Goal: Information Seeking & Learning: Compare options

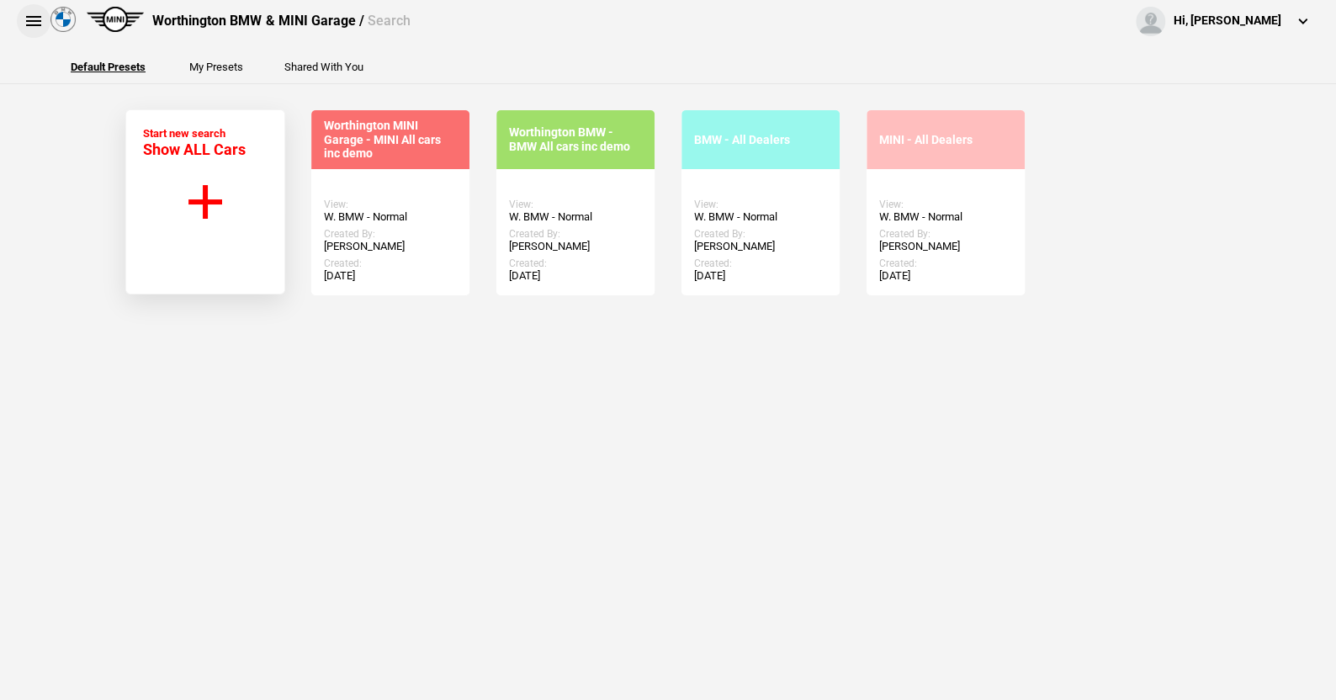
click at [35, 21] on button at bounding box center [34, 21] width 34 height 34
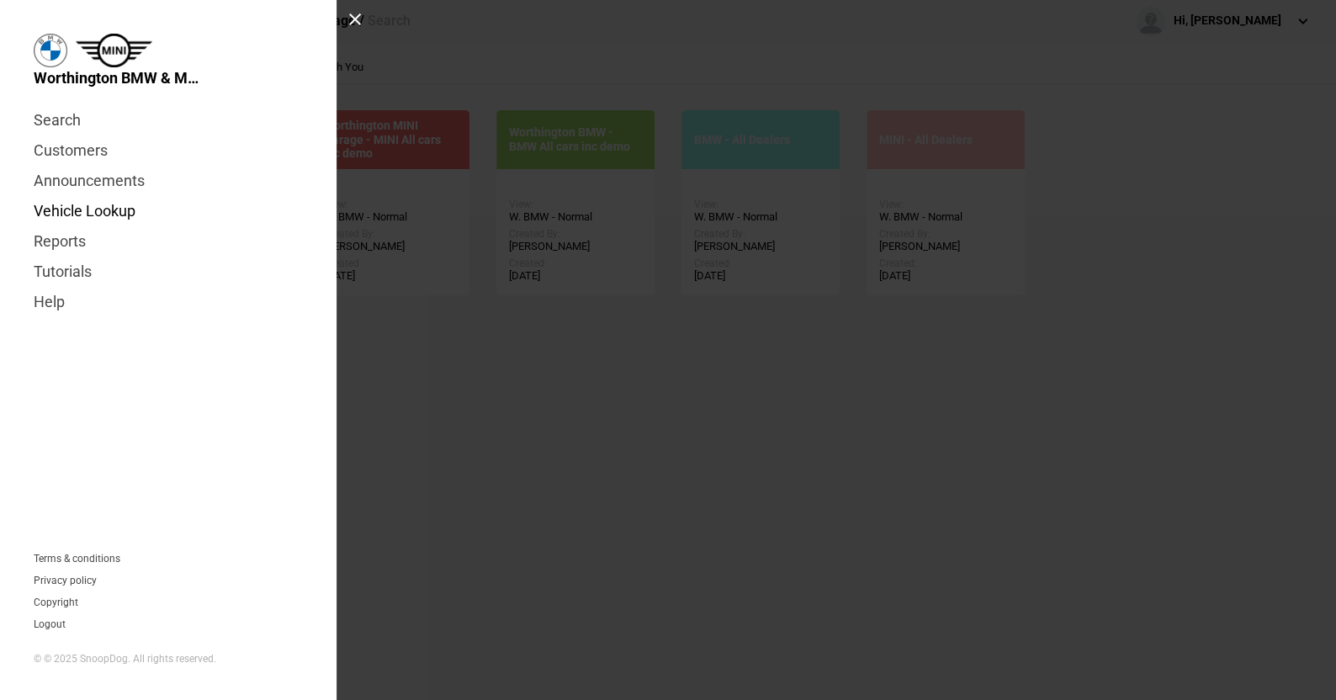
click at [98, 205] on link "Vehicle Lookup" at bounding box center [168, 211] width 269 height 30
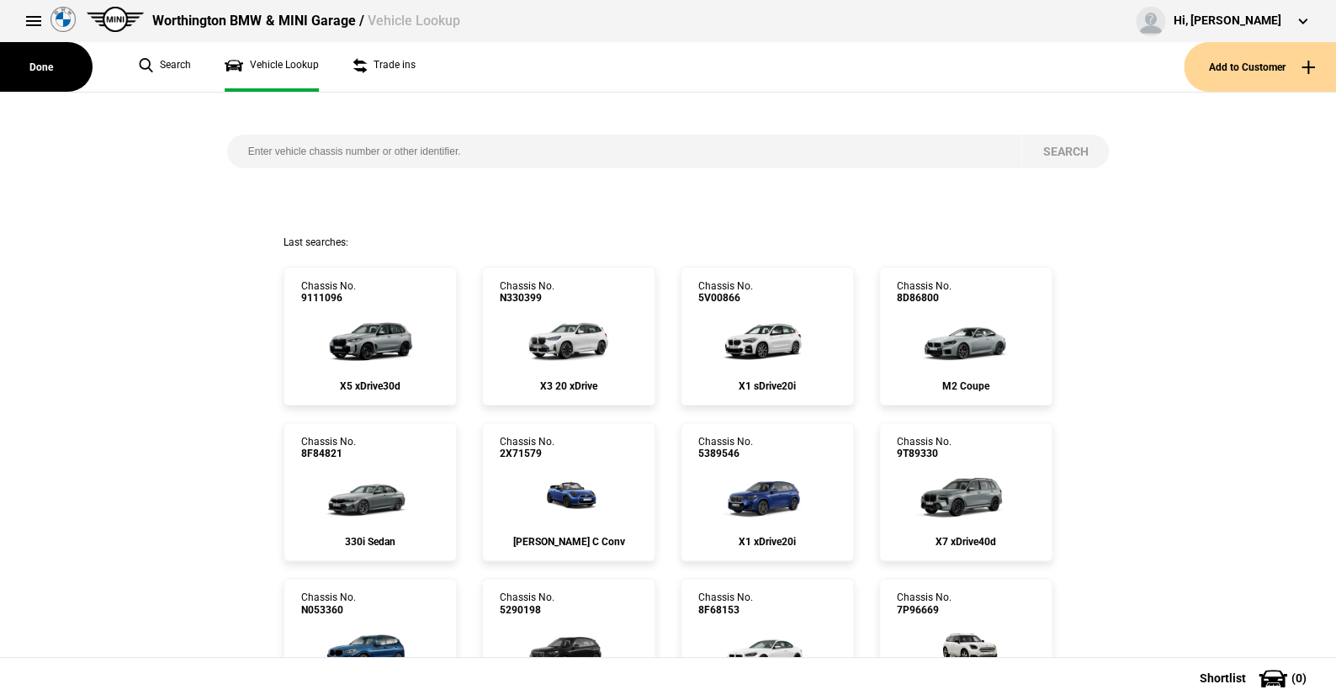
click at [232, 148] on input "search" at bounding box center [624, 152] width 795 height 34
paste input "[US_VEHICLE_IDENTIFICATION_NUMBER]"
type input "[US_VEHICLE_IDENTIFICATION_NUMBER]"
click at [1047, 146] on button "Search" at bounding box center [1066, 152] width 88 height 34
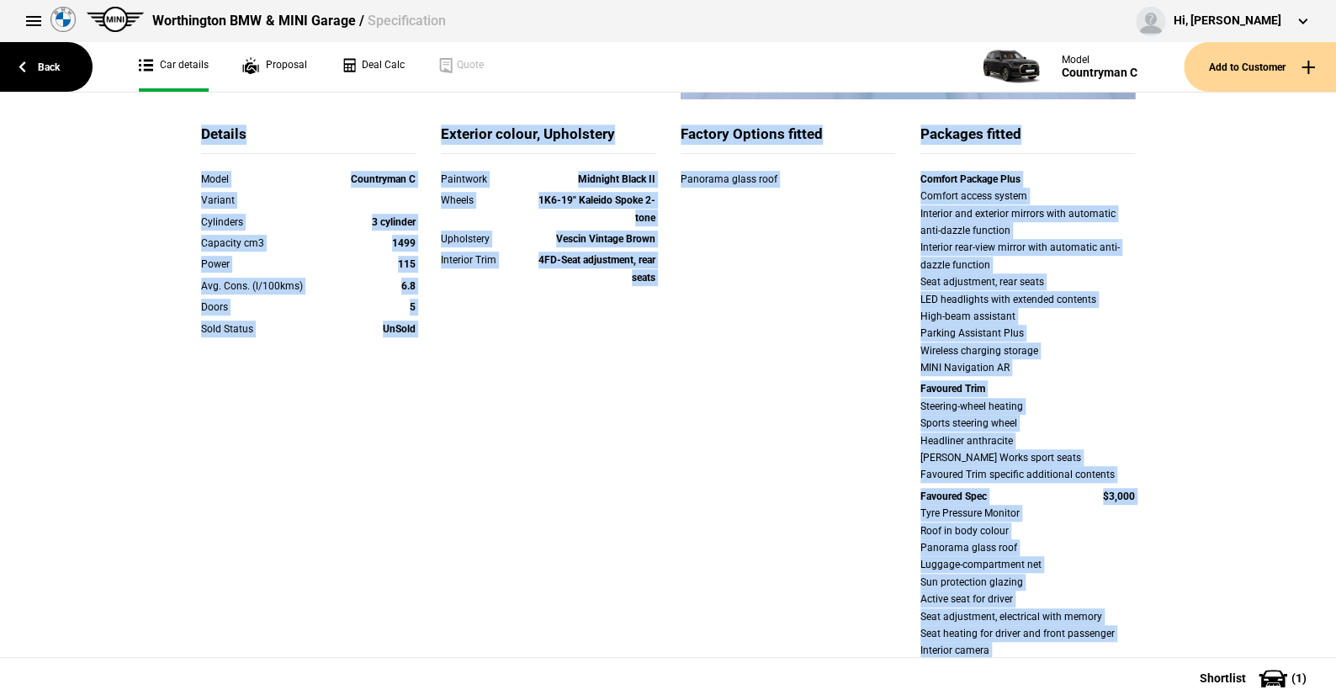
scroll to position [328, 0]
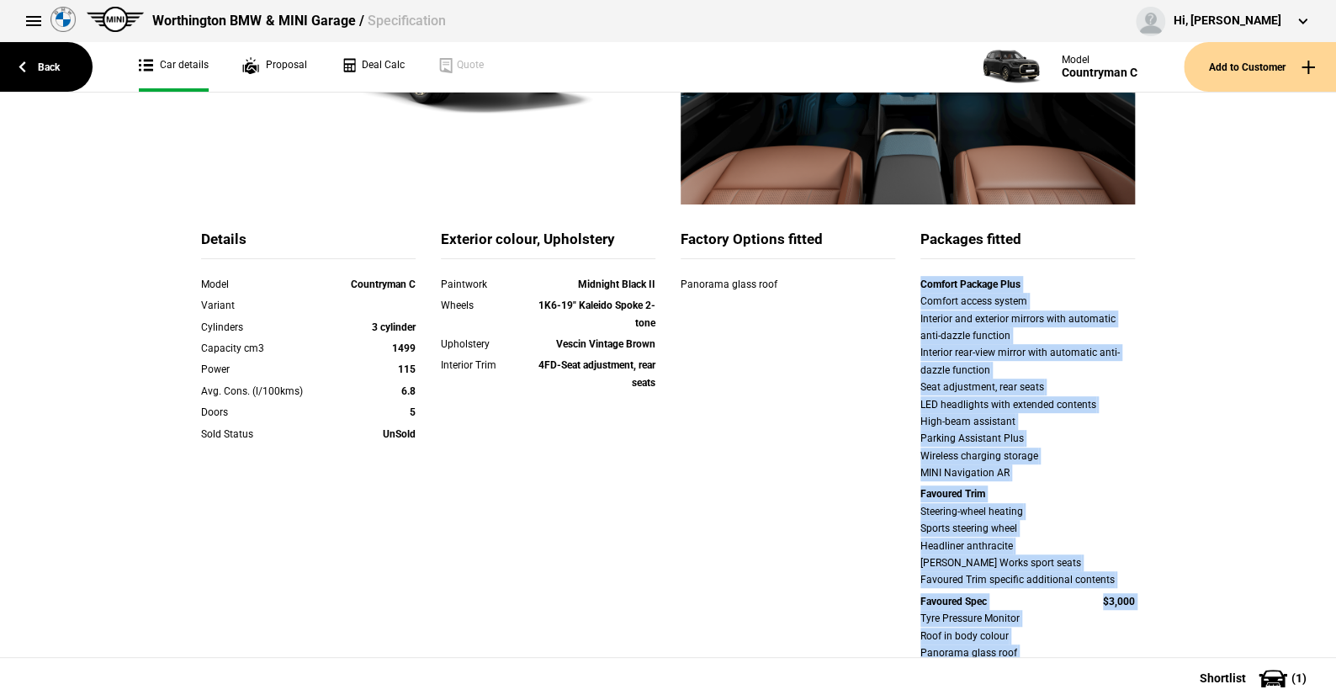
drag, startPoint x: 1116, startPoint y: 465, endPoint x: 906, endPoint y: 286, distance: 275.7
click at [908, 286] on div "Comfort Package Plus Comfort access system Interior and exterior mirrors with a…" at bounding box center [1028, 557] width 240 height 562
copy div "Comfort Package Plus Comfort access system Interior and exterior mirrors with a…"
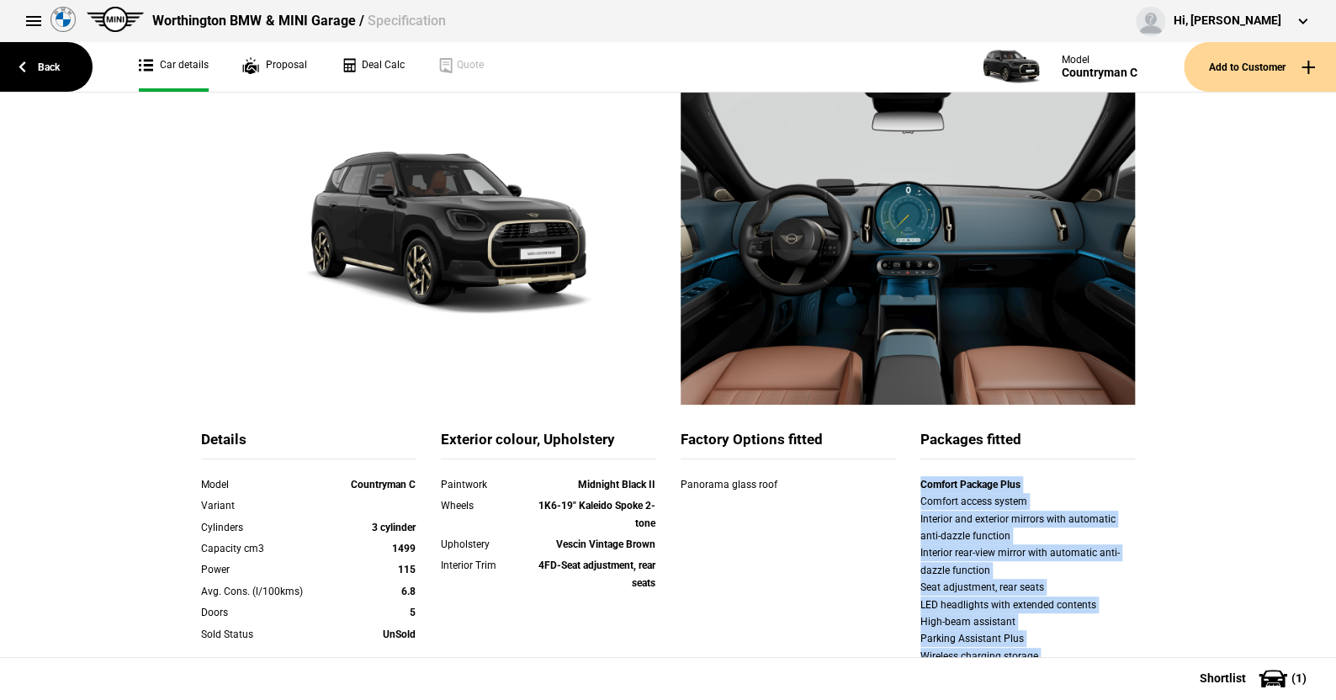
scroll to position [0, 0]
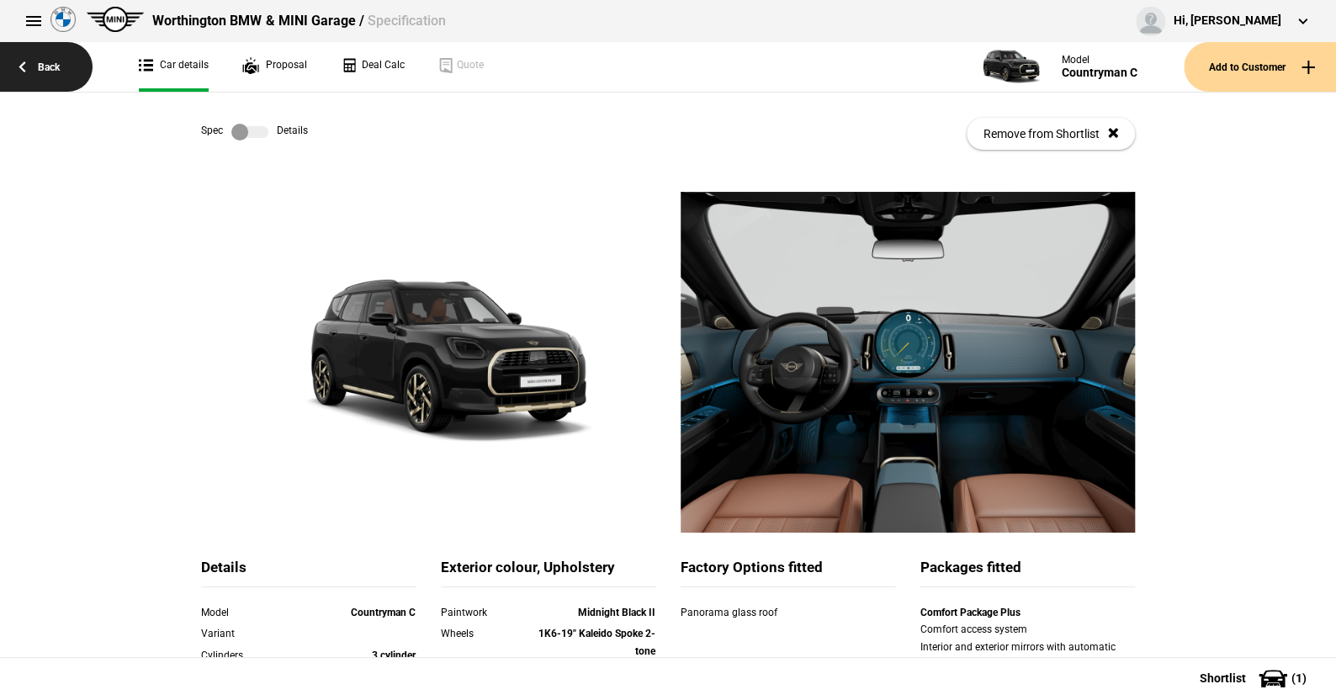
click at [48, 65] on link "Back" at bounding box center [46, 67] width 93 height 50
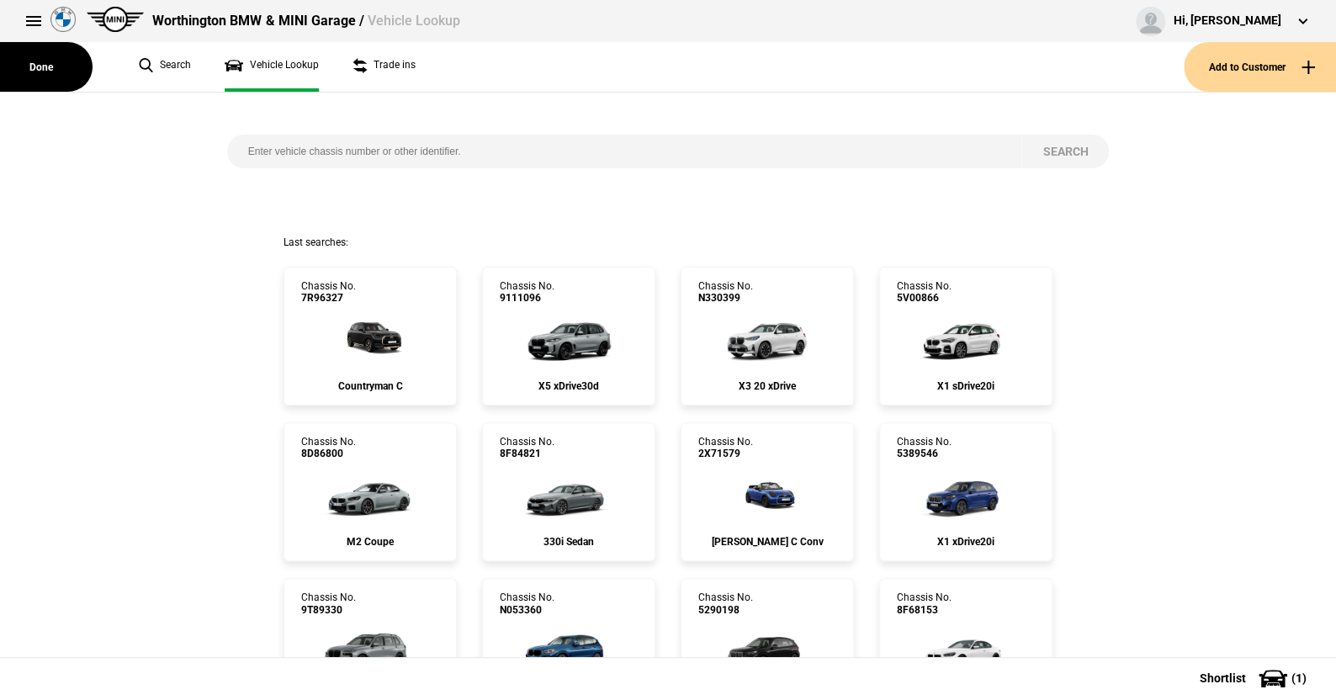
click at [243, 146] on input "search" at bounding box center [624, 152] width 795 height 34
paste input "[US_VEHICLE_IDENTIFICATION_NUMBER]"
type input "[US_VEHICLE_IDENTIFICATION_NUMBER]"
click at [1060, 146] on button "Search" at bounding box center [1066, 152] width 88 height 34
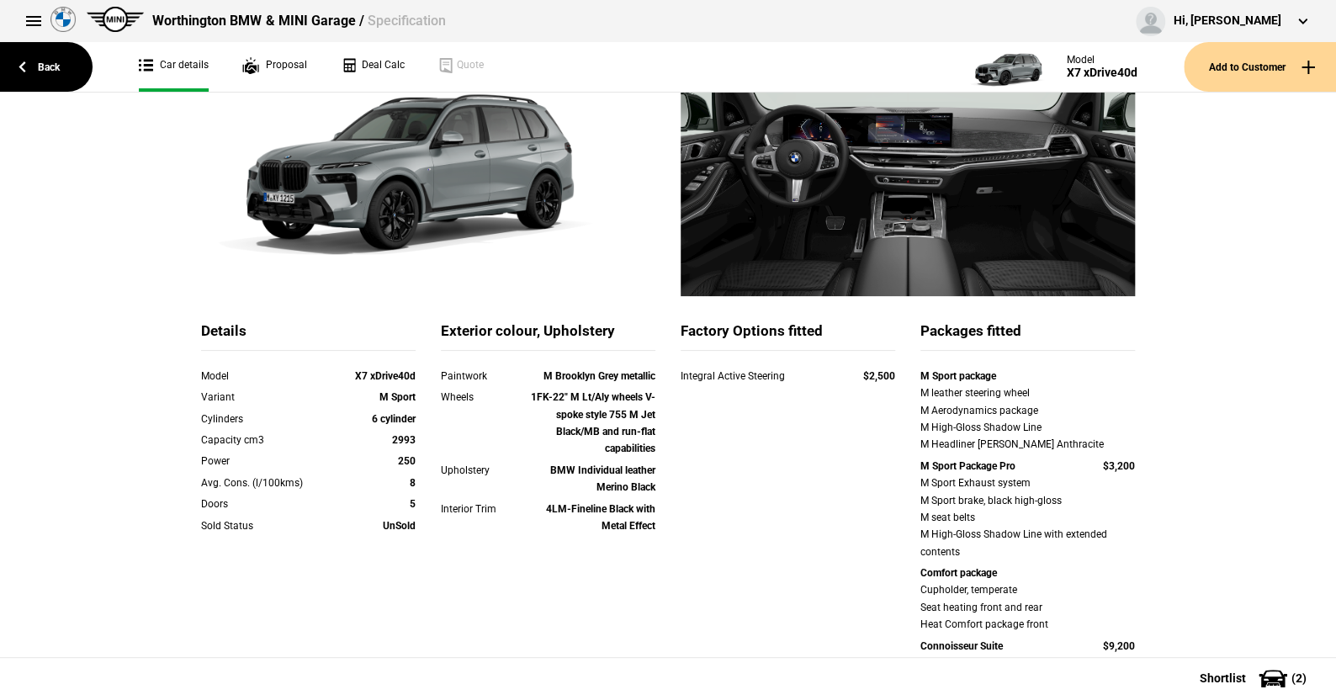
scroll to position [337, 0]
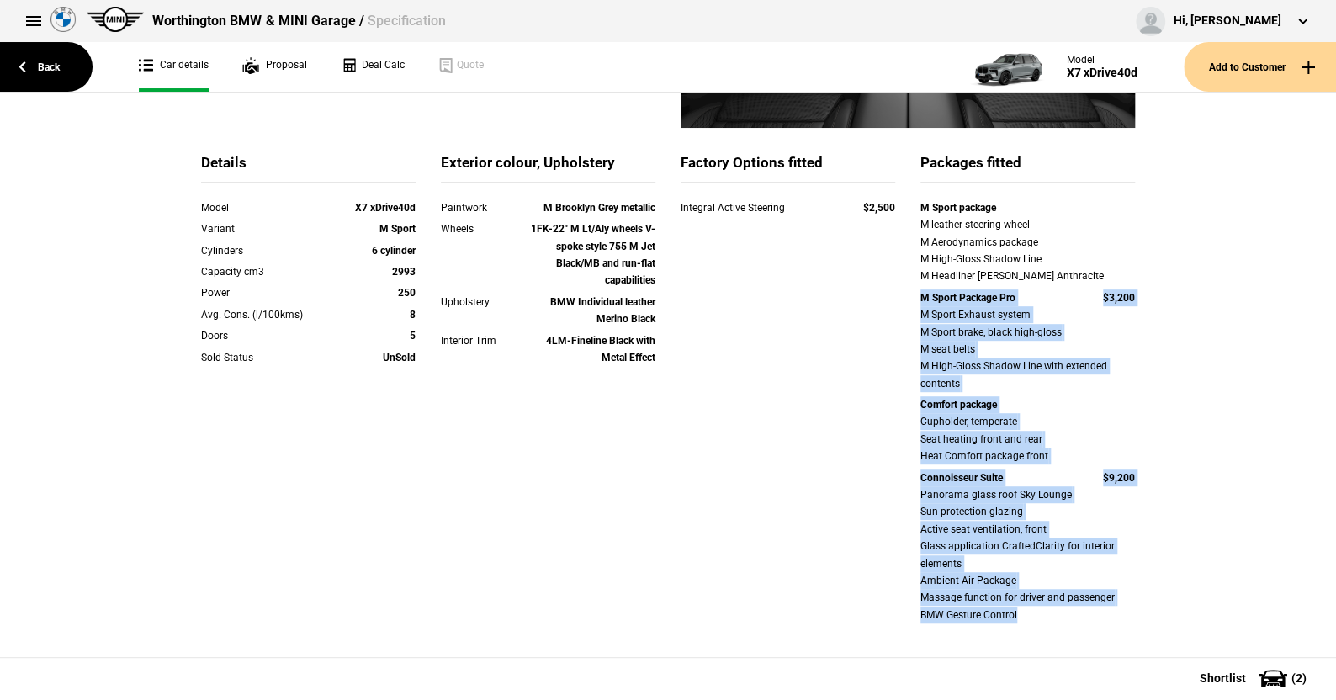
drag, startPoint x: 921, startPoint y: 298, endPoint x: 1173, endPoint y: 611, distance: 401.6
copy div "M Sport Package Pro $3,200 M Sport Exhaust system M Sport brake, black high-glo…"
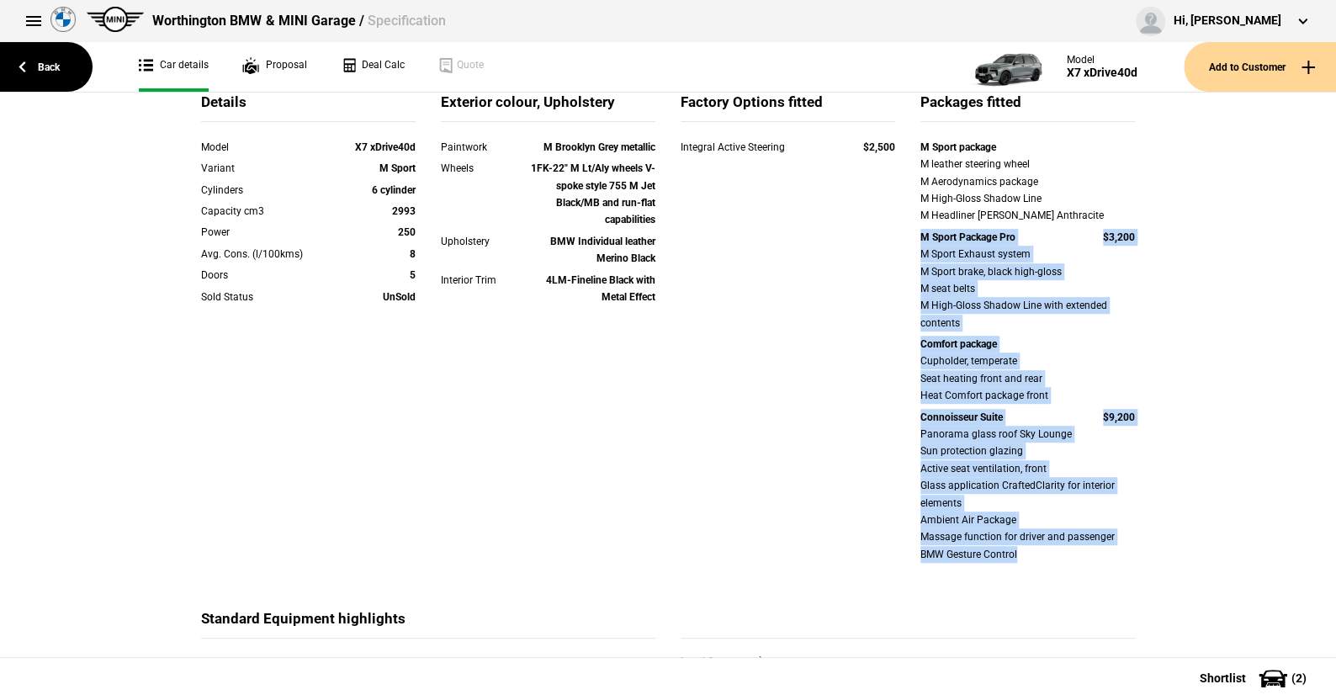
scroll to position [505, 0]
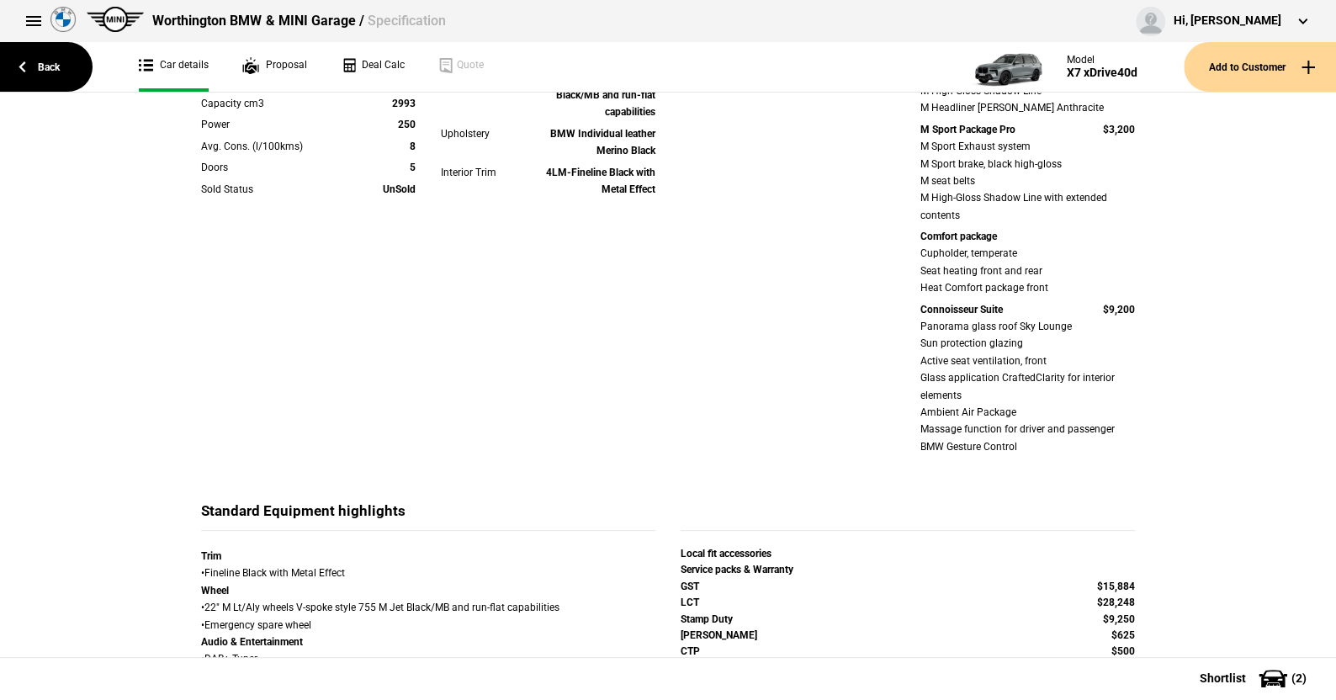
click at [131, 245] on div "Details Model X7 xDrive40d Variant M Sport Cylinders 6 cylinder Capacity cm3 29…" at bounding box center [668, 578] width 1336 height 1782
click at [48, 62] on link "Back" at bounding box center [46, 67] width 93 height 50
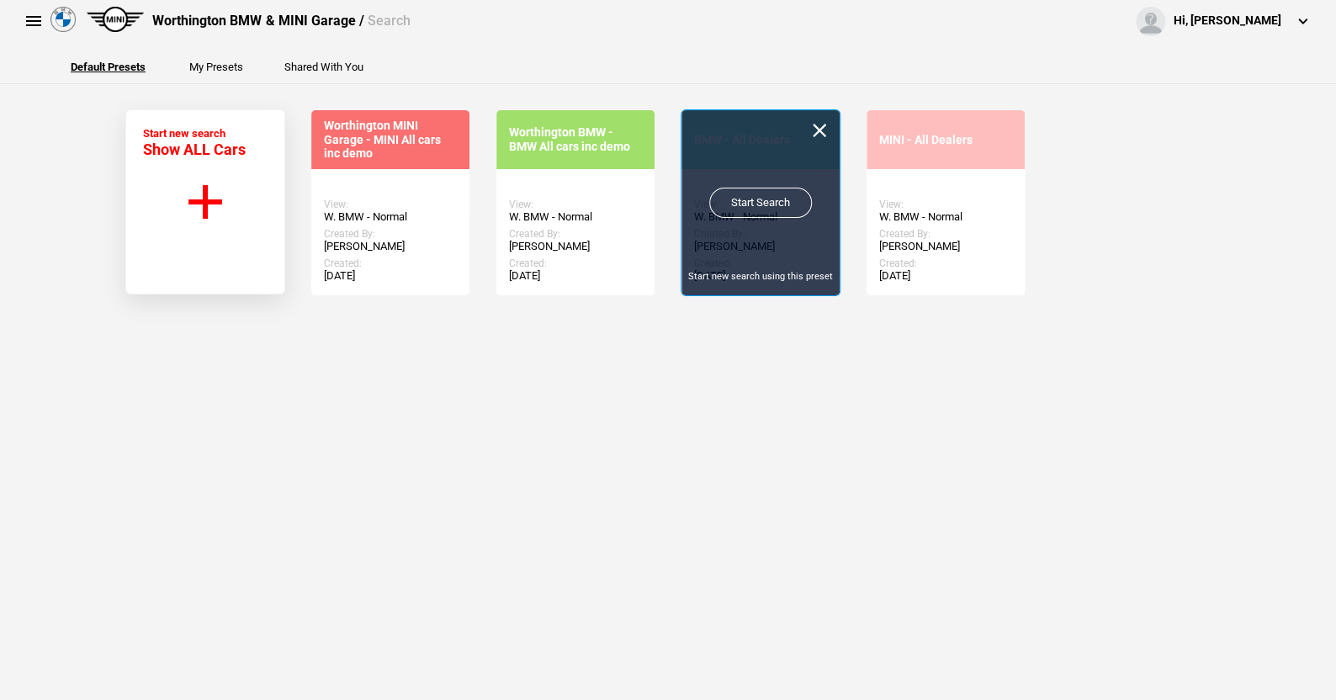
click at [751, 198] on link "Start Search" at bounding box center [760, 203] width 103 height 30
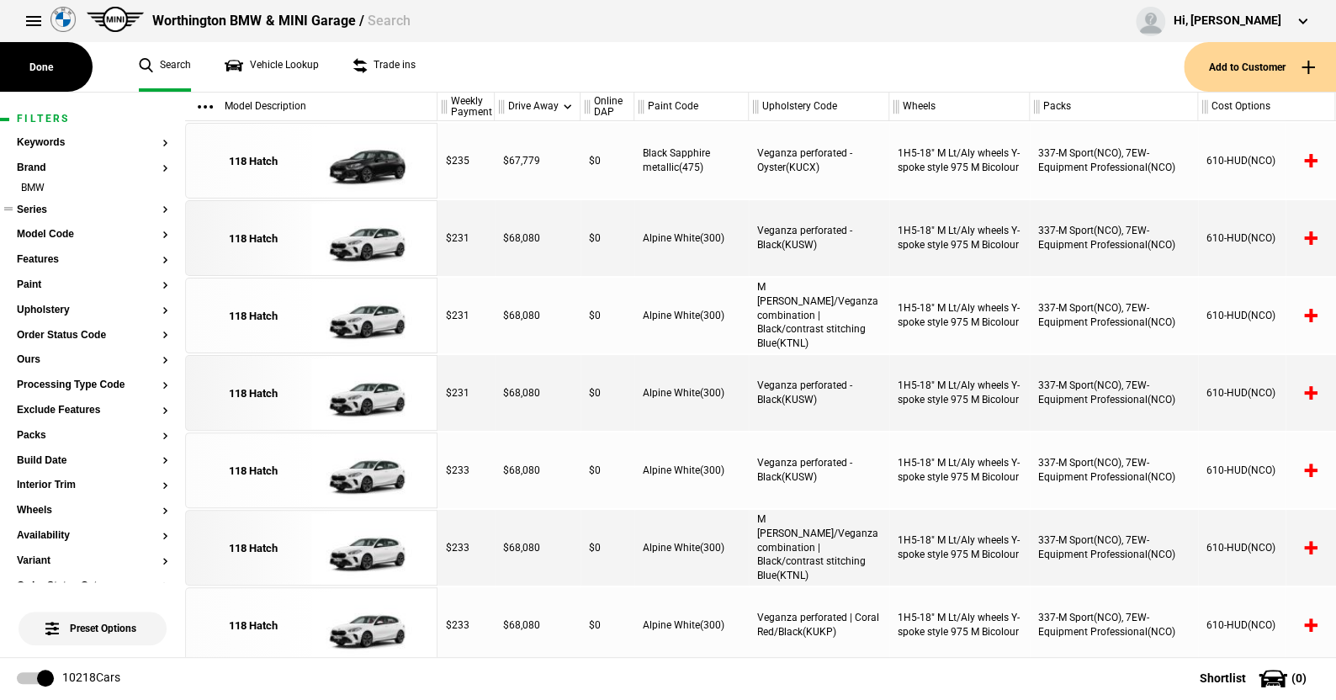
click at [40, 206] on button "Series" at bounding box center [92, 210] width 151 height 12
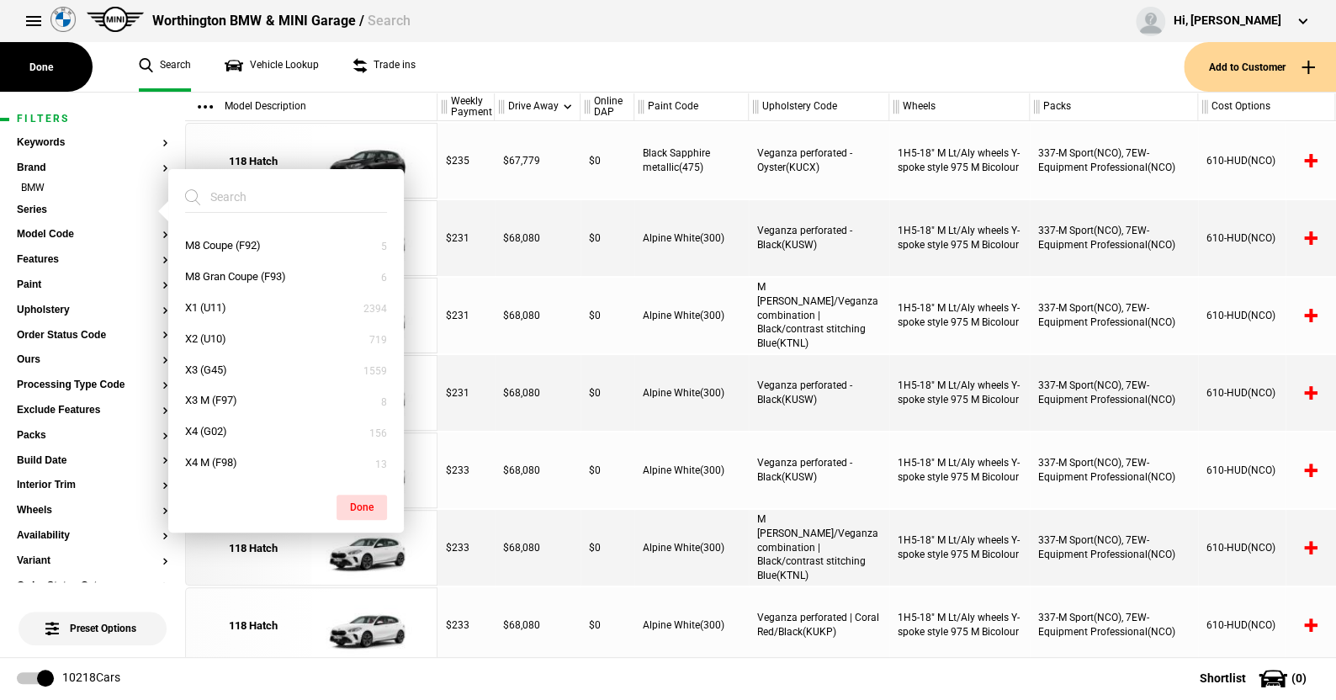
scroll to position [673, 0]
click at [223, 275] on button "X1 (U11)" at bounding box center [286, 282] width 236 height 31
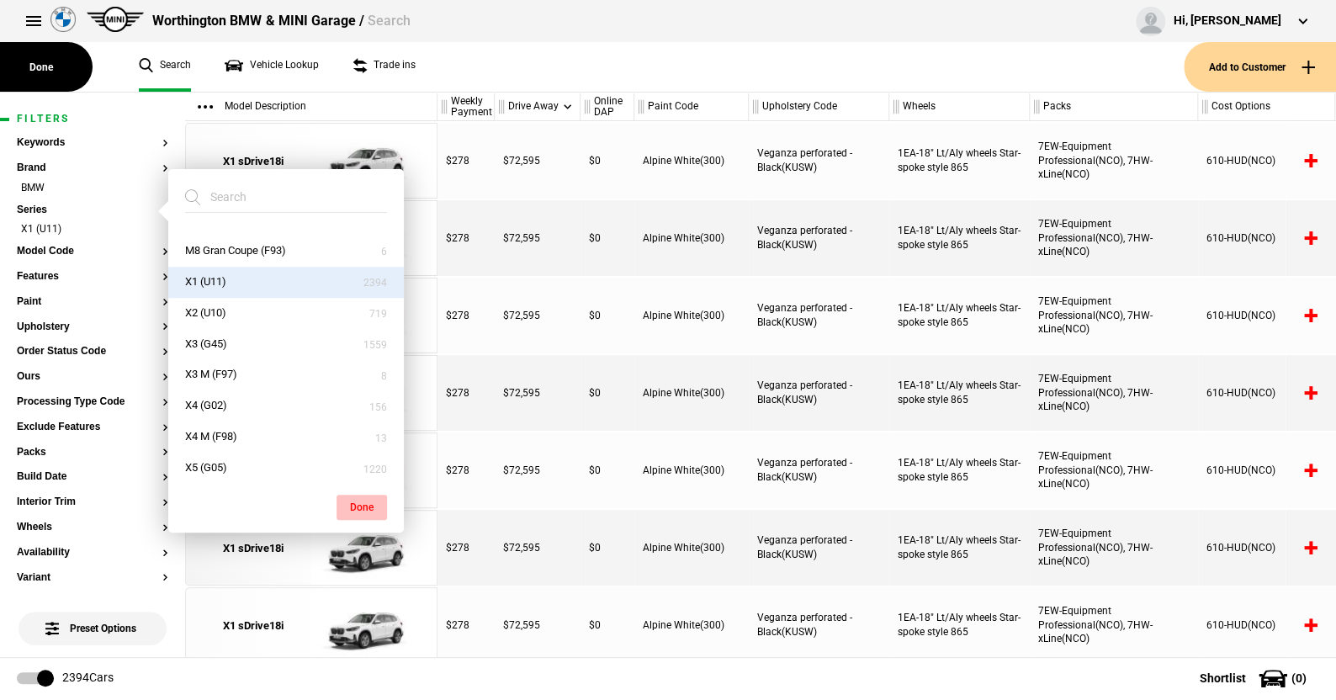
click at [372, 500] on button "Done" at bounding box center [362, 507] width 50 height 25
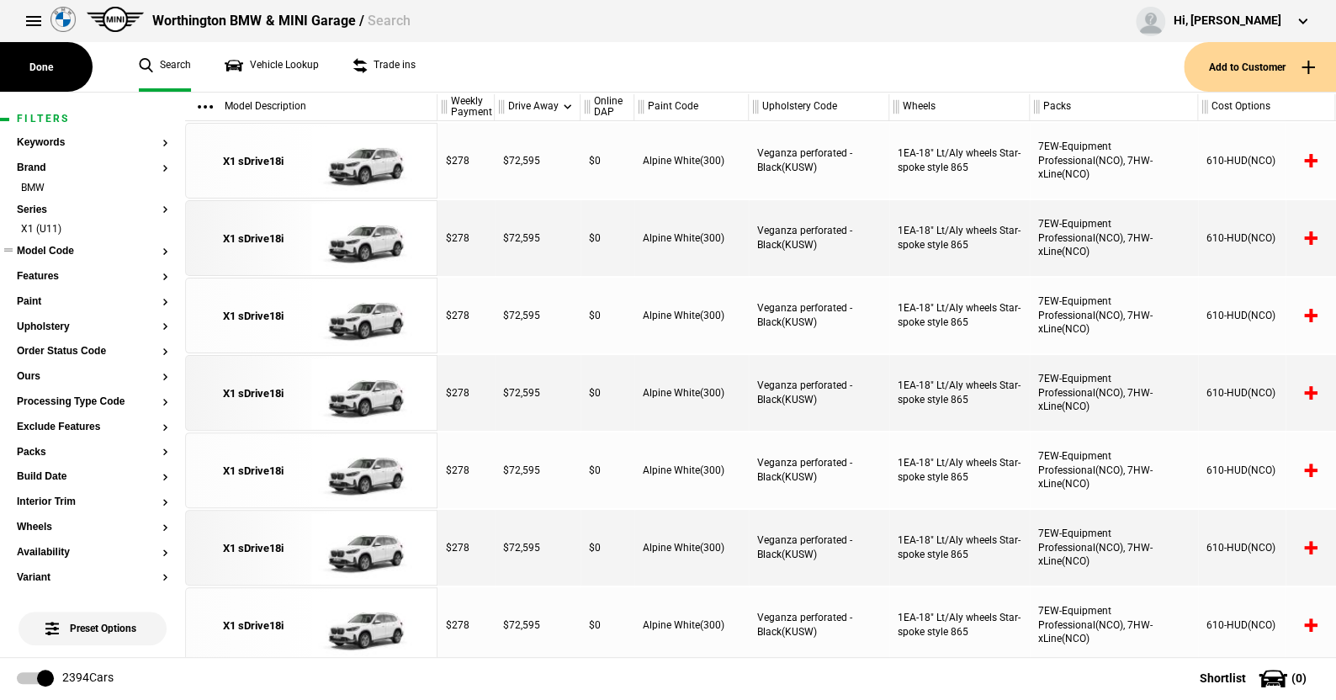
click at [48, 251] on button "Model Code" at bounding box center [92, 252] width 151 height 12
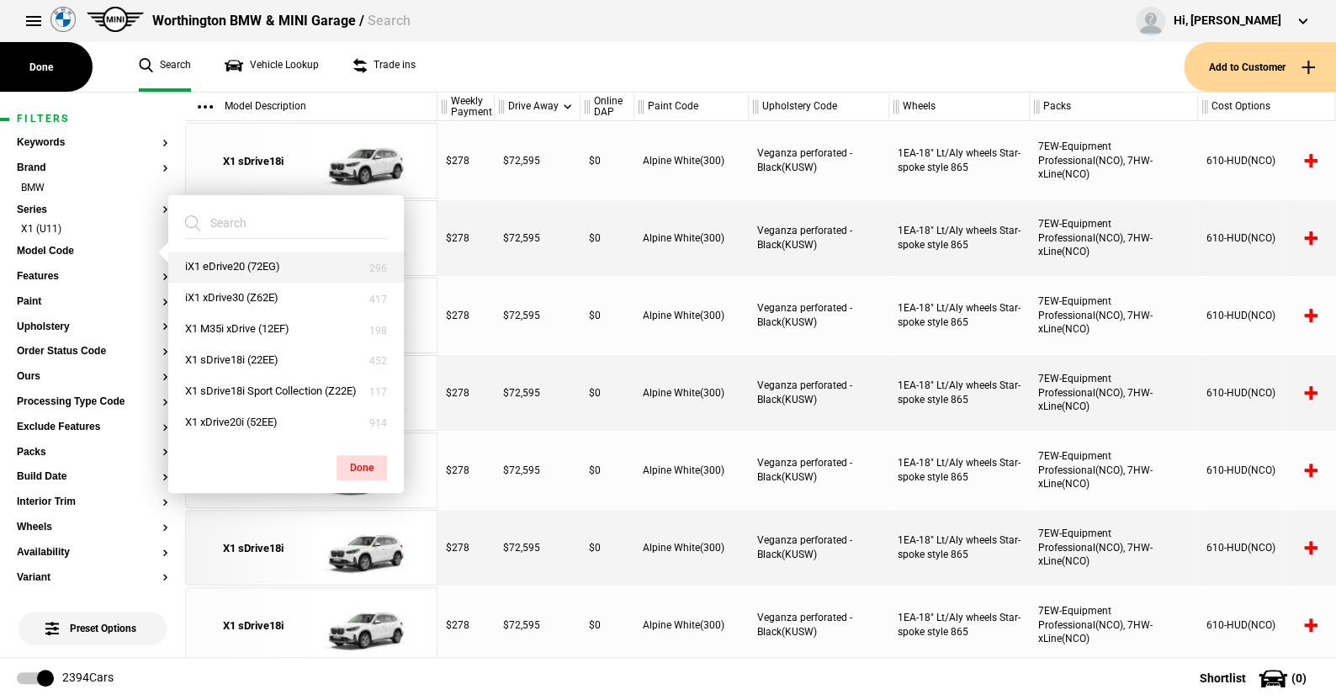
click at [231, 263] on button "iX1 eDrive20 (72EG)" at bounding box center [286, 267] width 236 height 31
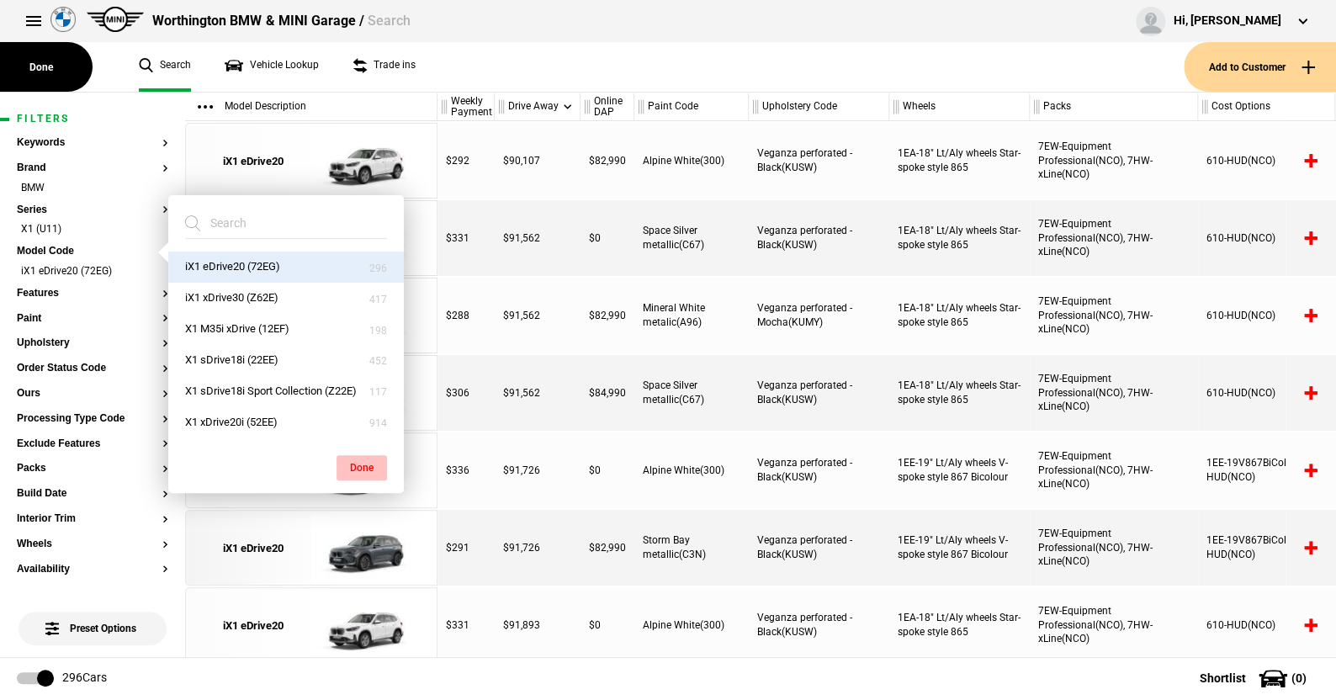
click at [367, 461] on button "Done" at bounding box center [362, 467] width 50 height 25
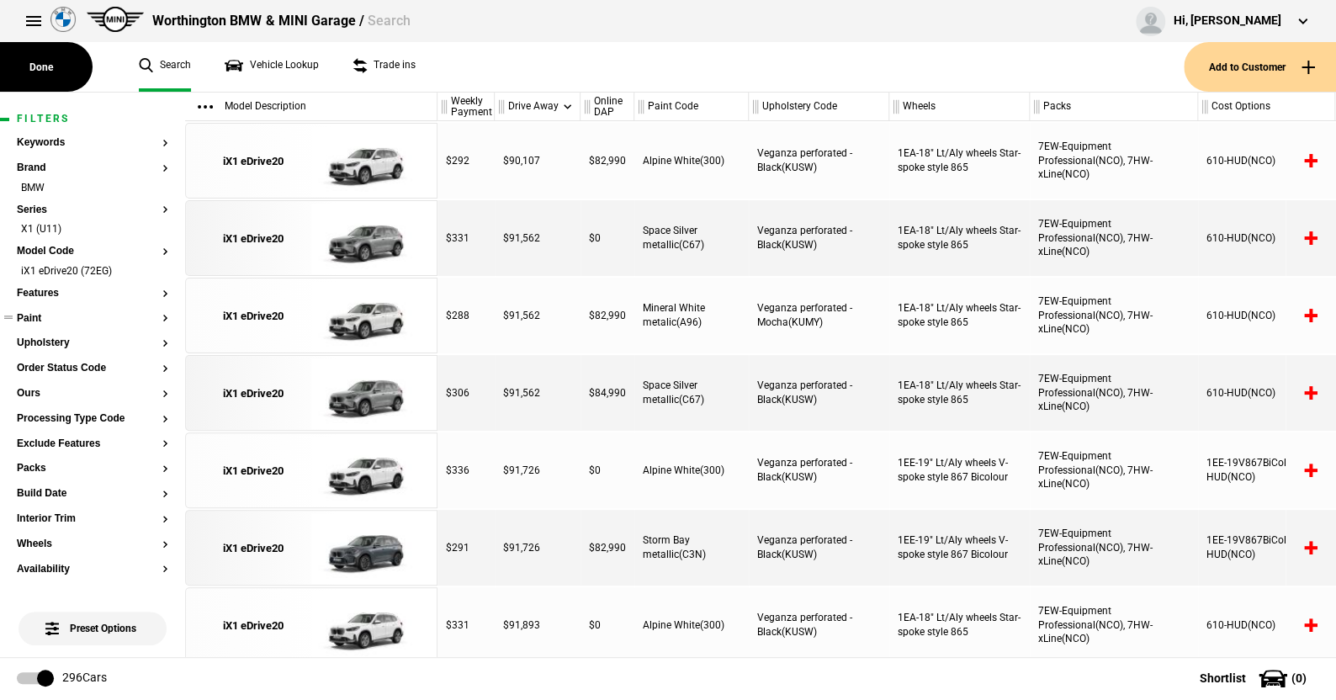
click at [27, 316] on button "Paint" at bounding box center [92, 319] width 151 height 12
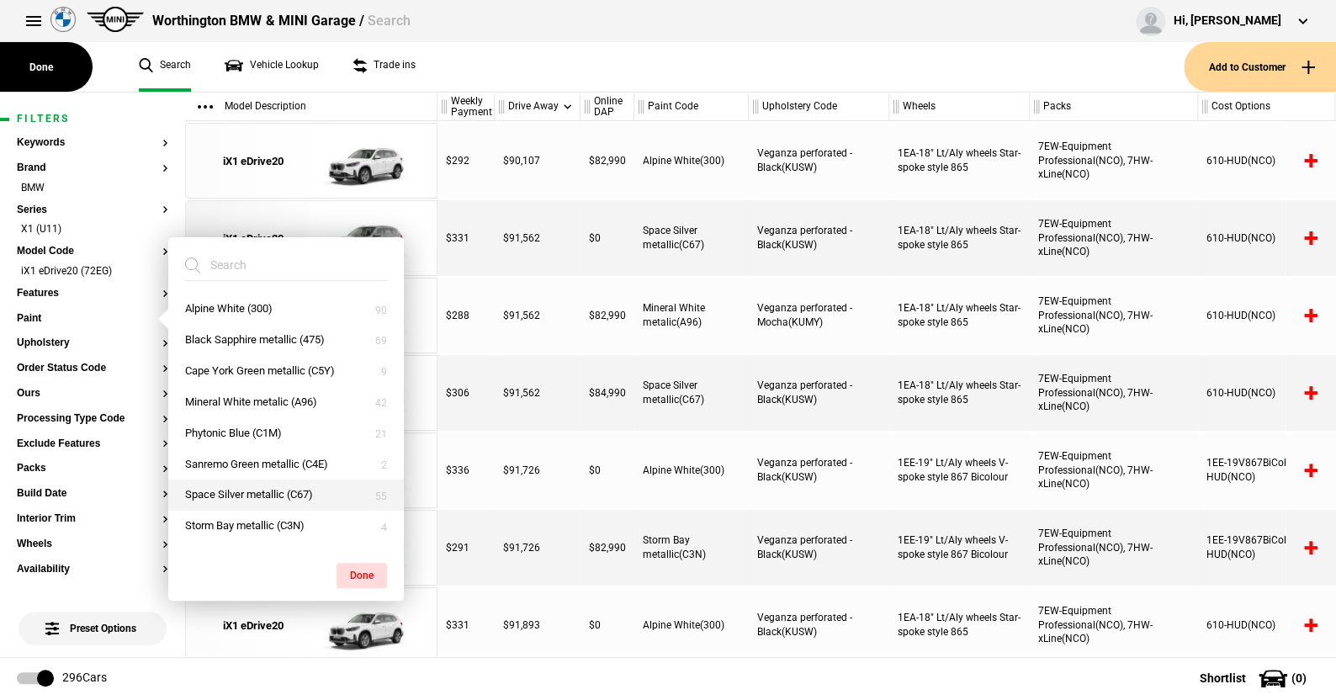
click at [248, 492] on button "Space Silver metallic (C67)" at bounding box center [286, 495] width 236 height 31
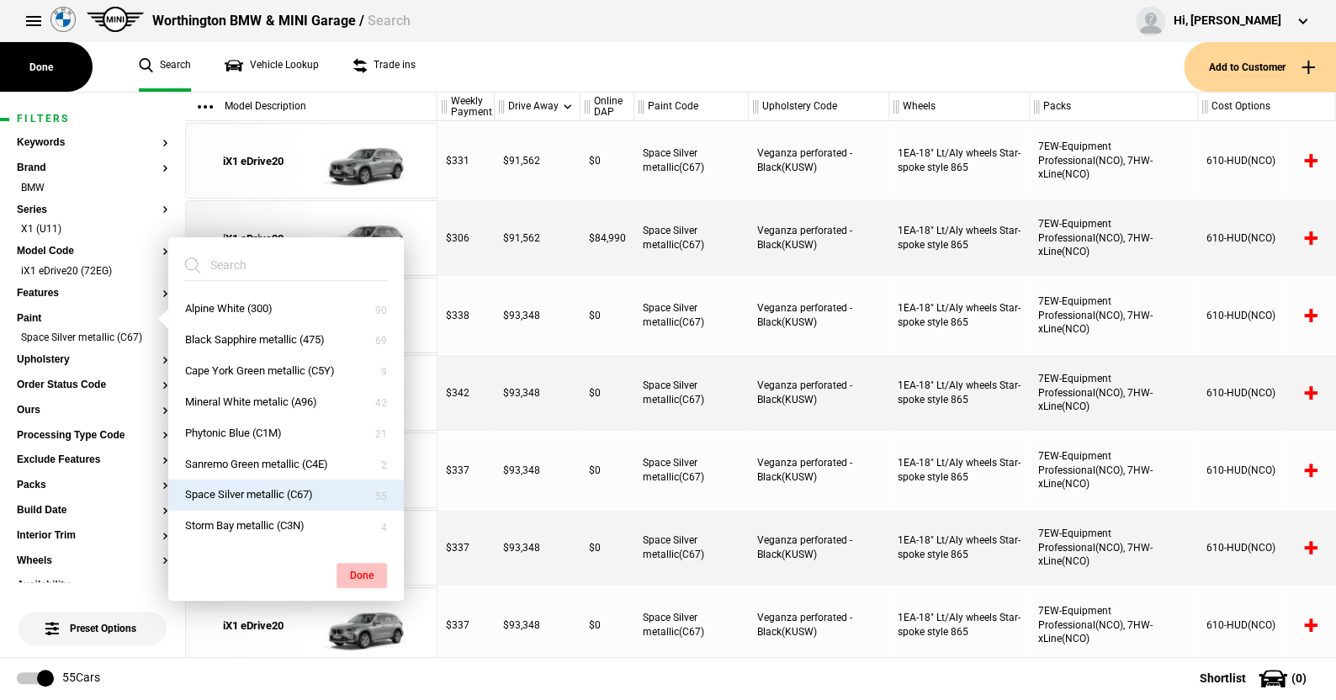
click at [360, 570] on button "Done" at bounding box center [362, 575] width 50 height 25
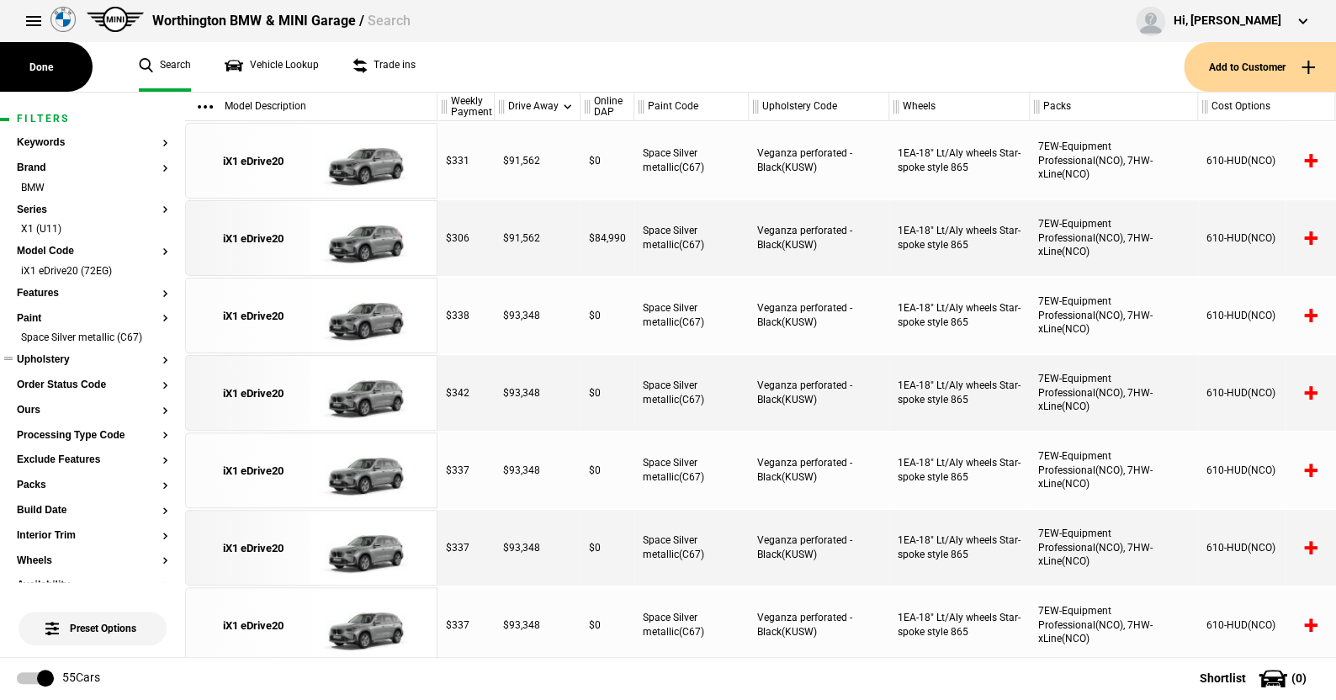
click at [55, 357] on button "Upholstery" at bounding box center [92, 360] width 151 height 12
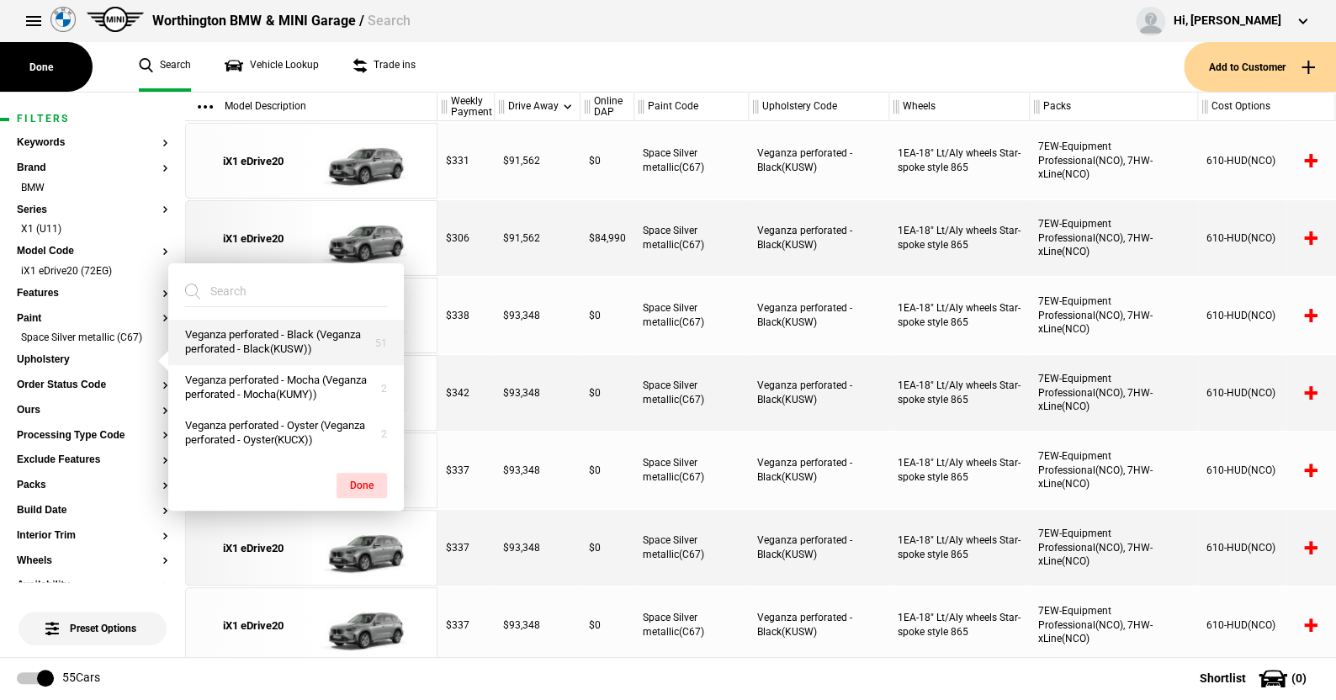
click at [233, 331] on button "Veganza perforated - Black (Veganza perforated - Black(KUSW))" at bounding box center [286, 342] width 236 height 45
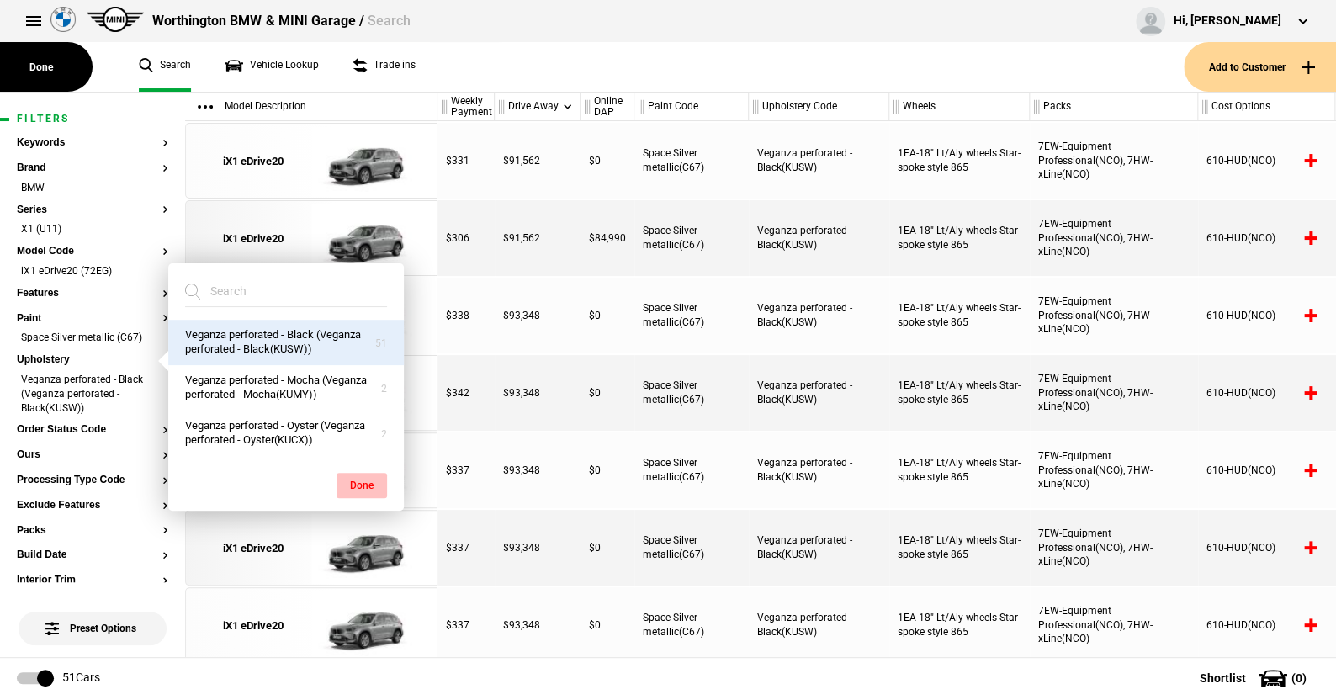
click at [355, 475] on button "Done" at bounding box center [362, 485] width 50 height 25
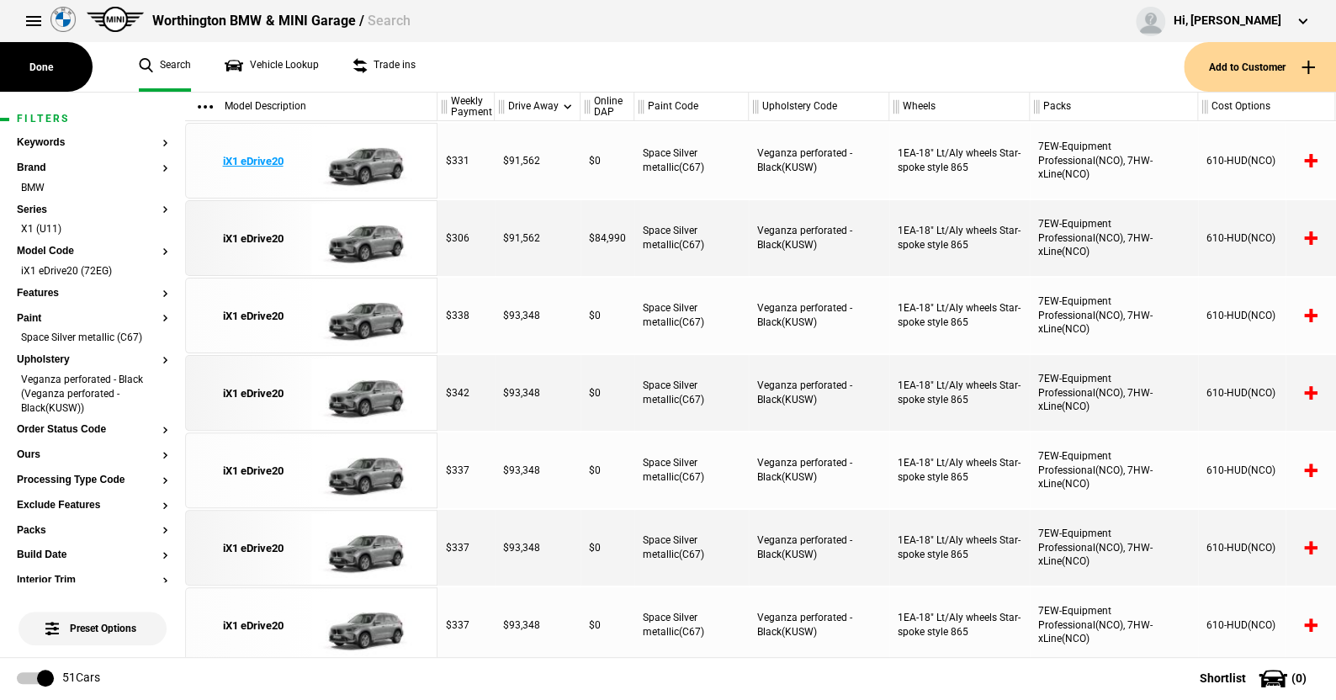
click at [372, 158] on img at bounding box center [369, 162] width 117 height 76
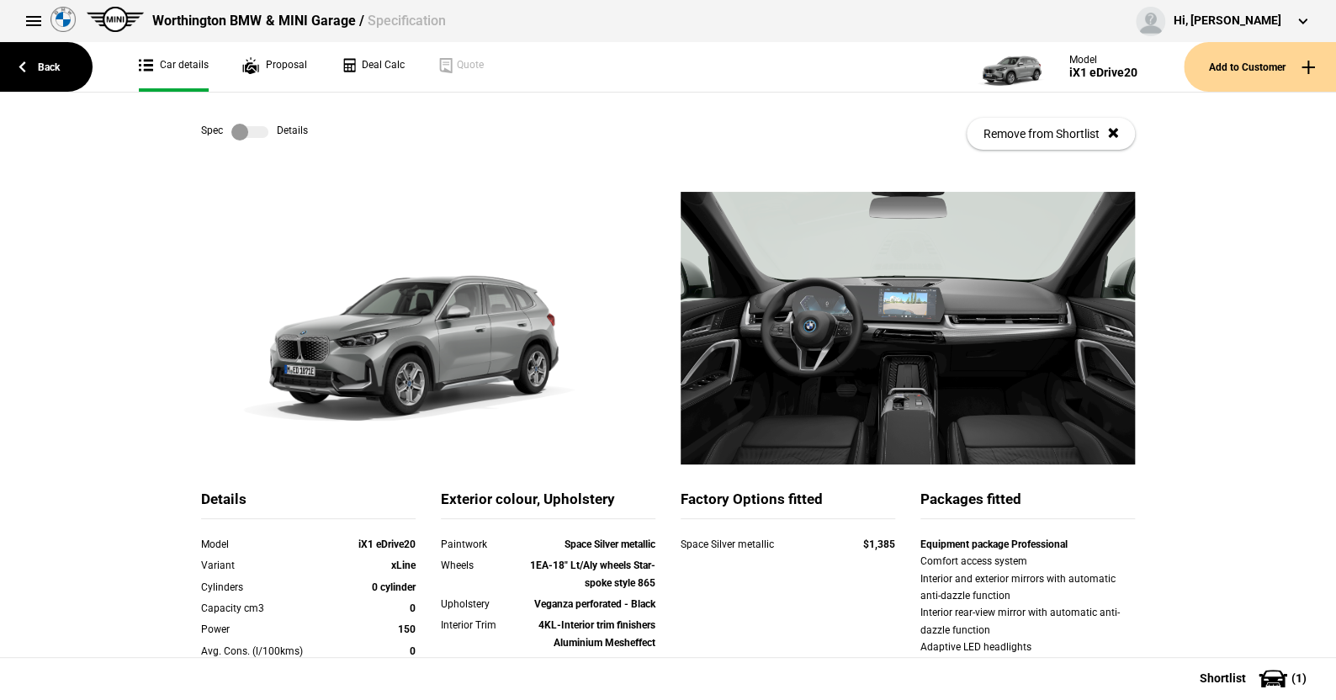
click at [252, 135] on label at bounding box center [249, 132] width 37 height 17
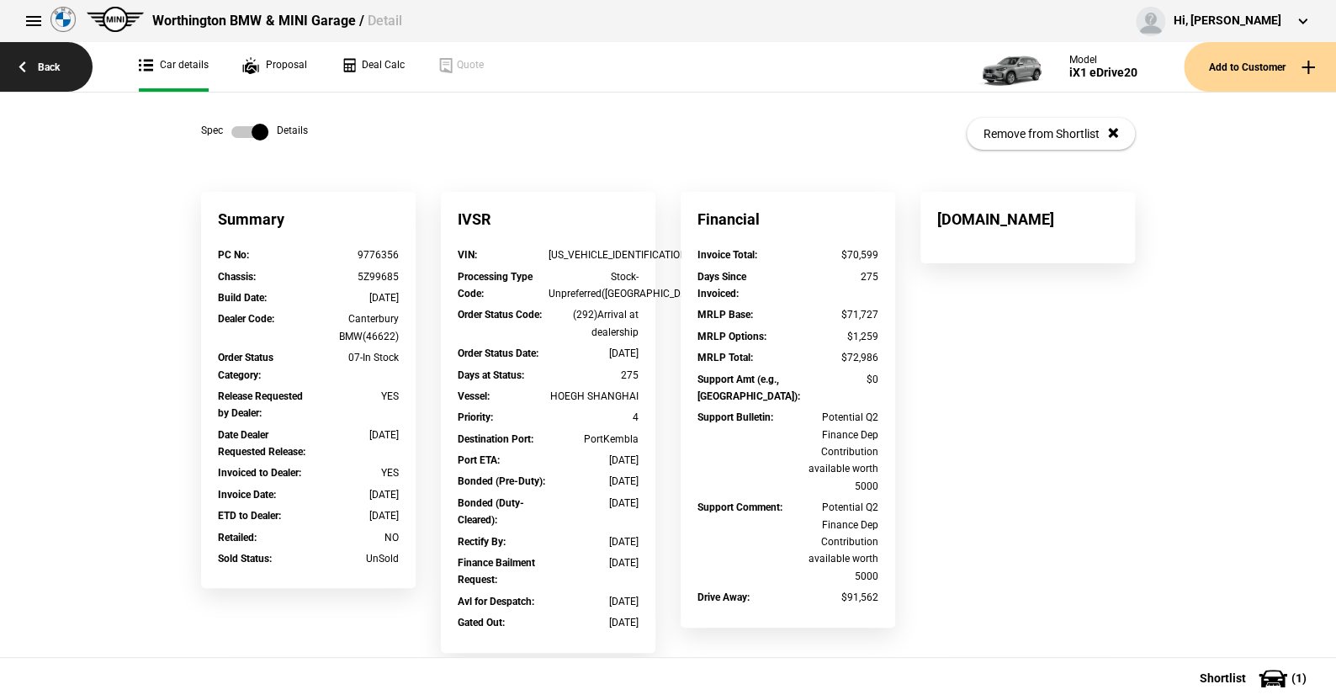
click at [40, 58] on link "Back" at bounding box center [46, 67] width 93 height 50
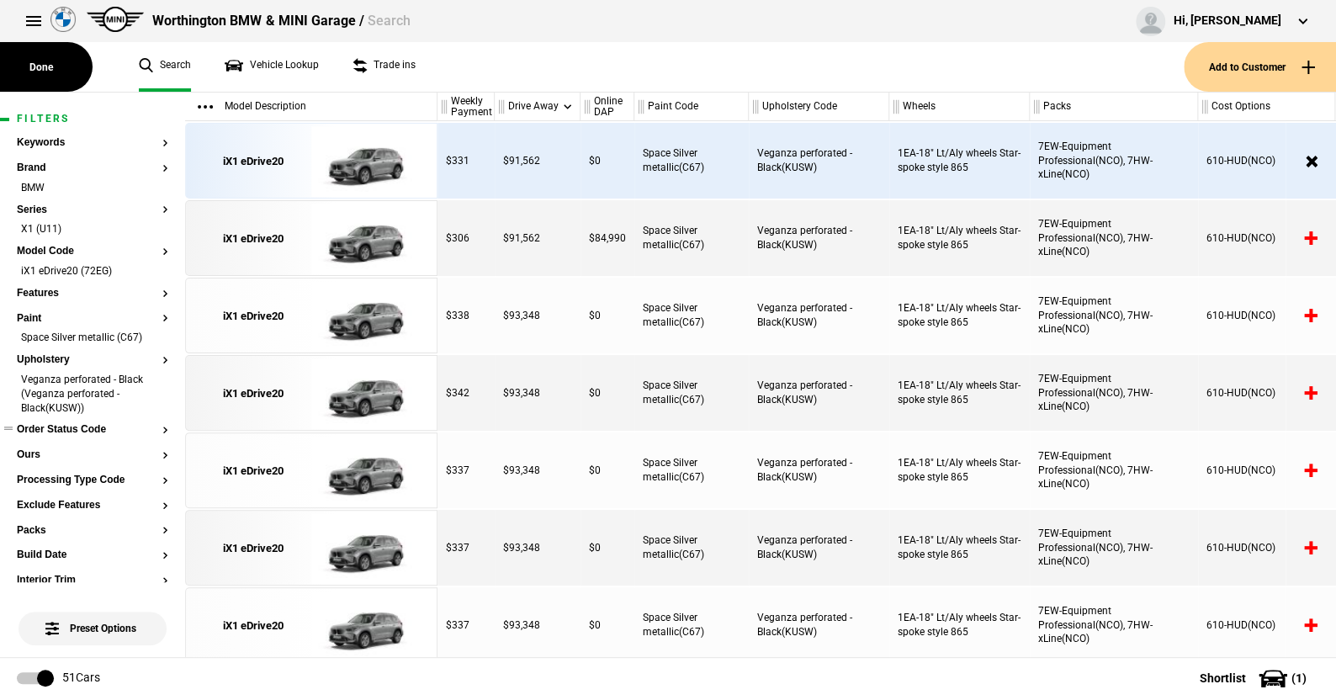
click at [76, 429] on button "Order Status Code" at bounding box center [92, 430] width 151 height 12
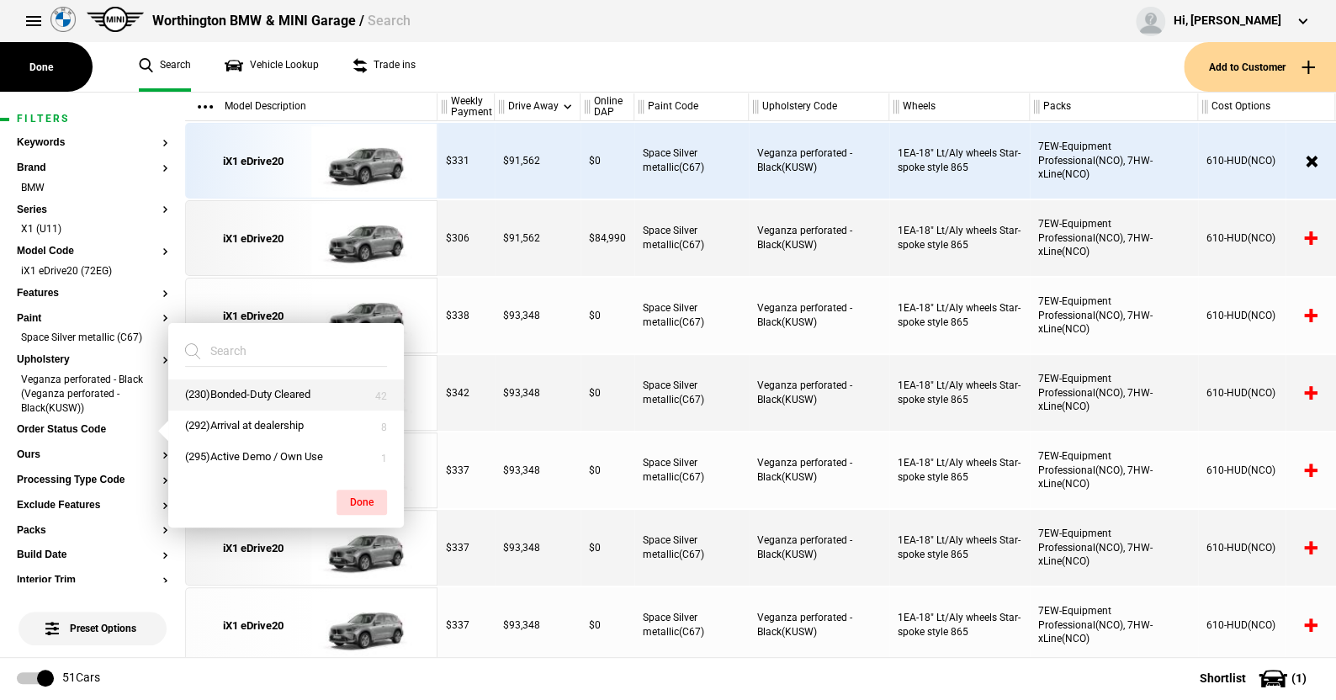
click at [232, 390] on button "(230)Bonded-Duty Cleared" at bounding box center [286, 394] width 236 height 31
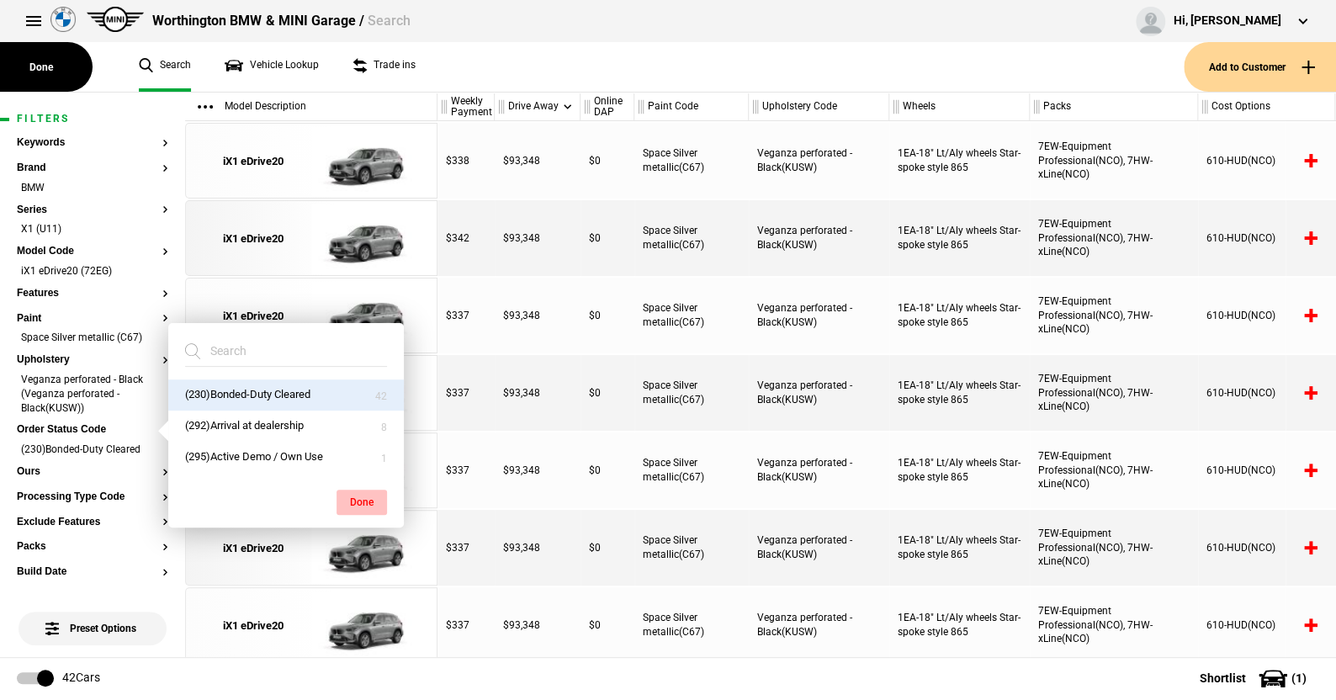
click at [363, 496] on button "Done" at bounding box center [362, 502] width 50 height 25
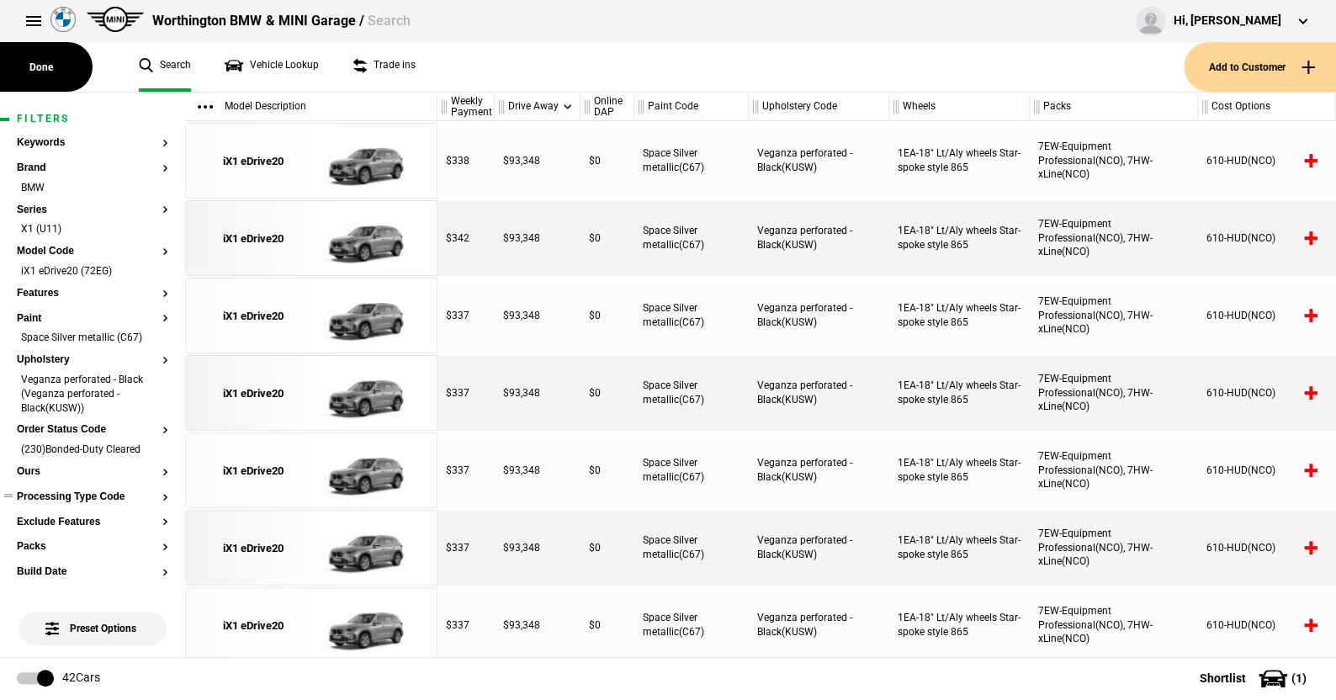
click at [89, 499] on button "Processing Type Code" at bounding box center [92, 497] width 151 height 12
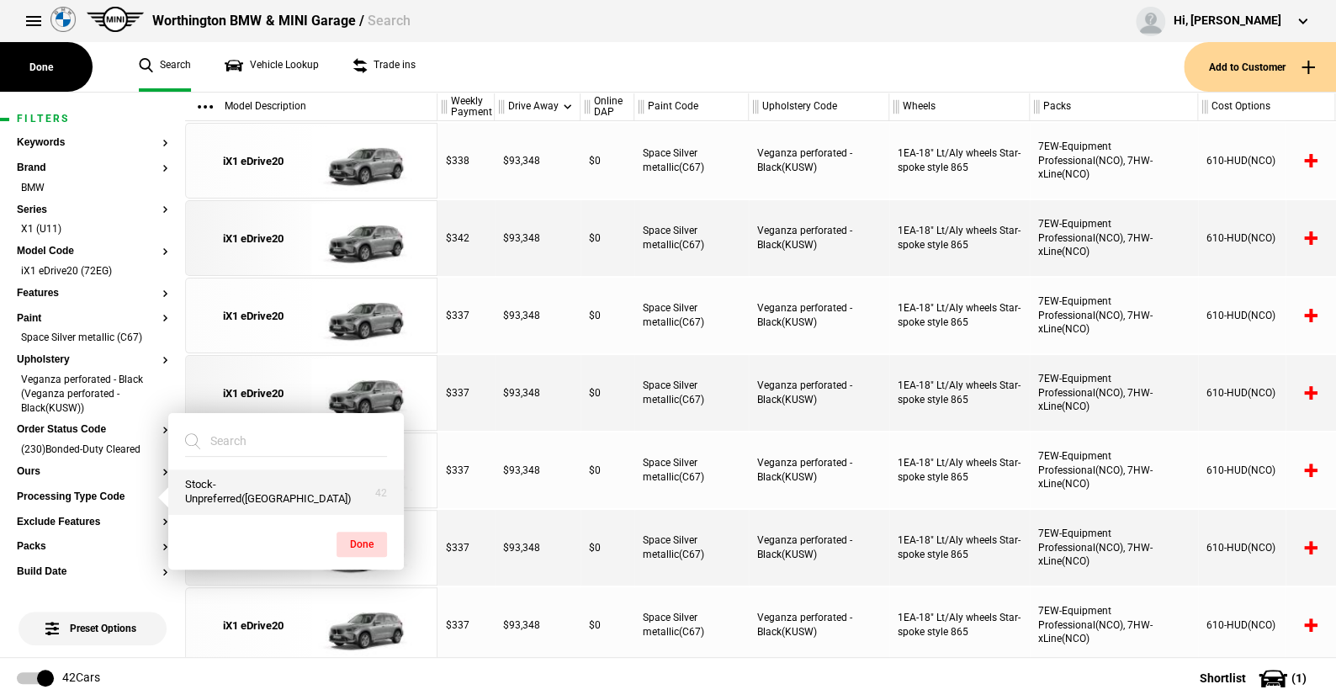
click at [220, 494] on button "Stock-Unpreferred(US)" at bounding box center [286, 492] width 236 height 45
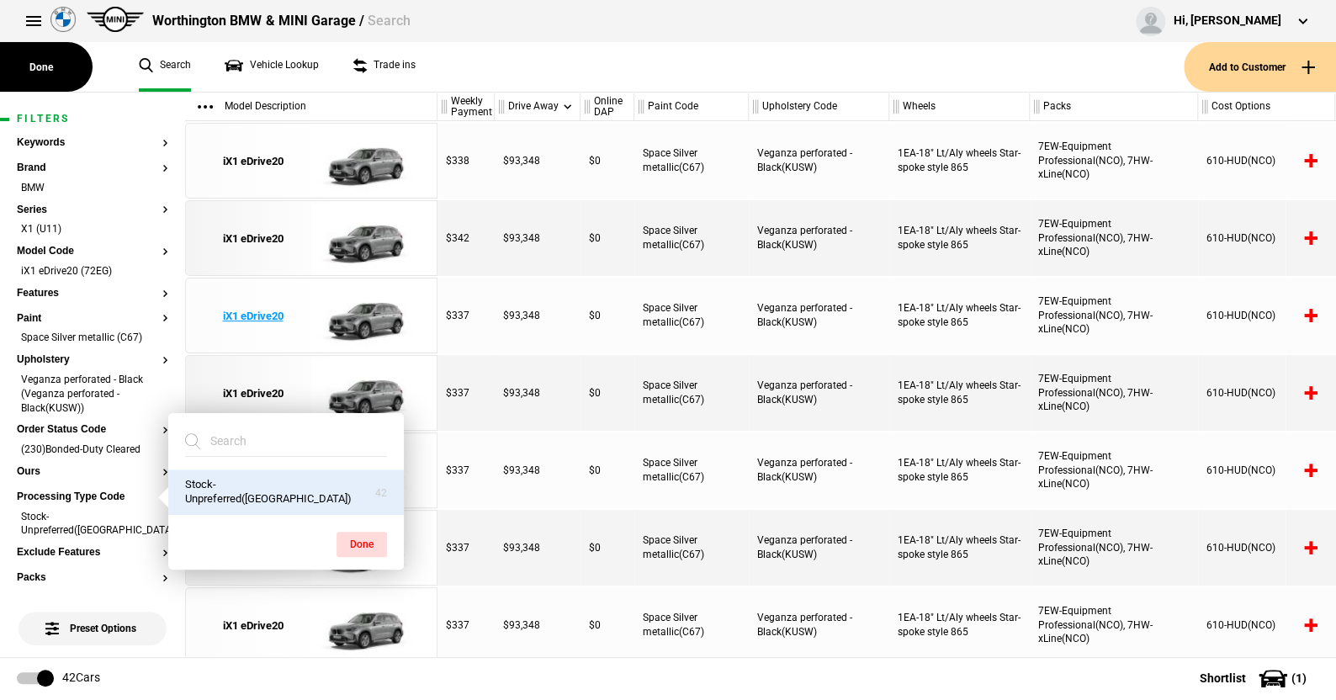
drag, startPoint x: 365, startPoint y: 539, endPoint x: 401, endPoint y: 289, distance: 251.7
click at [364, 538] on button "Done" at bounding box center [362, 544] width 50 height 25
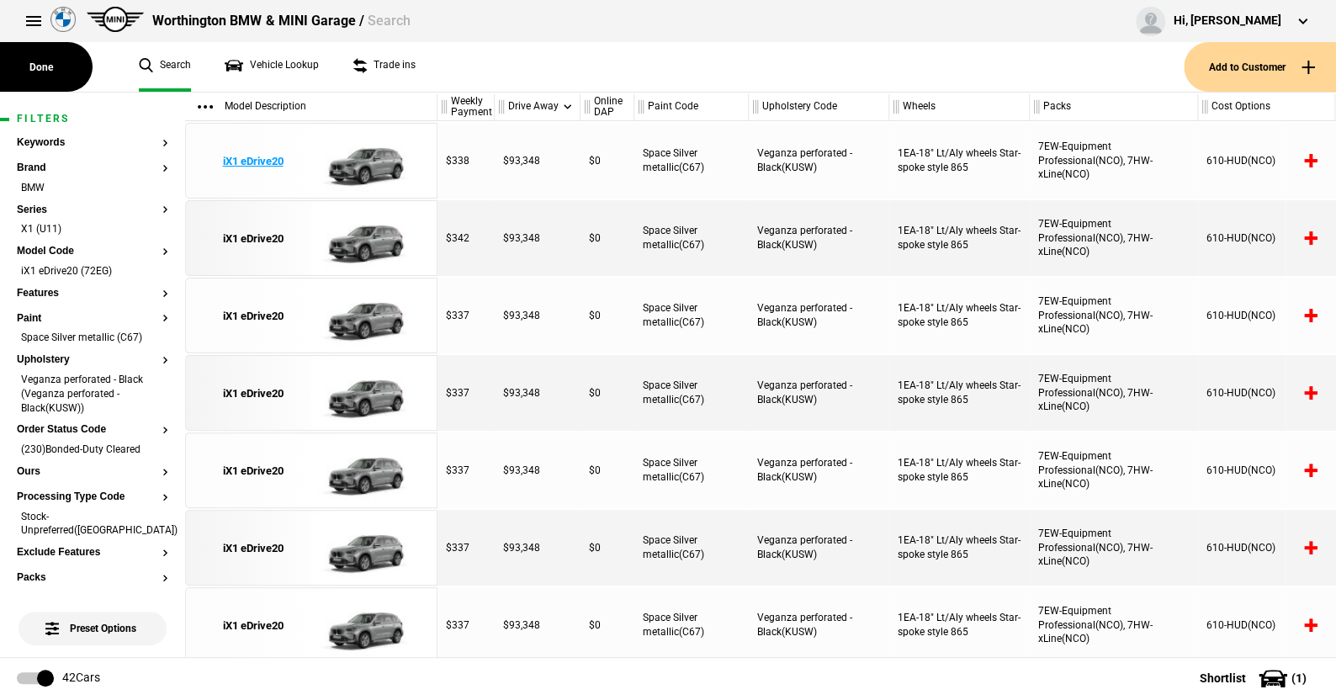
click at [374, 156] on img at bounding box center [369, 162] width 117 height 76
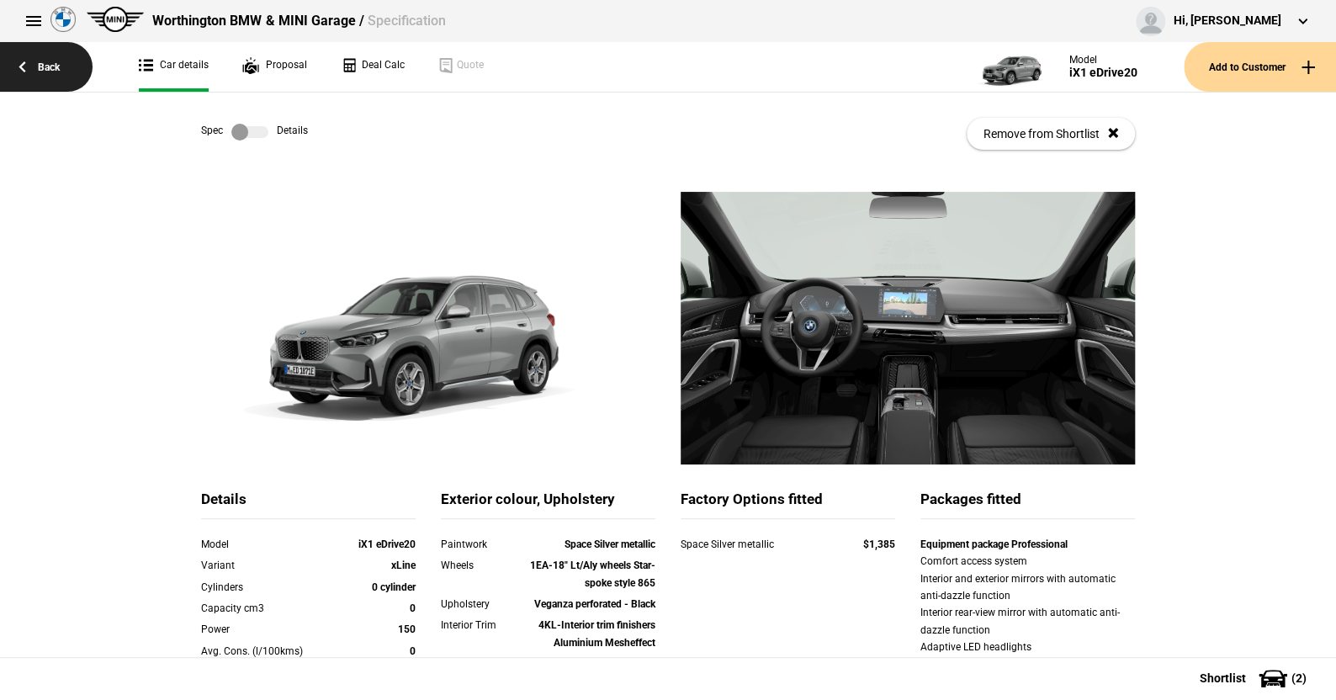
click at [50, 61] on link "Back" at bounding box center [46, 67] width 93 height 50
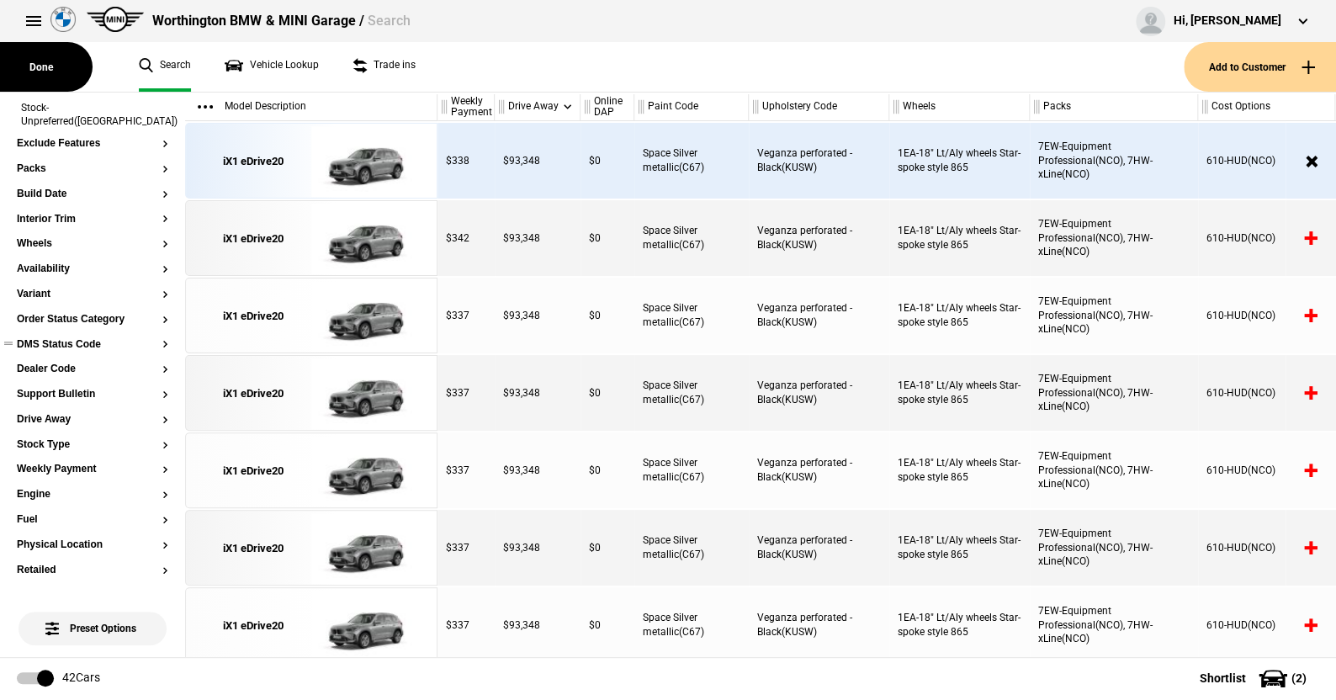
scroll to position [420, 0]
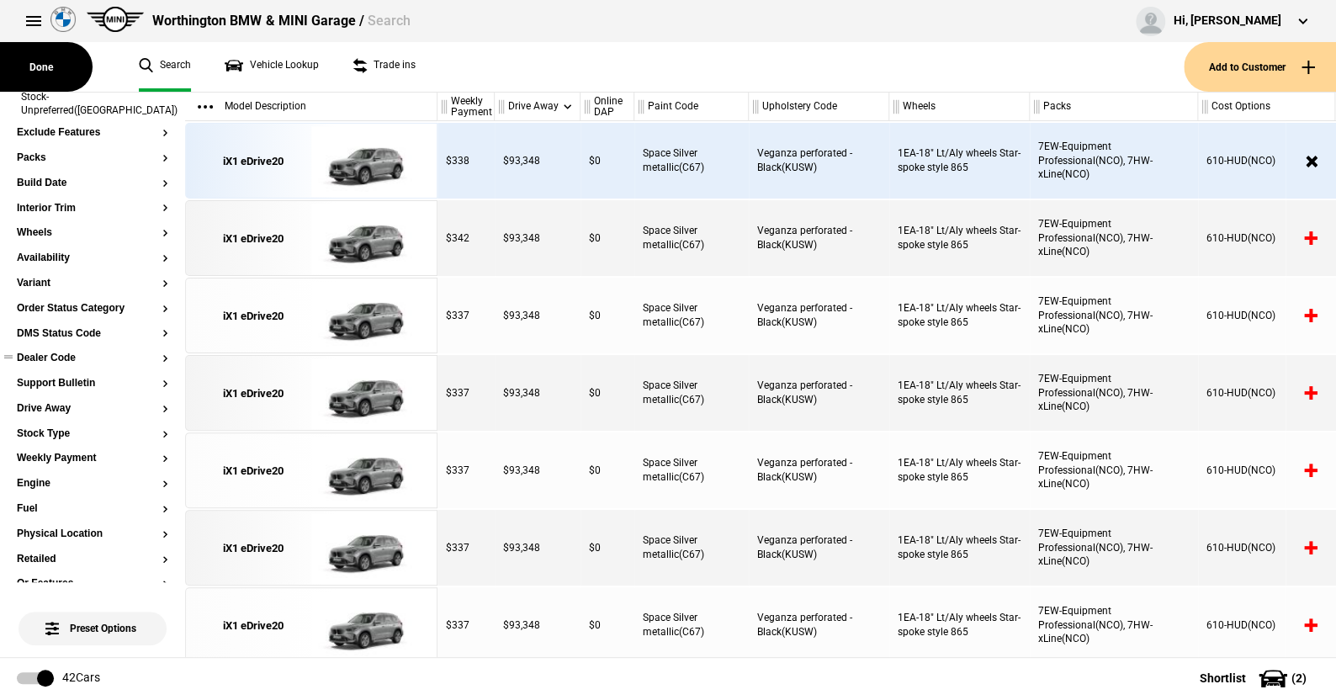
click at [68, 353] on button "Dealer Code" at bounding box center [92, 359] width 151 height 12
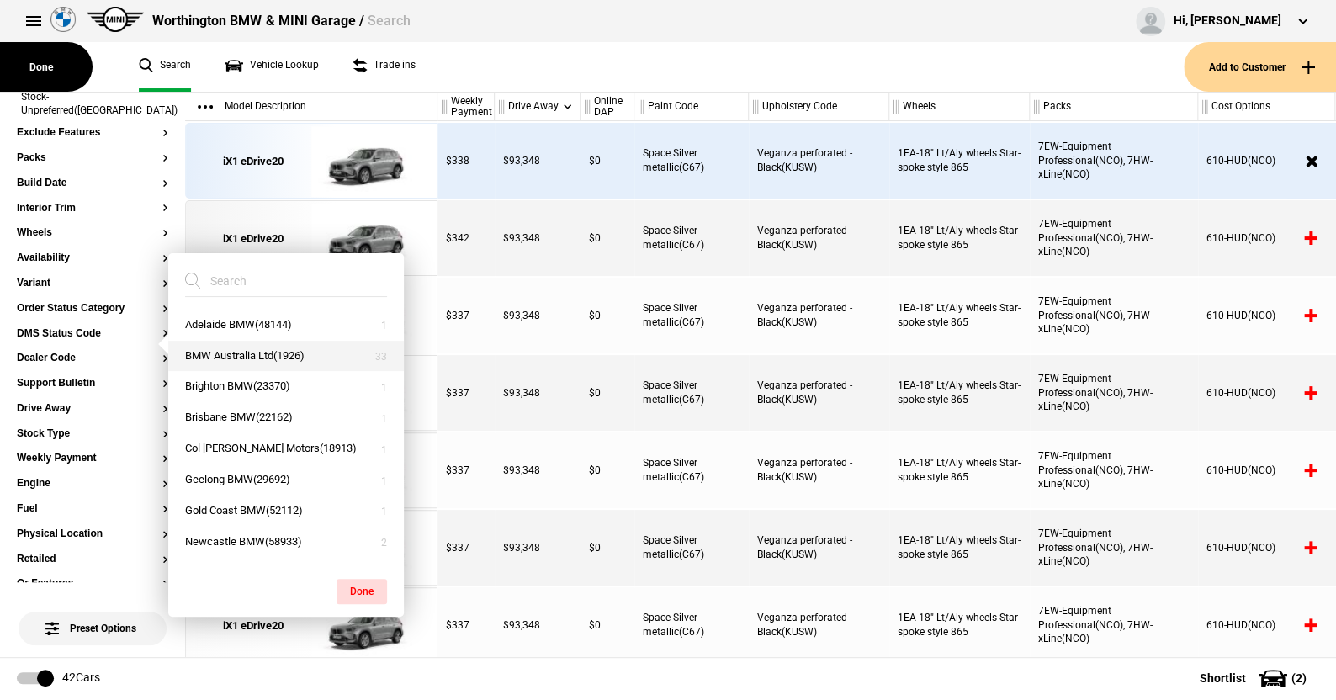
click at [252, 354] on button "BMW Australia Ltd(1926)" at bounding box center [286, 356] width 236 height 31
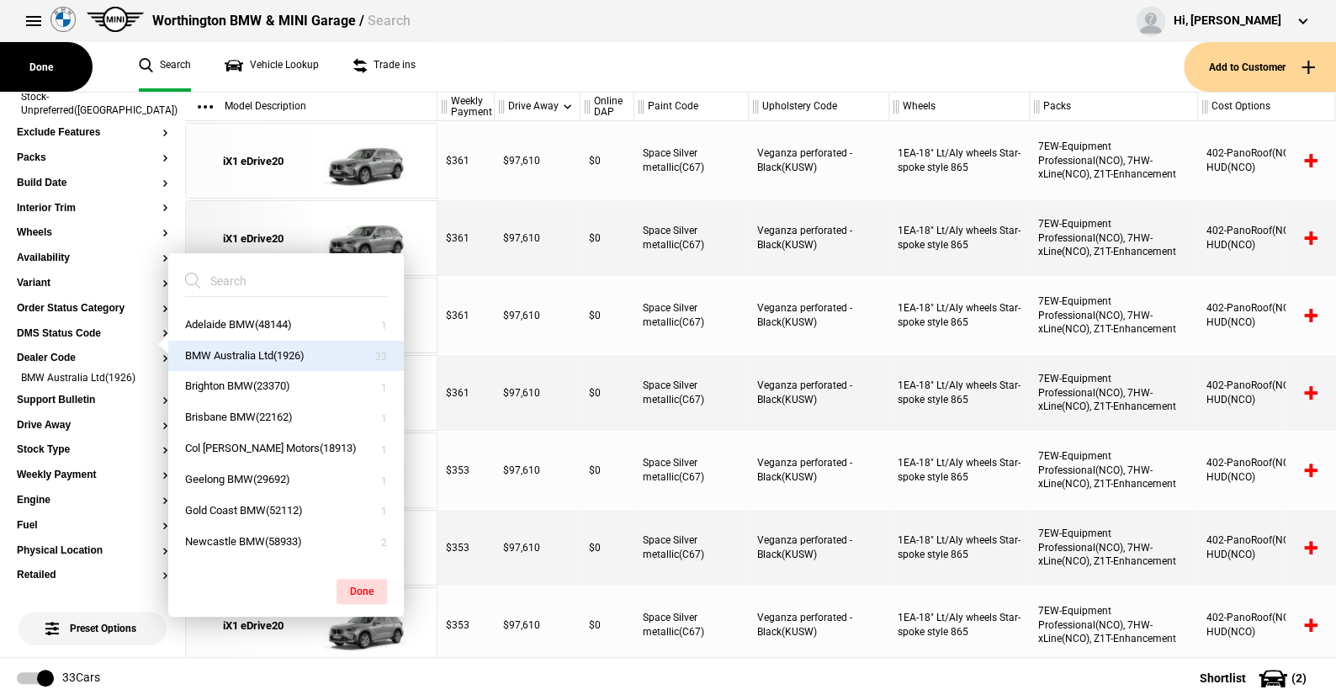
drag, startPoint x: 365, startPoint y: 583, endPoint x: 368, endPoint y: 345, distance: 238.1
click at [365, 579] on button "Done" at bounding box center [362, 591] width 50 height 25
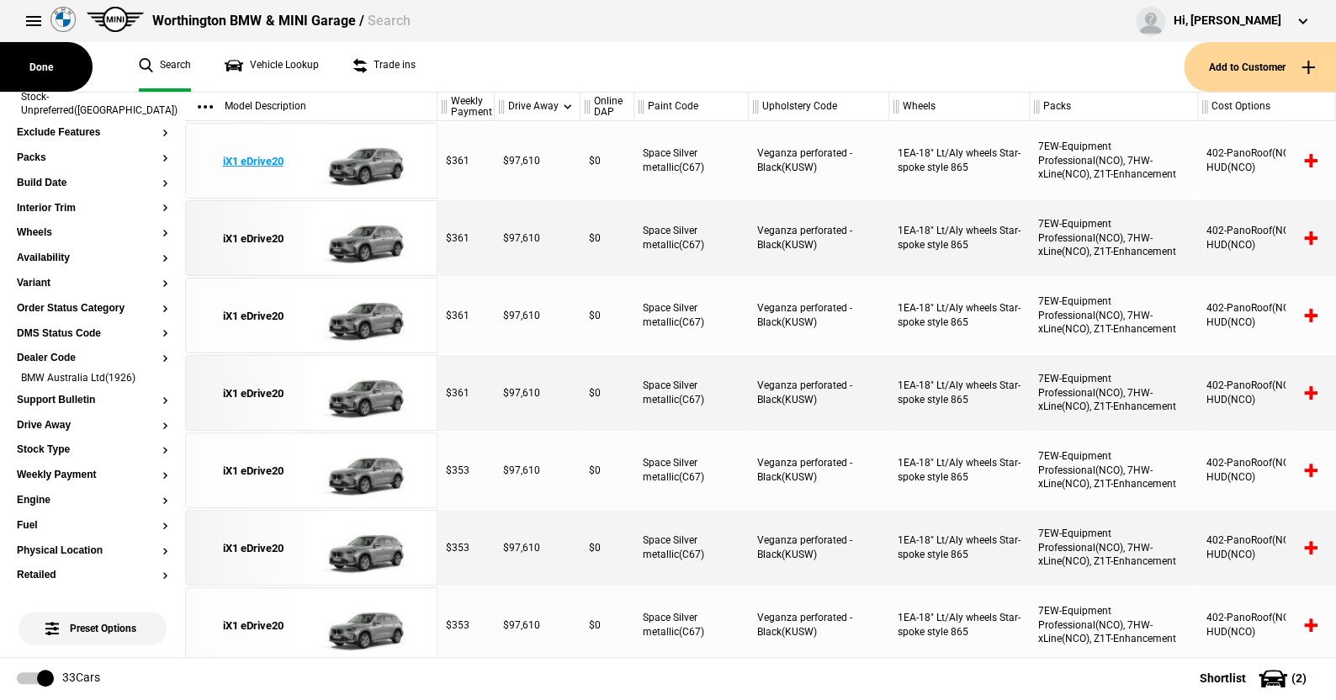
click at [380, 166] on img at bounding box center [369, 162] width 117 height 76
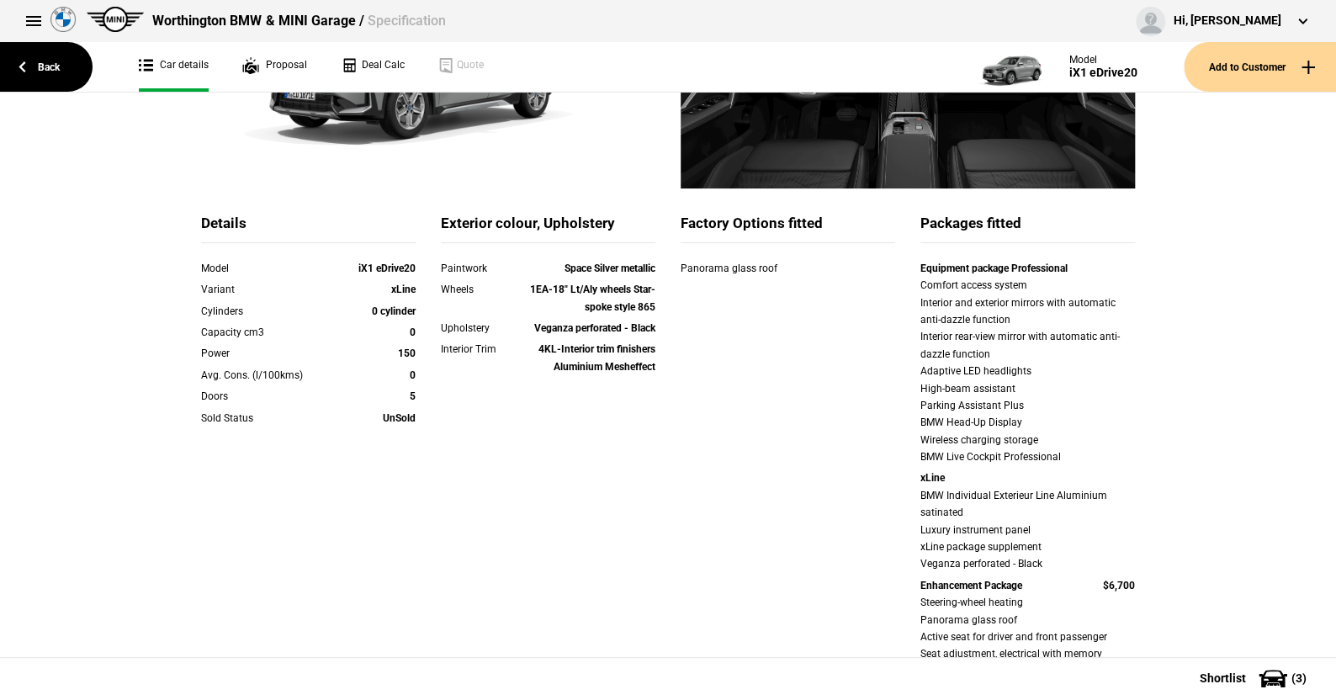
scroll to position [168, 0]
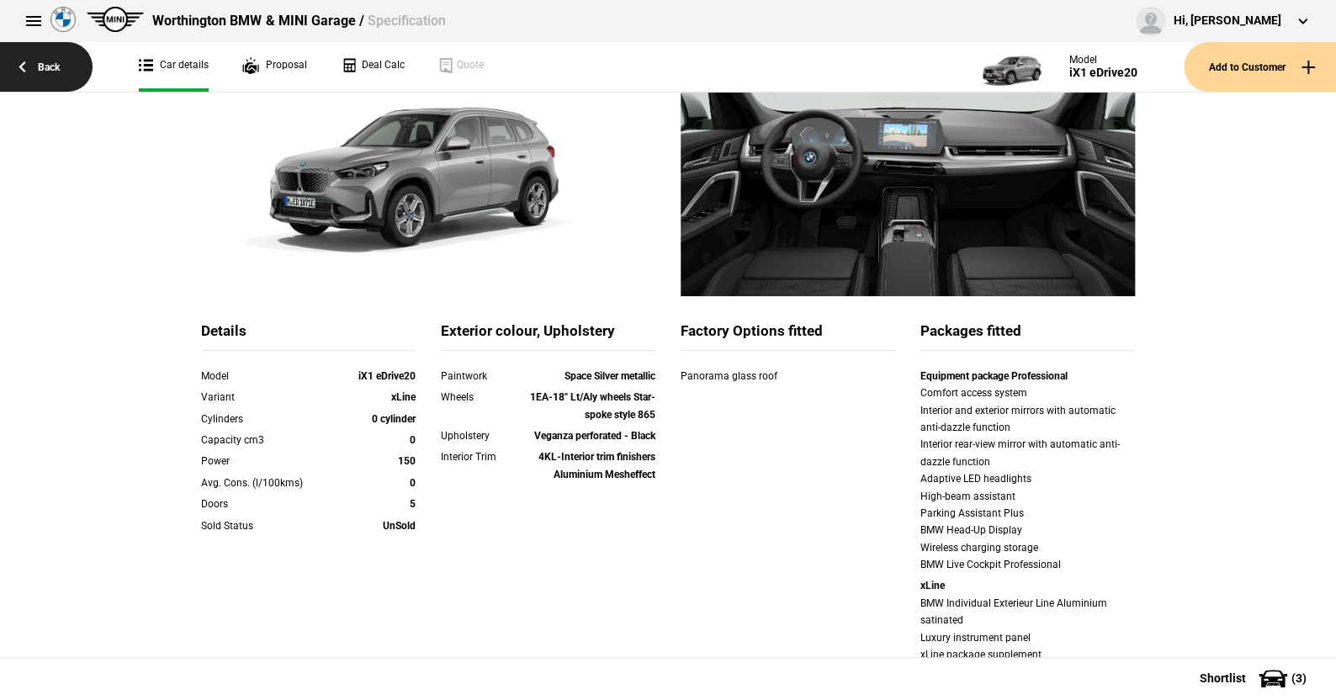
click at [50, 62] on link "Back" at bounding box center [46, 67] width 93 height 50
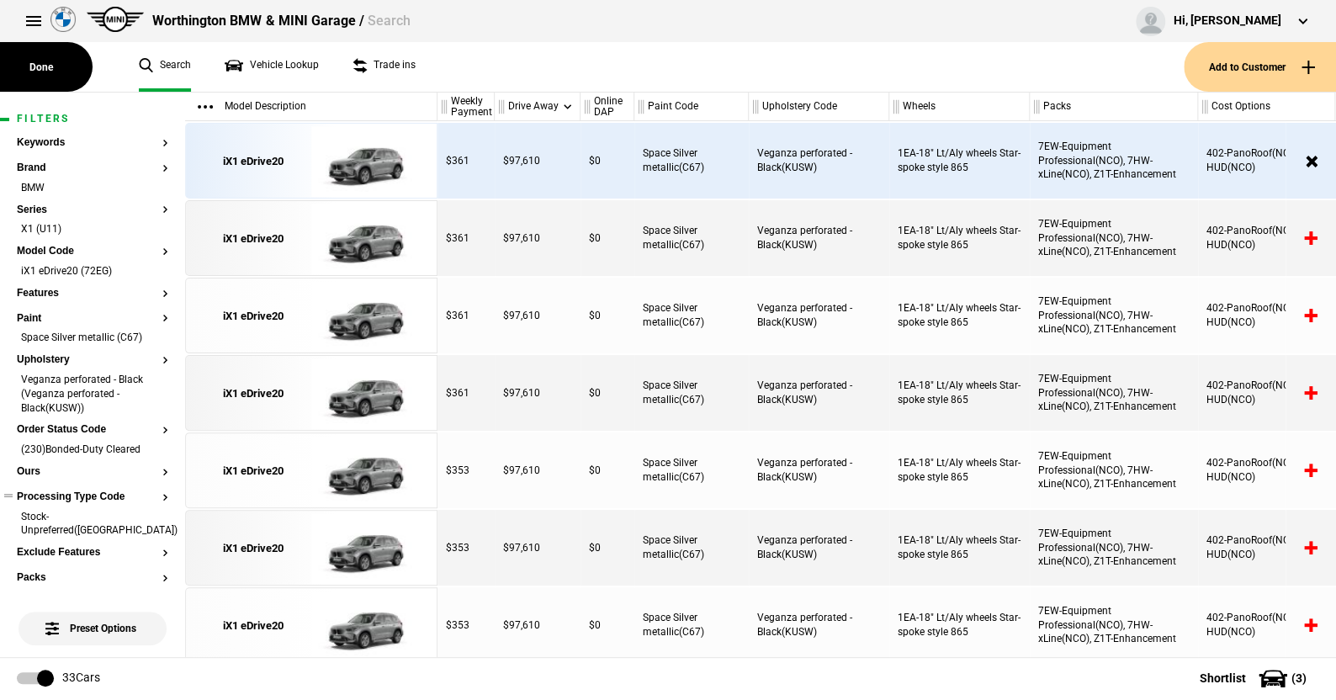
click at [89, 494] on button "Processing Type Code" at bounding box center [92, 497] width 151 height 12
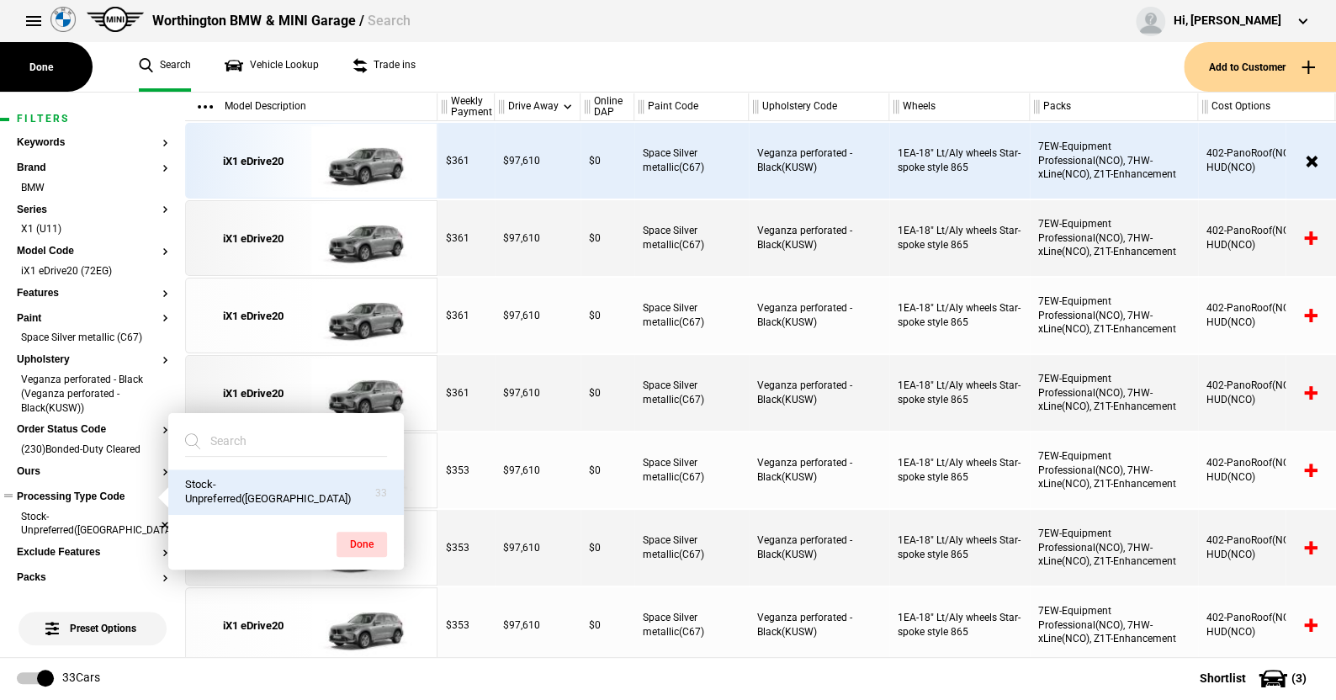
click at [146, 512] on li "Stock-Unpreferred(US)" at bounding box center [92, 525] width 151 height 31
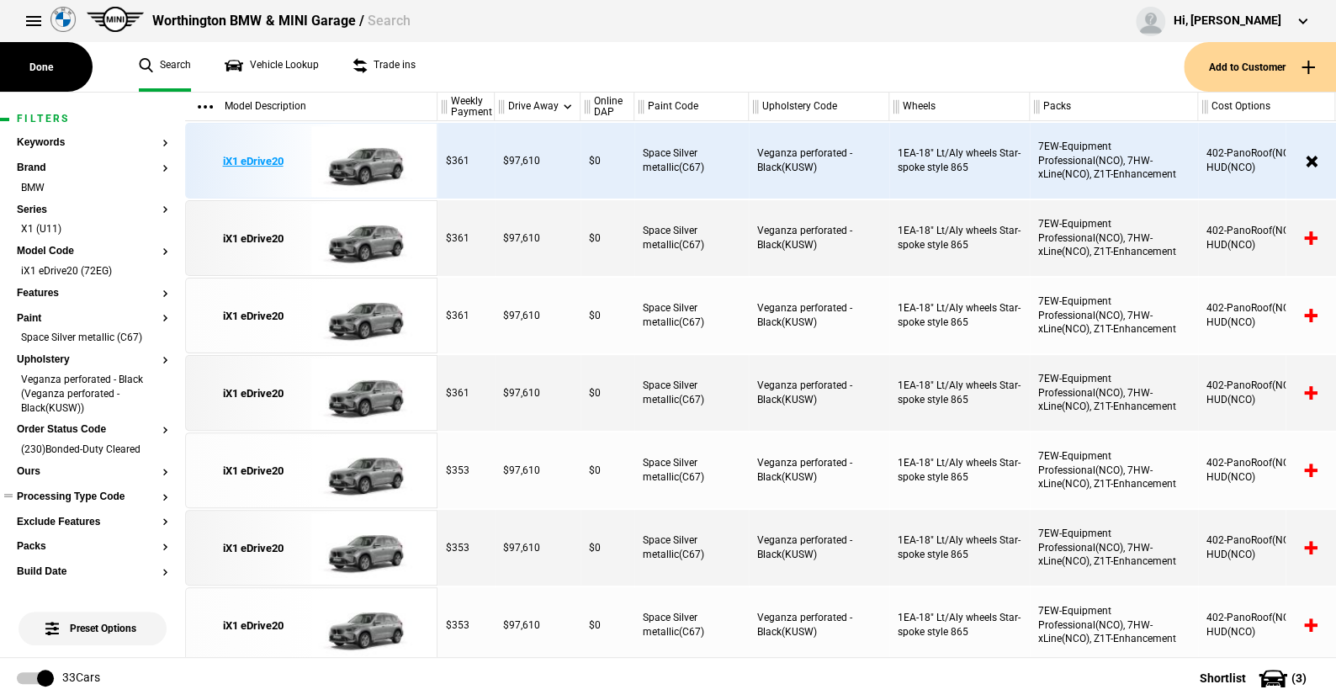
click at [379, 157] on img at bounding box center [369, 162] width 117 height 76
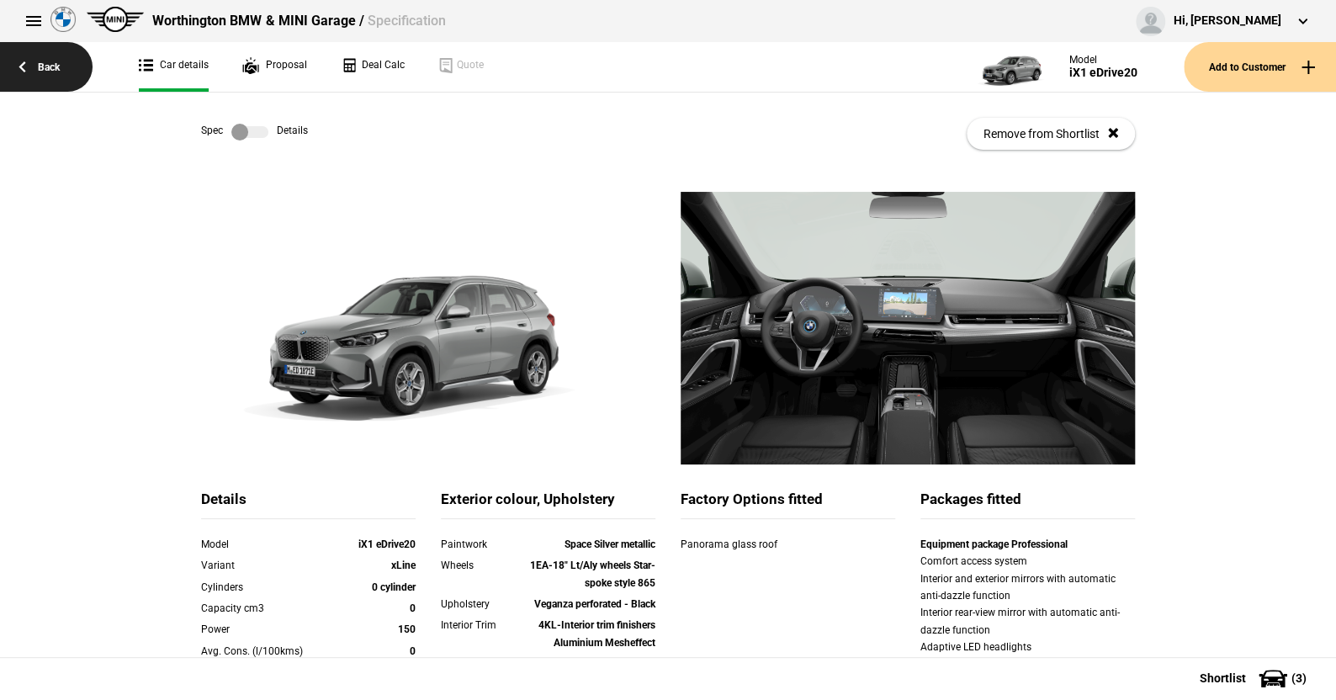
click at [49, 65] on link "Back" at bounding box center [46, 67] width 93 height 50
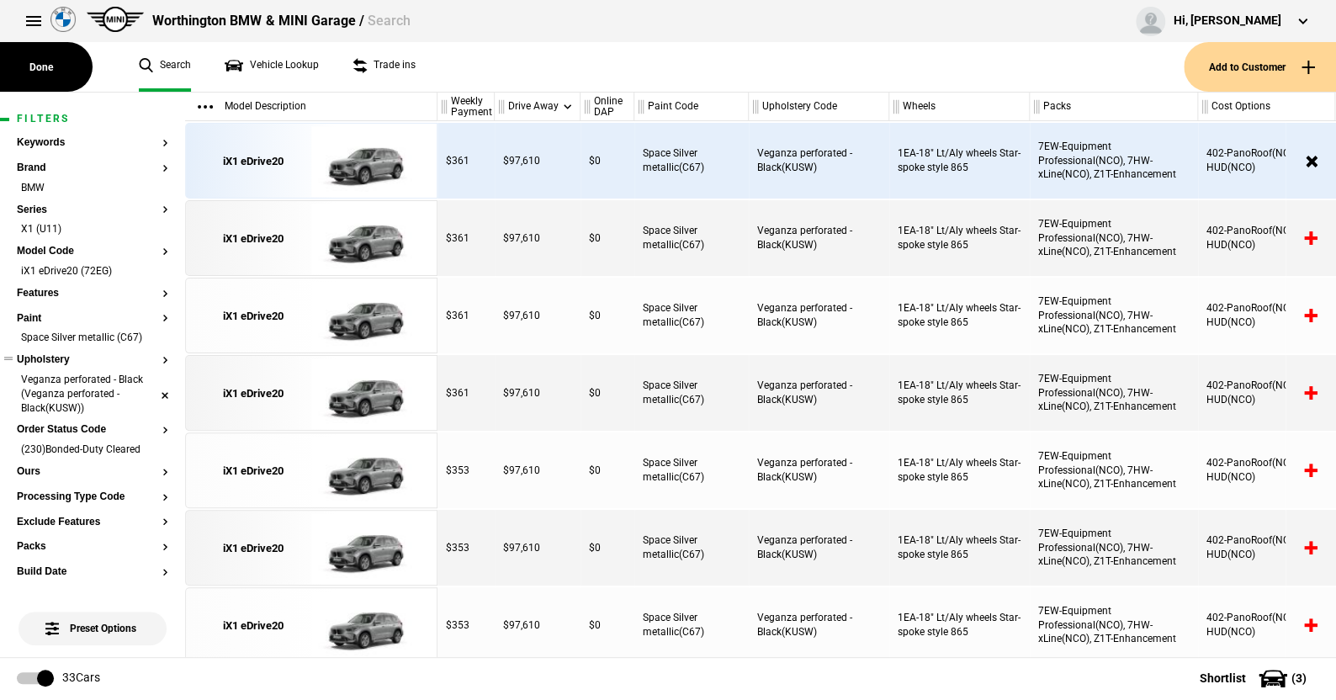
click at [153, 390] on li "Veganza perforated - Black (Veganza perforated - Black(KUSW))" at bounding box center [92, 395] width 151 height 45
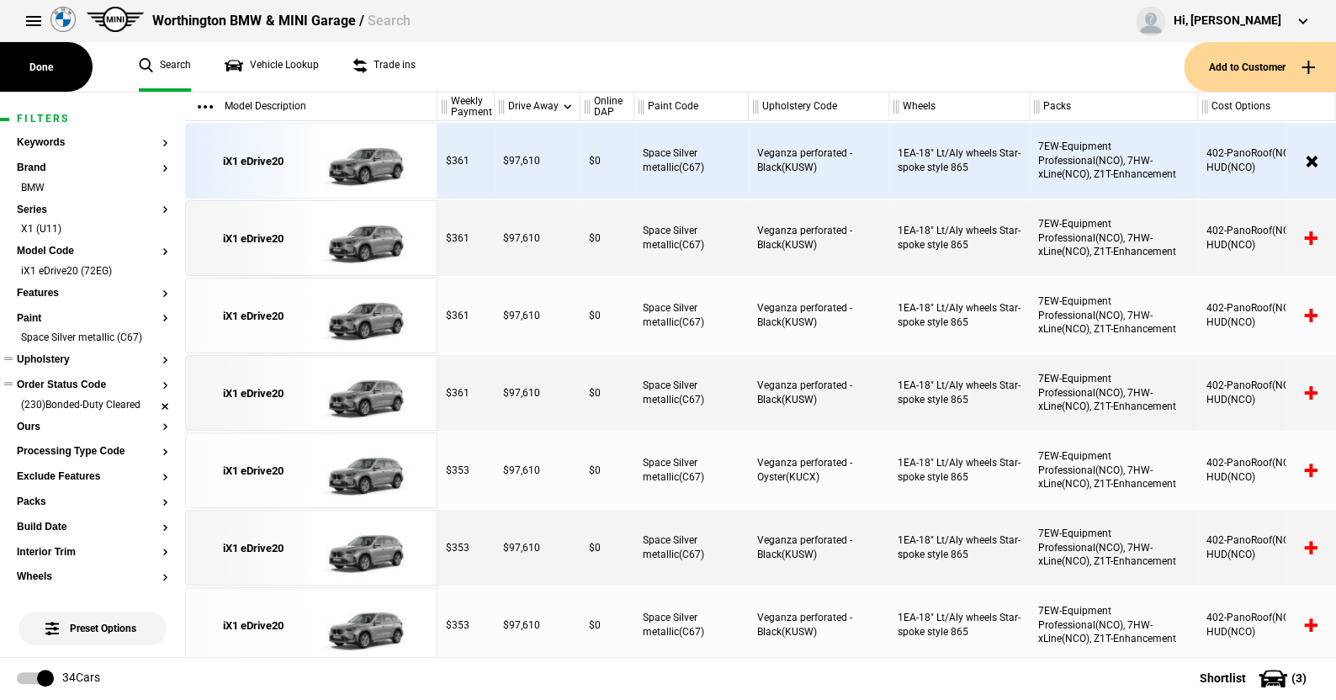
click at [151, 404] on li "(230)Bonded-Duty Cleared" at bounding box center [92, 406] width 151 height 17
click at [56, 362] on button "Upholstery" at bounding box center [92, 360] width 151 height 12
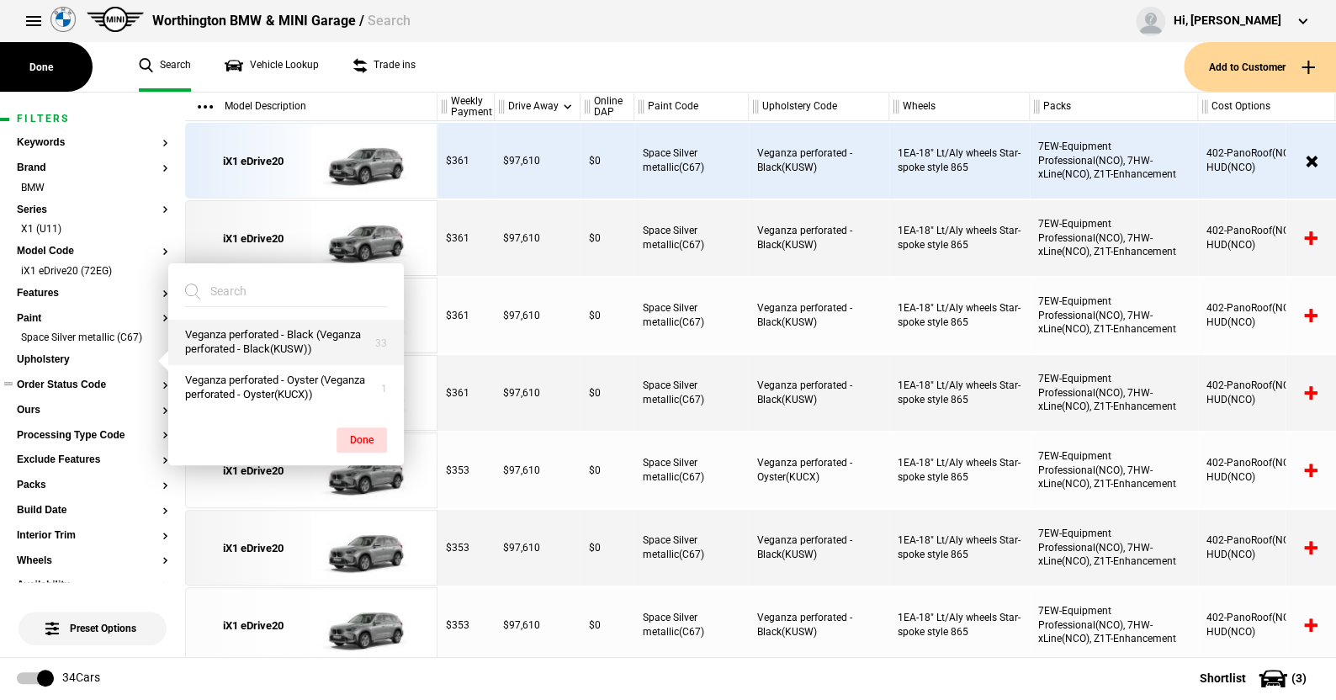
click at [255, 337] on button "Veganza perforated - Black (Veganza perforated - Black(KUSW))" at bounding box center [286, 342] width 236 height 45
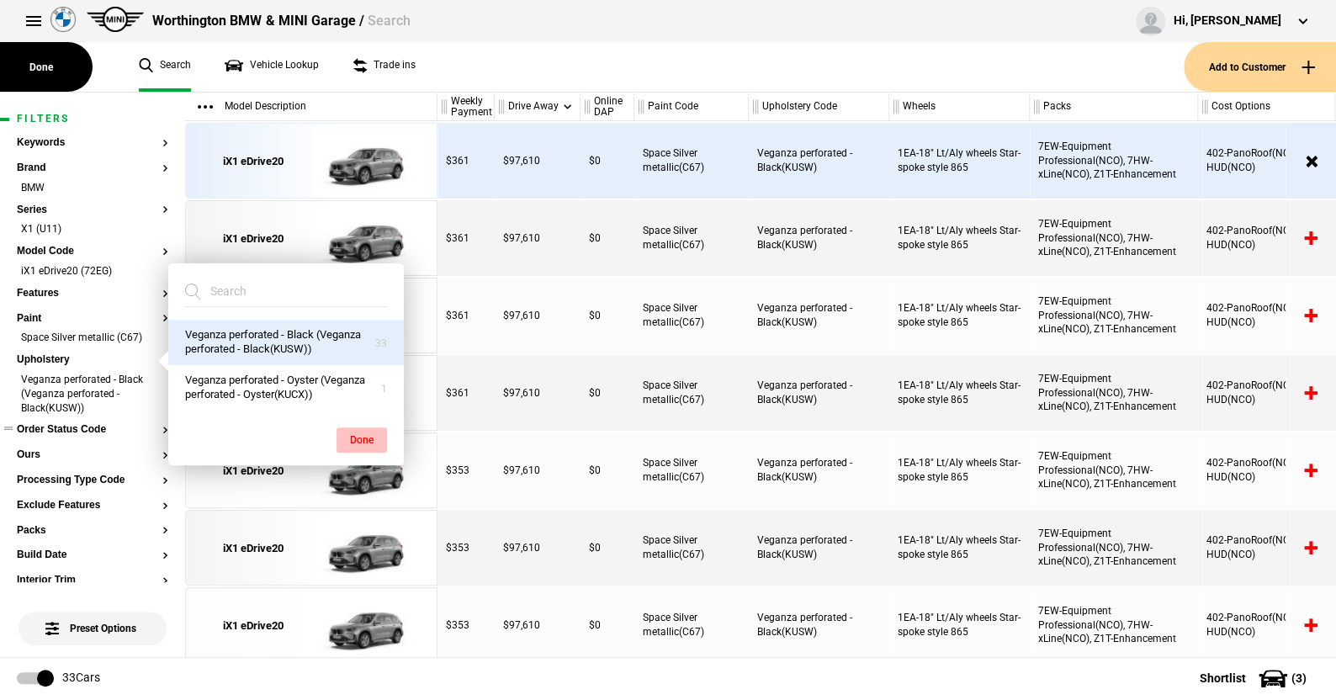
click at [365, 433] on button "Done" at bounding box center [362, 439] width 50 height 25
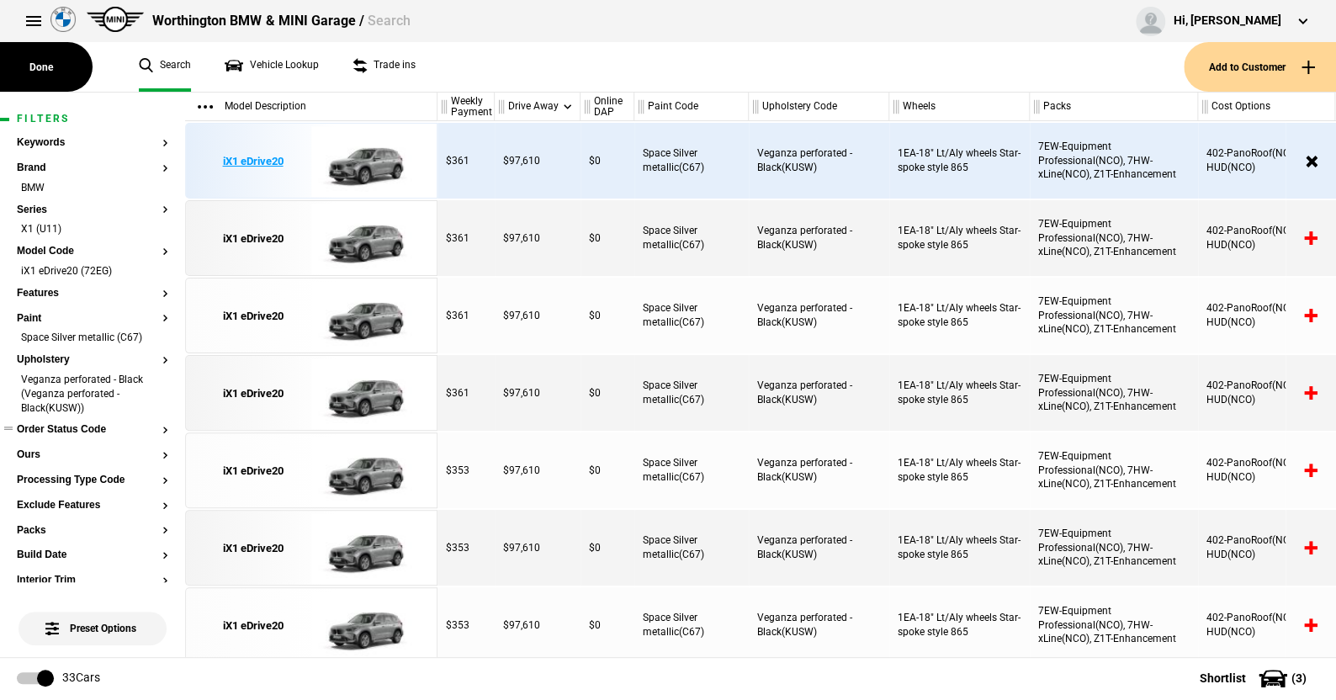
click at [372, 163] on img at bounding box center [369, 162] width 117 height 76
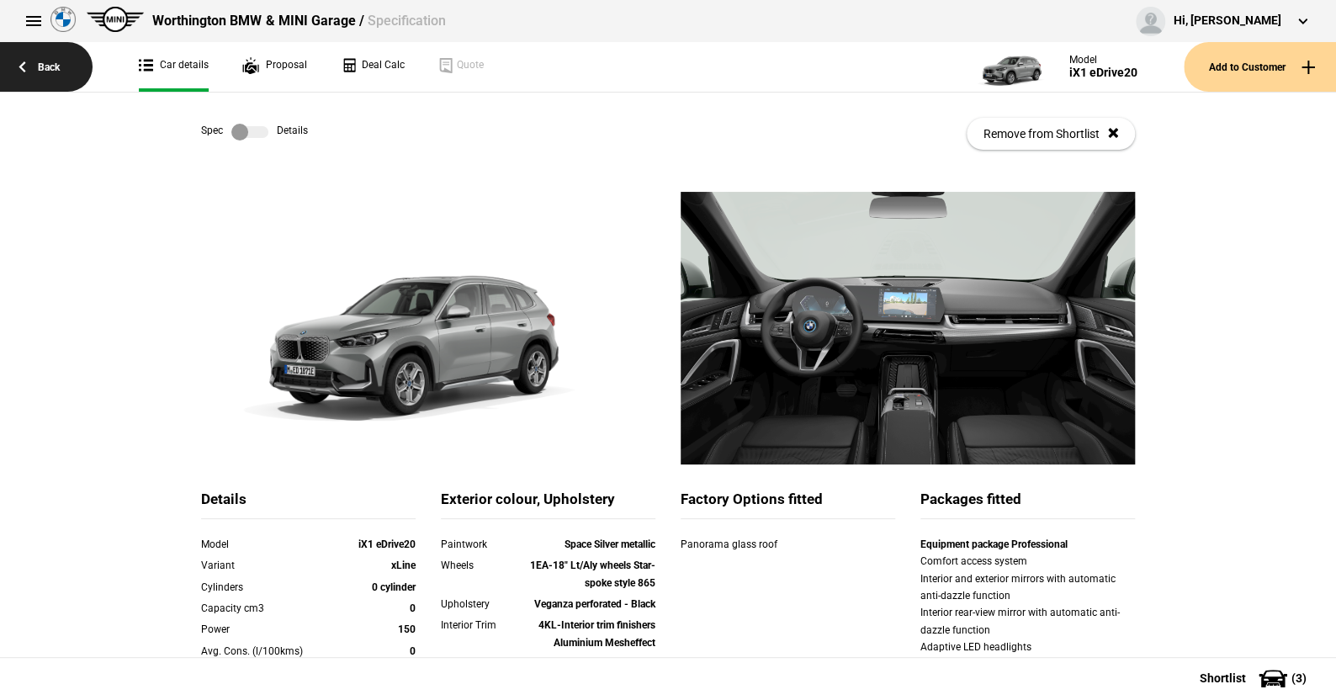
click at [48, 60] on link "Back" at bounding box center [46, 67] width 93 height 50
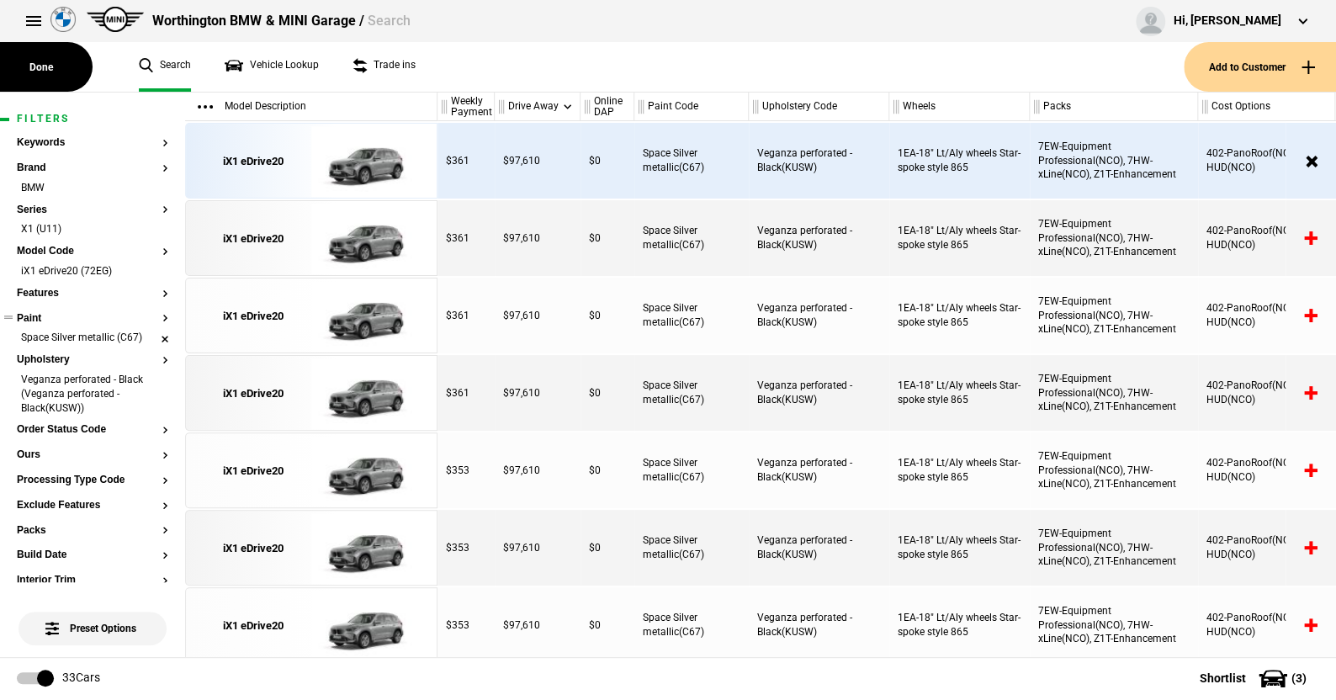
click at [151, 338] on li "Space Silver metallic (C67)" at bounding box center [92, 339] width 151 height 17
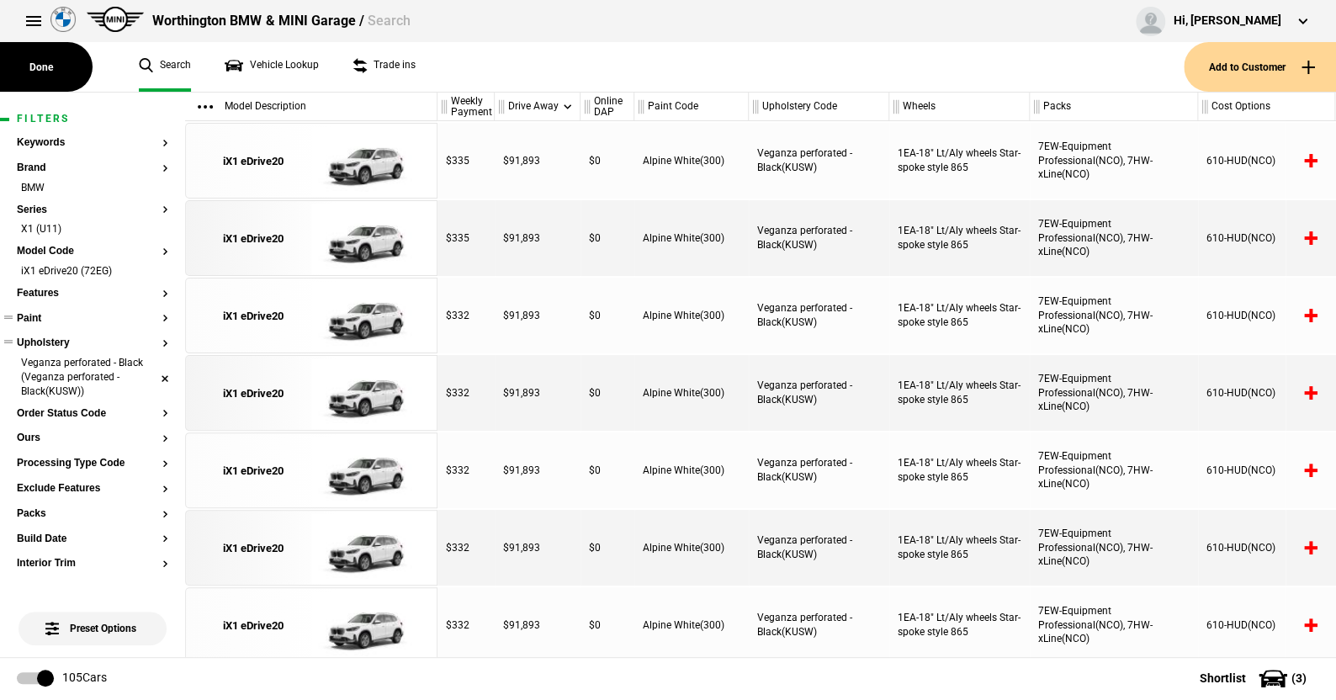
click at [151, 375] on li "Veganza perforated - Black (Veganza perforated - Black(KUSW))" at bounding box center [92, 378] width 151 height 45
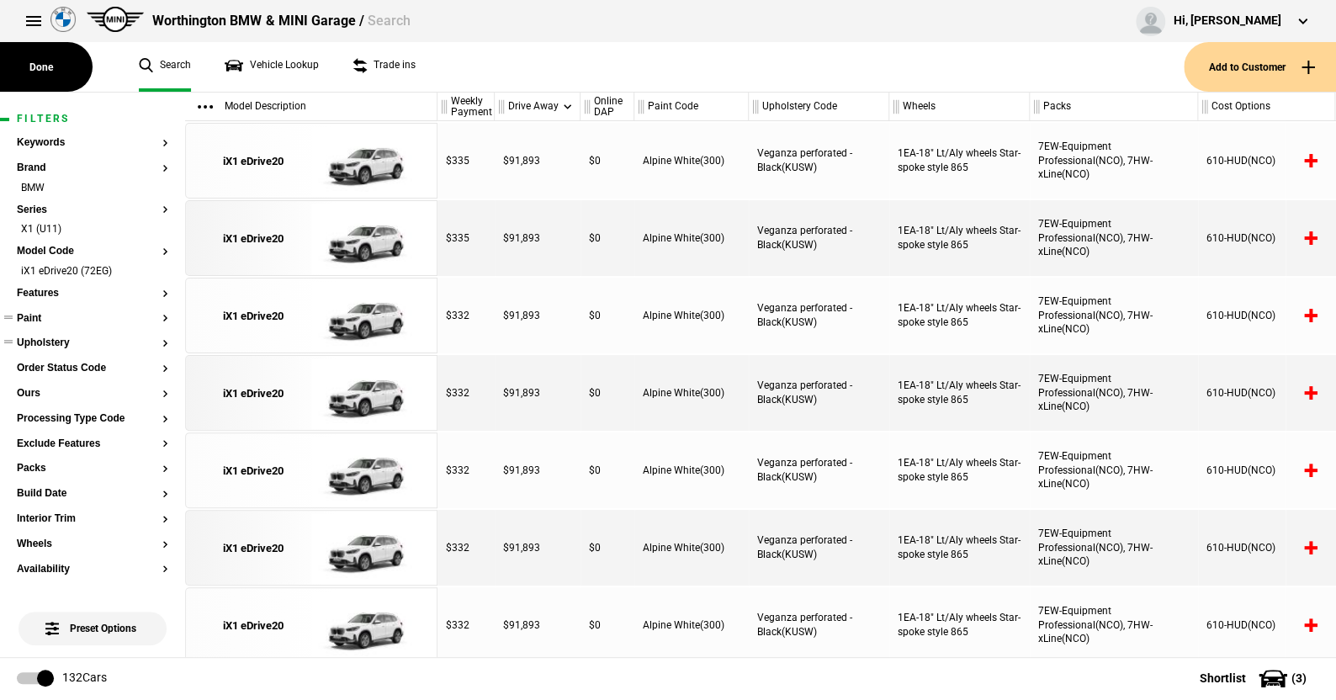
click at [32, 320] on button "Paint" at bounding box center [92, 319] width 151 height 12
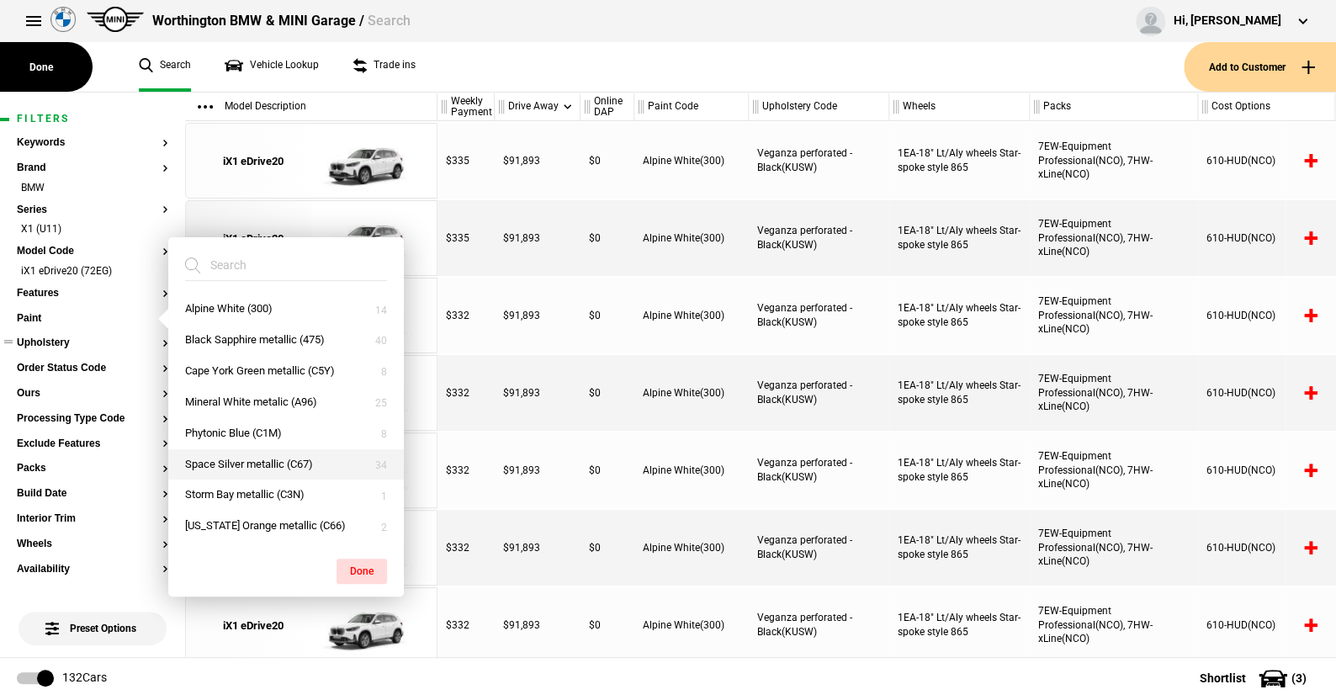
click at [240, 459] on button "Space Silver metallic (C67)" at bounding box center [286, 464] width 236 height 31
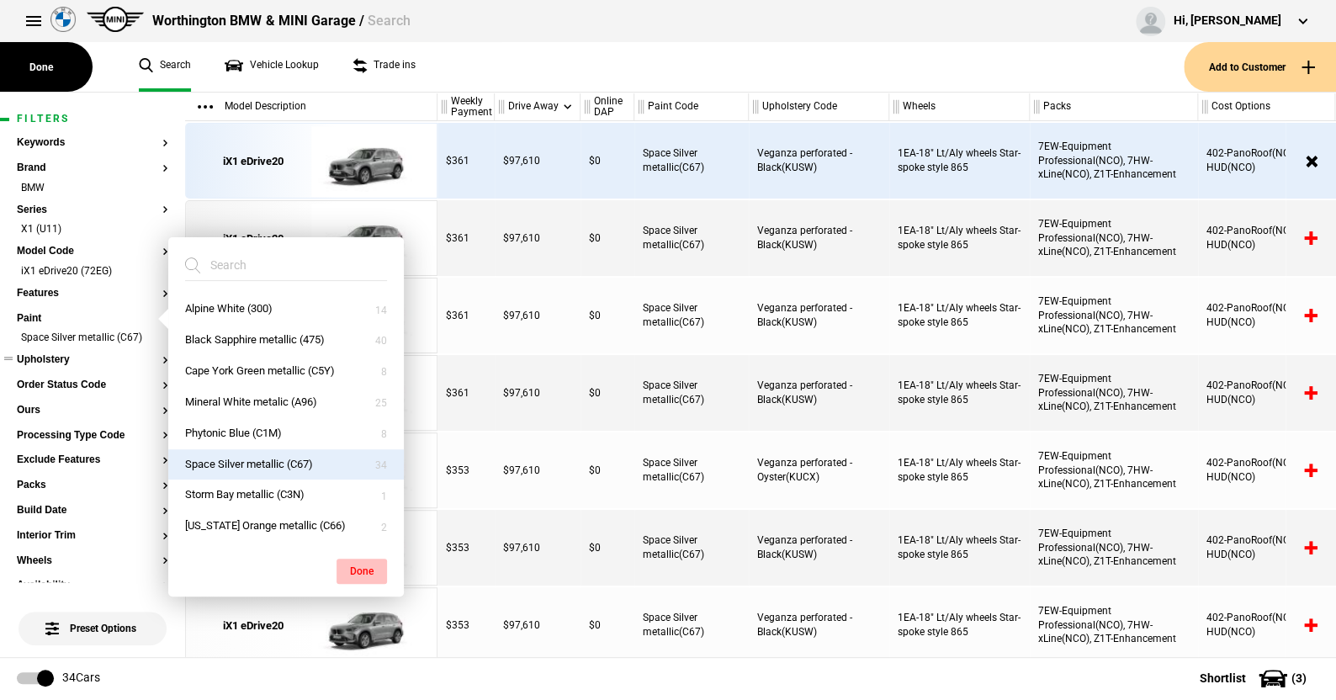
click at [365, 563] on button "Done" at bounding box center [362, 571] width 50 height 25
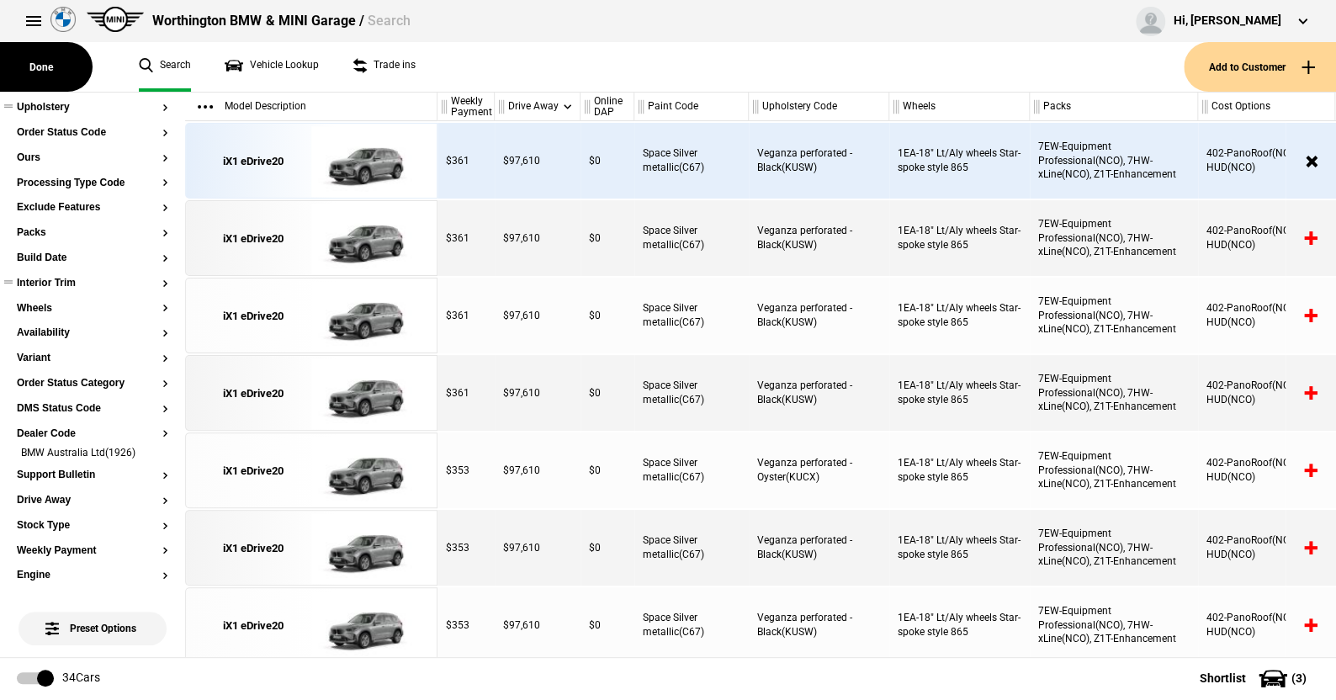
scroll to position [337, 0]
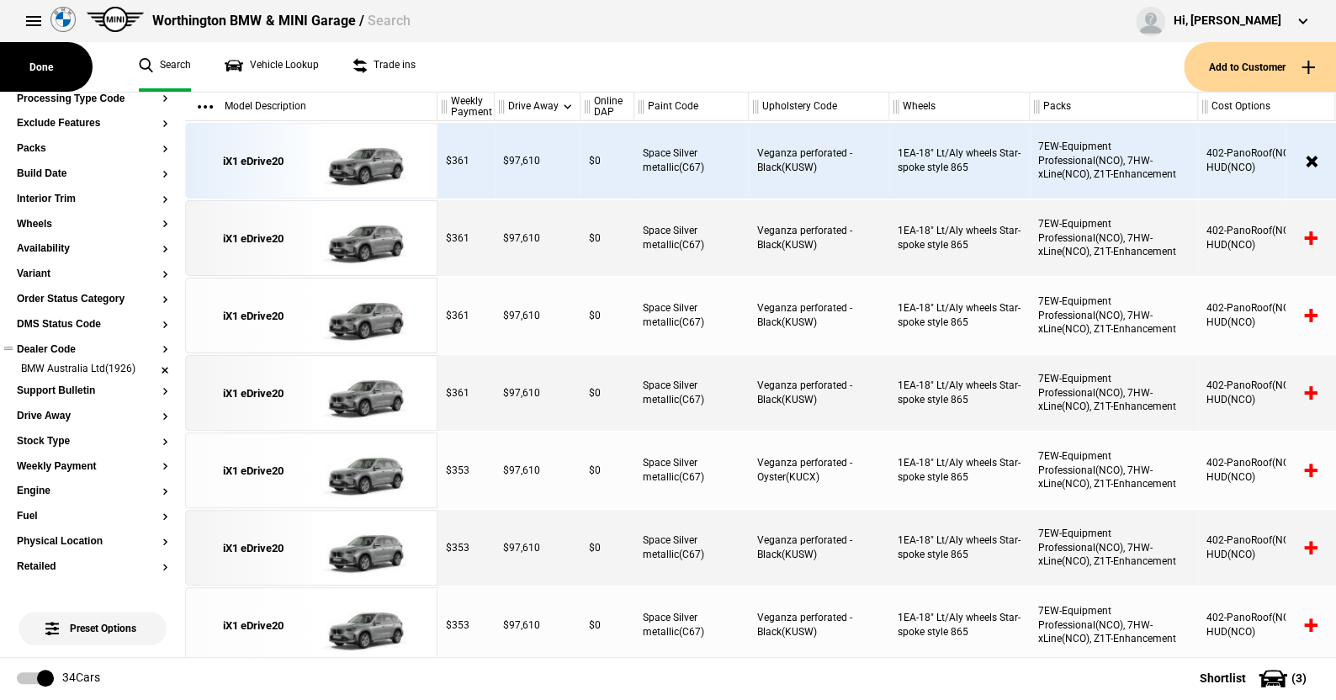
click at [151, 367] on li "BMW Australia Ltd(1926)" at bounding box center [92, 370] width 151 height 17
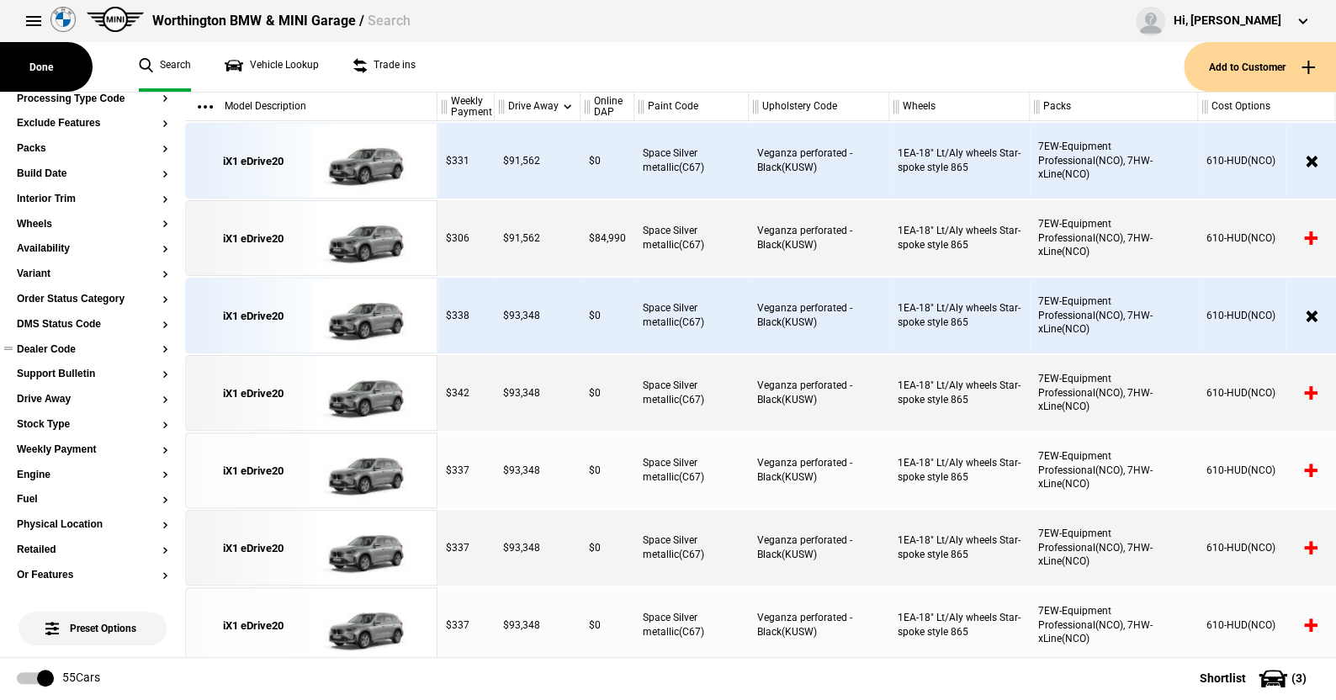
scroll to position [0, 0]
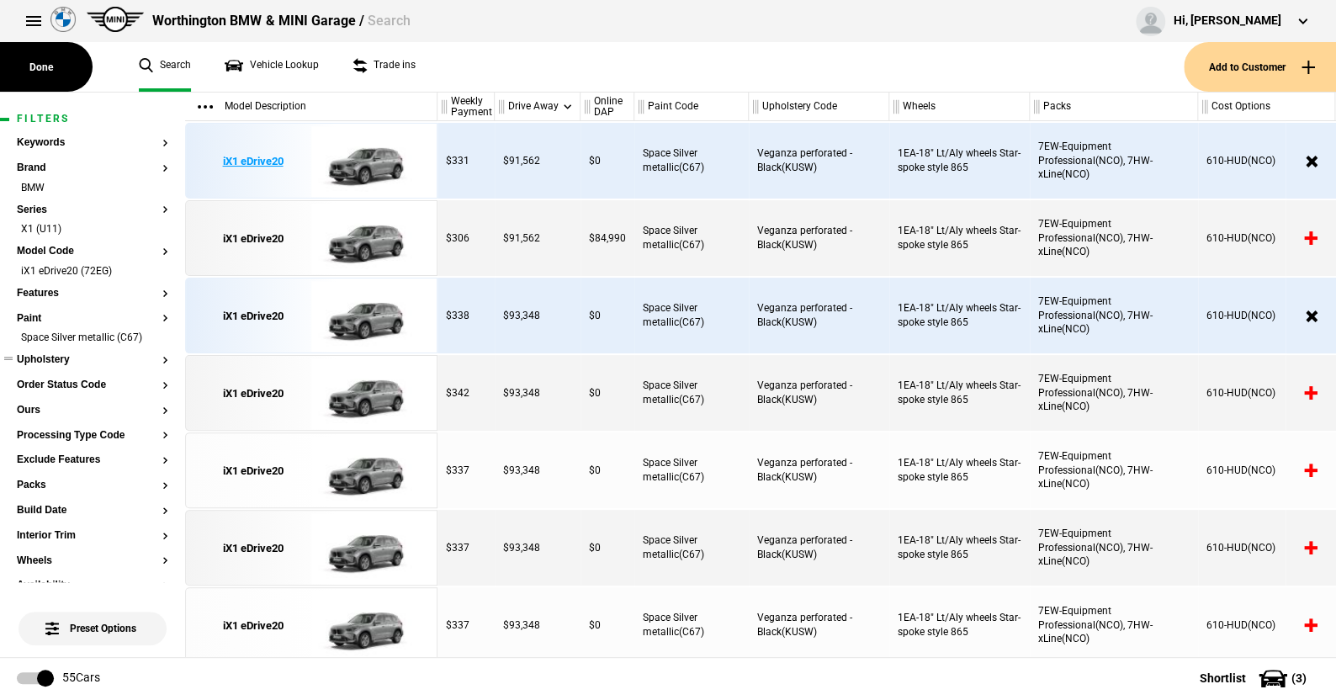
click at [363, 158] on img at bounding box center [369, 162] width 117 height 76
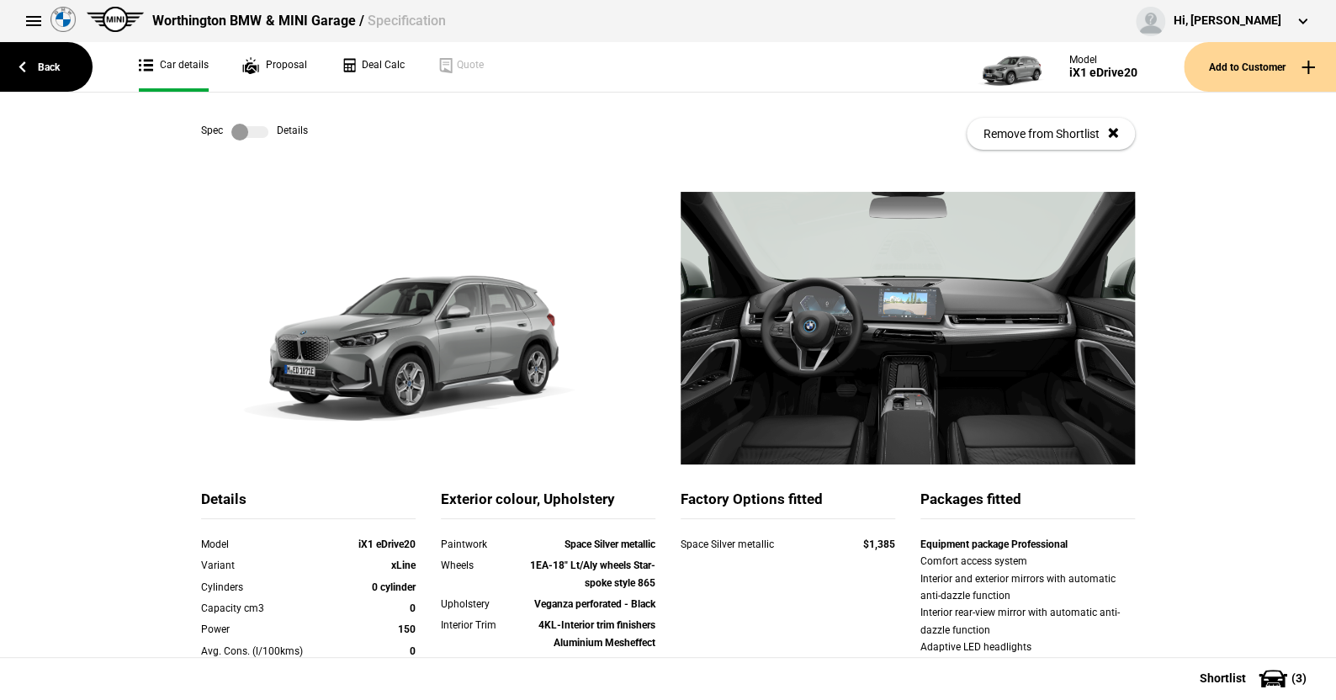
click at [257, 130] on label at bounding box center [249, 132] width 37 height 17
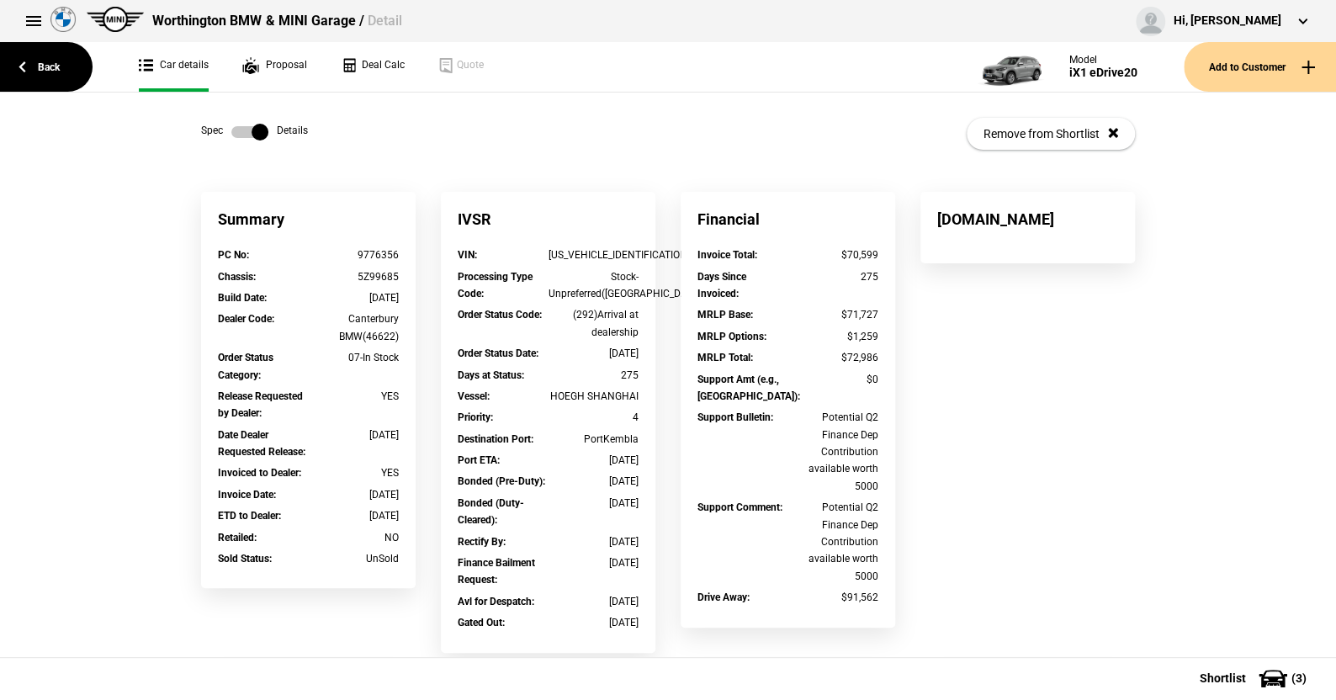
click at [231, 130] on label at bounding box center [249, 132] width 37 height 17
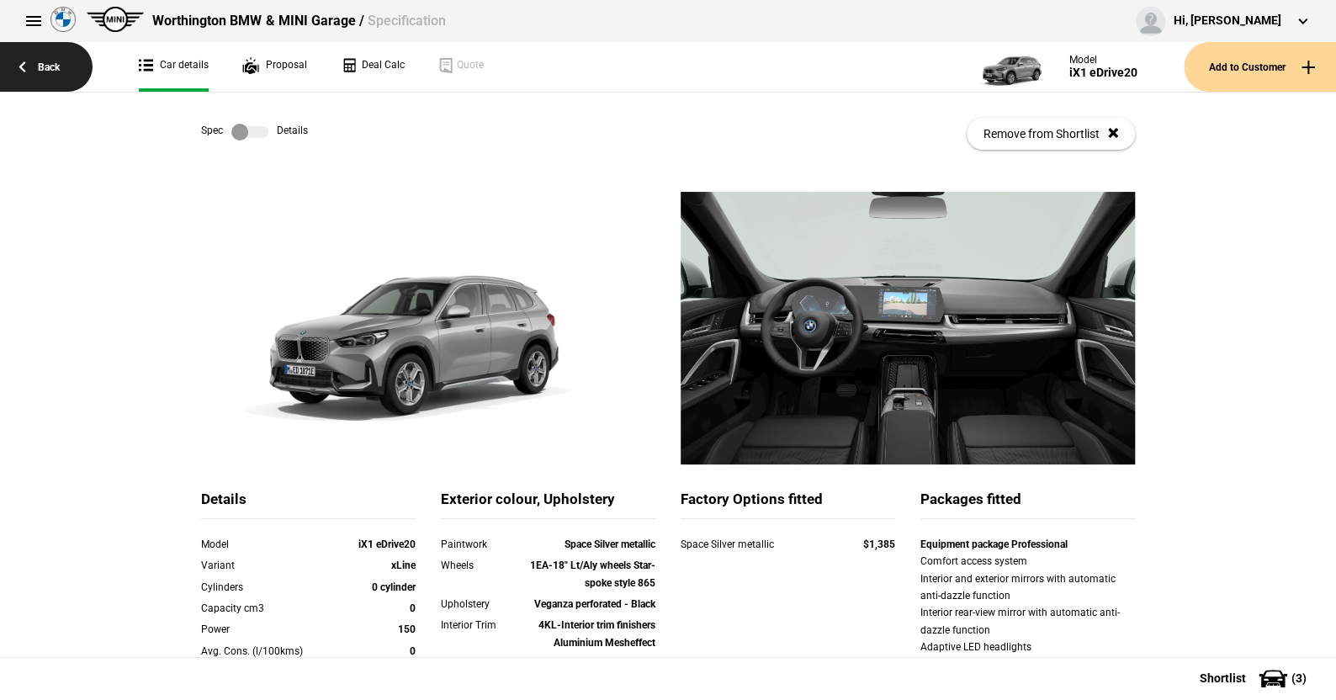
click at [53, 61] on link "Back" at bounding box center [46, 67] width 93 height 50
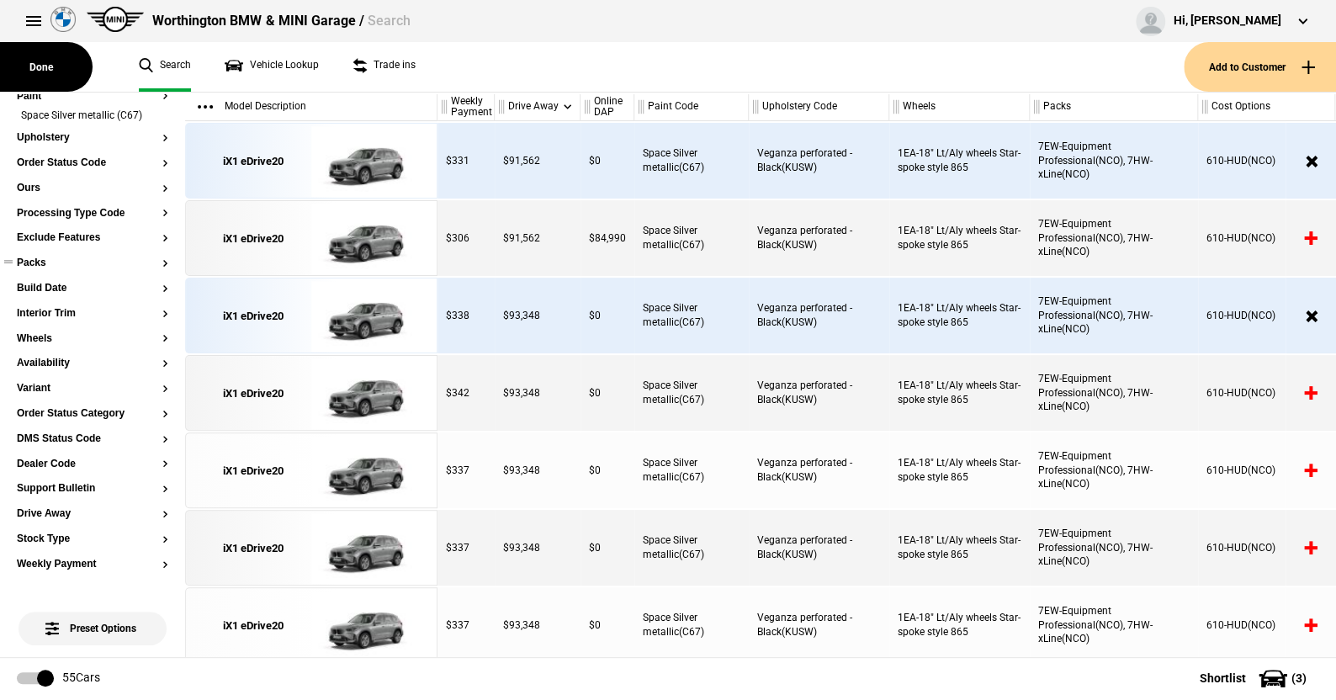
scroll to position [252, 0]
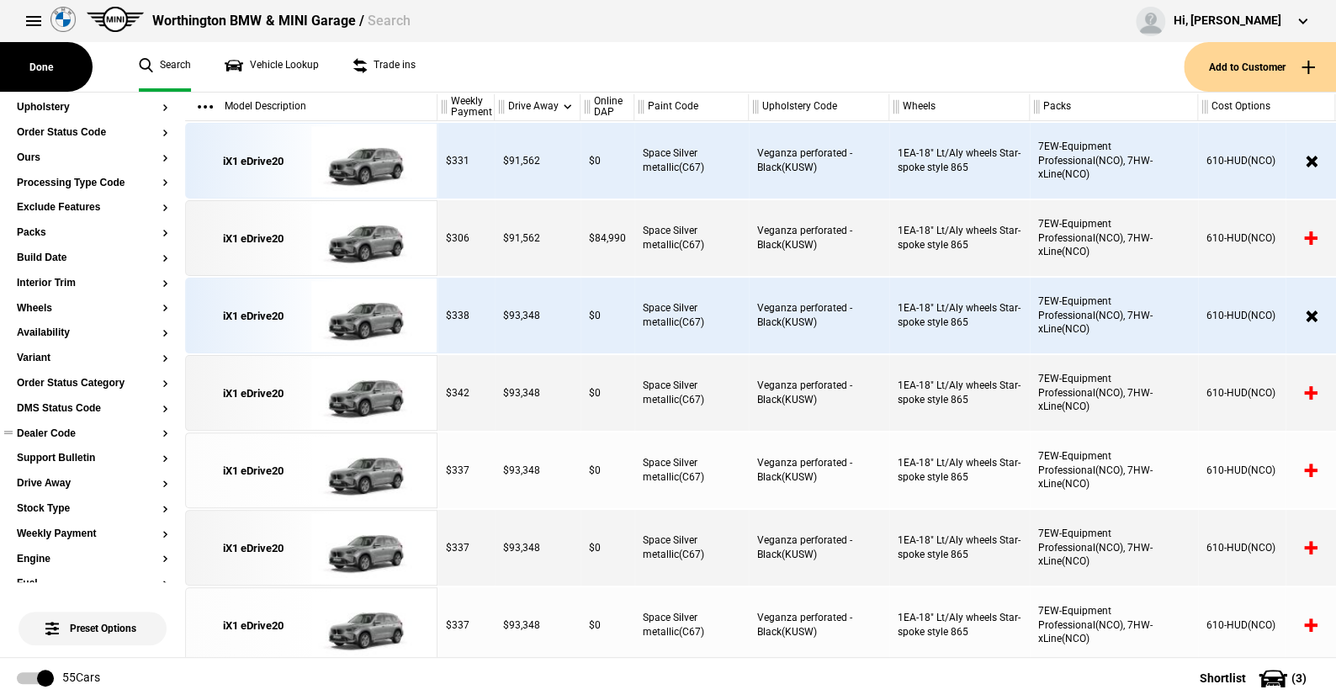
click at [64, 428] on button "Dealer Code" at bounding box center [92, 434] width 151 height 12
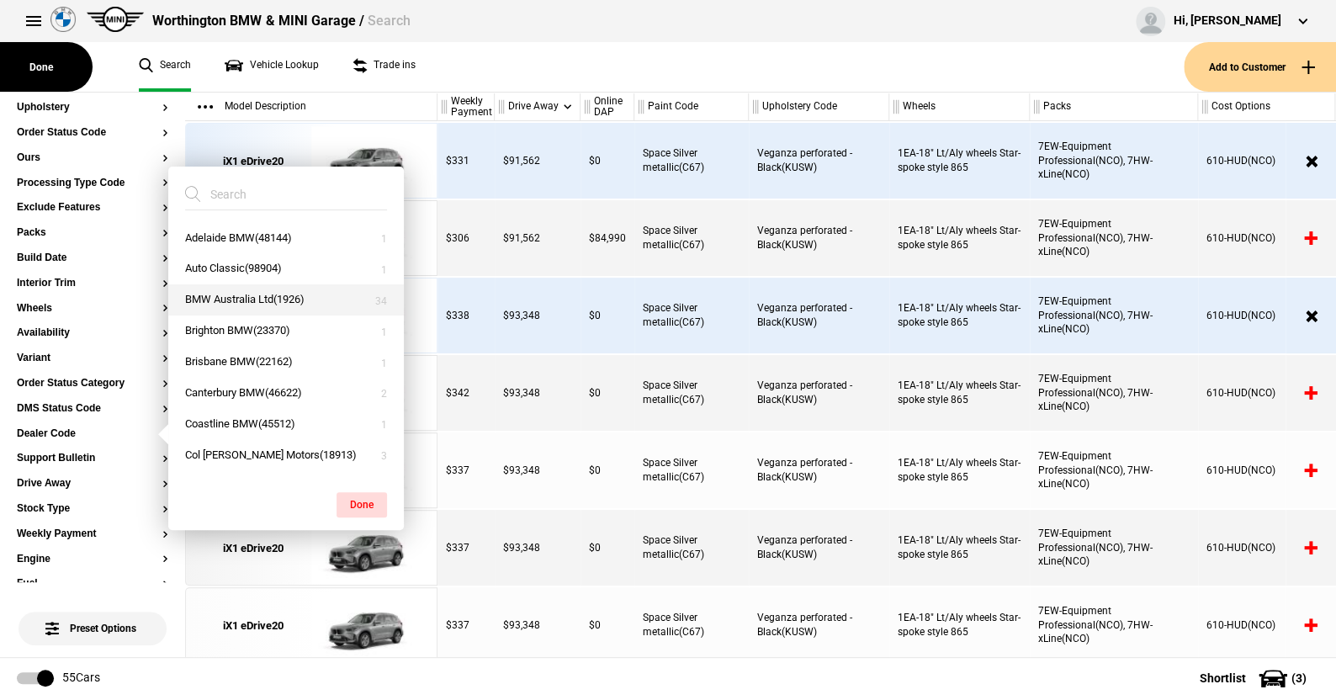
click at [248, 296] on button "BMW Australia Ltd(1926)" at bounding box center [286, 299] width 236 height 31
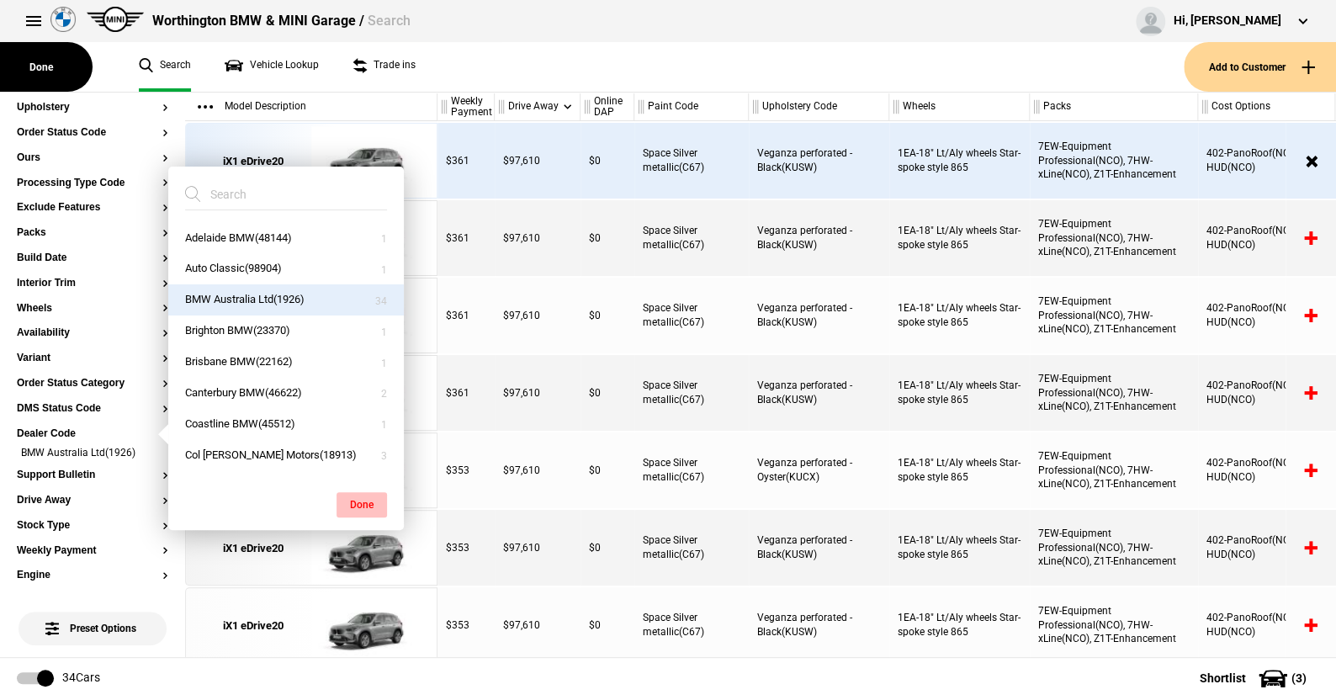
click at [369, 500] on button "Done" at bounding box center [362, 504] width 50 height 25
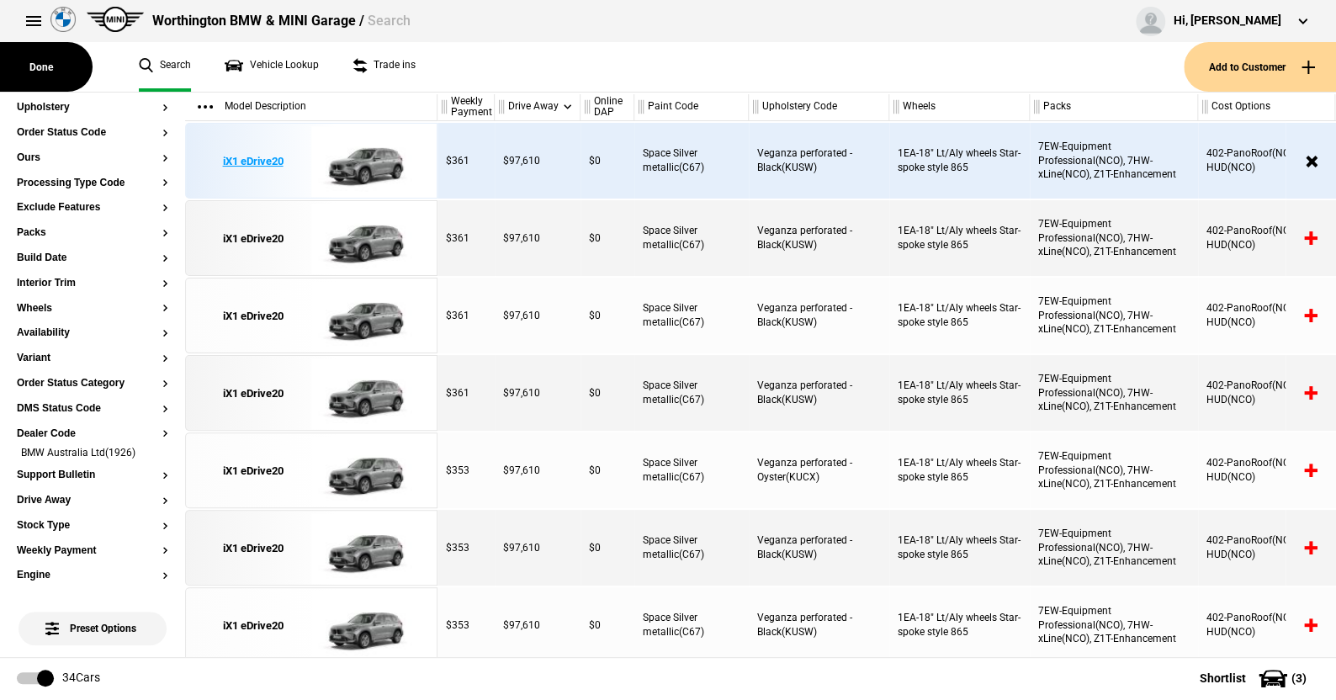
click at [369, 164] on img at bounding box center [369, 162] width 117 height 76
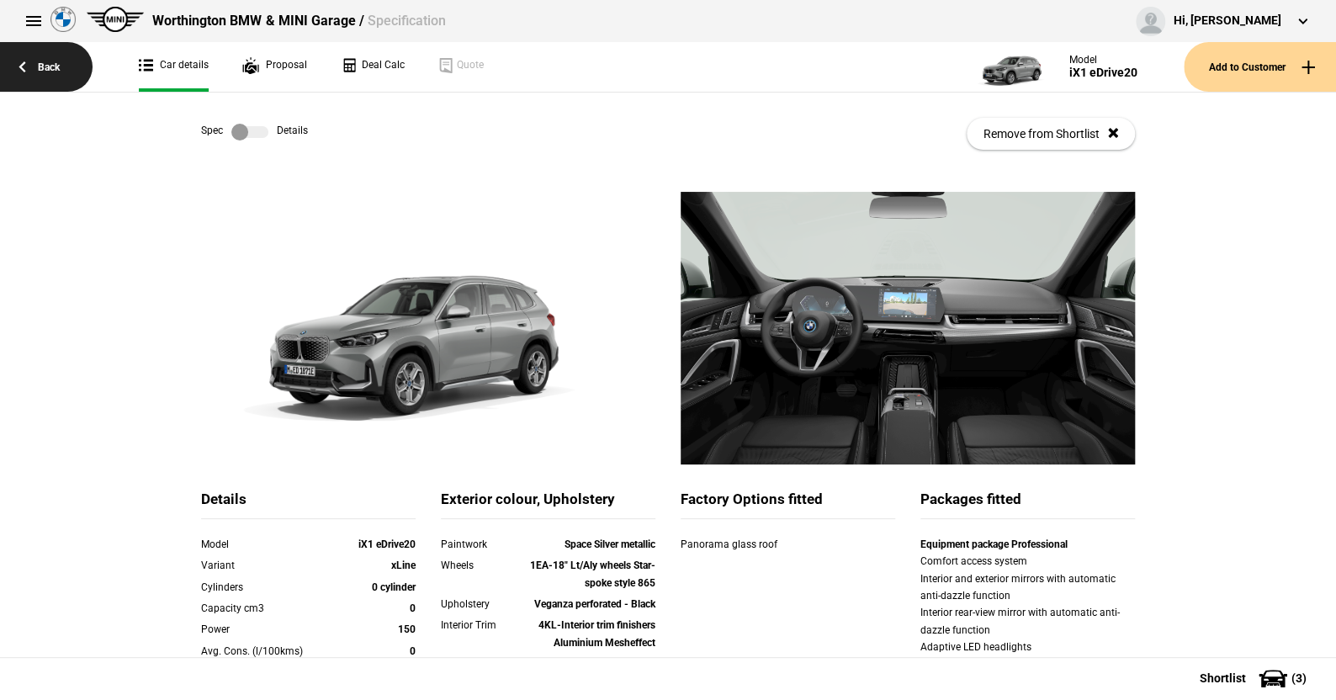
click at [50, 60] on link "Back" at bounding box center [46, 67] width 93 height 50
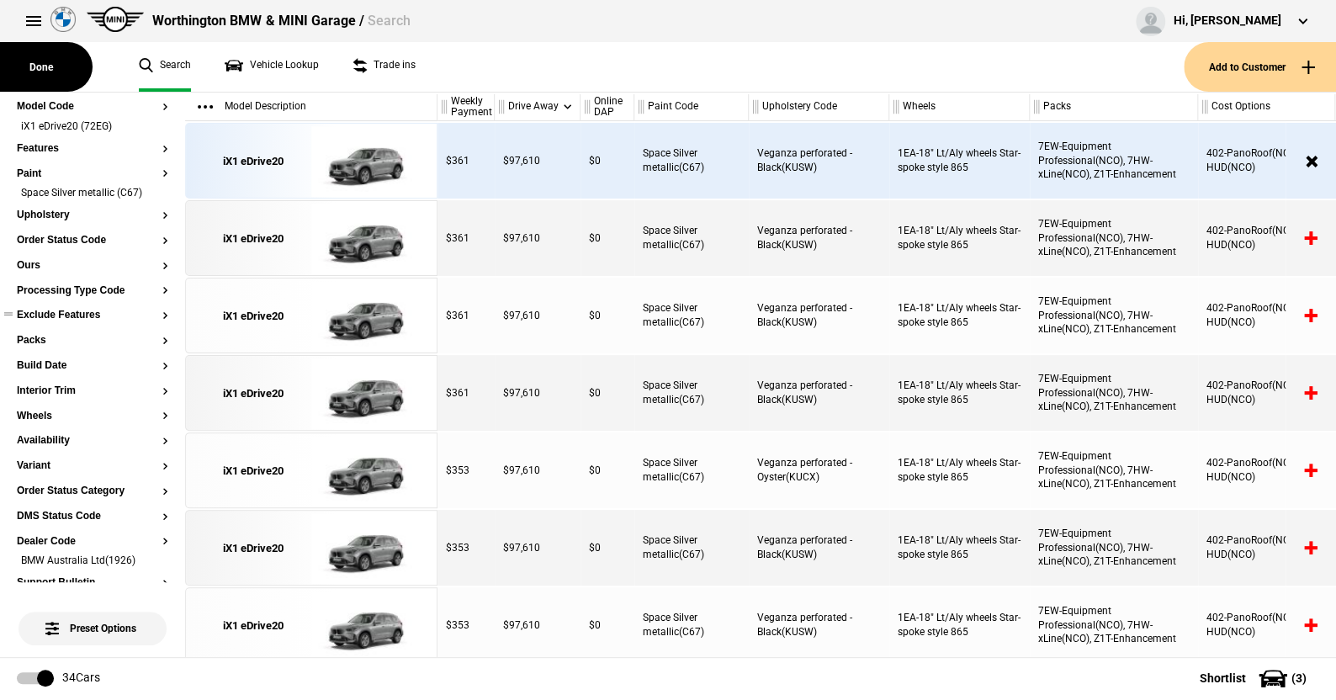
scroll to position [168, 0]
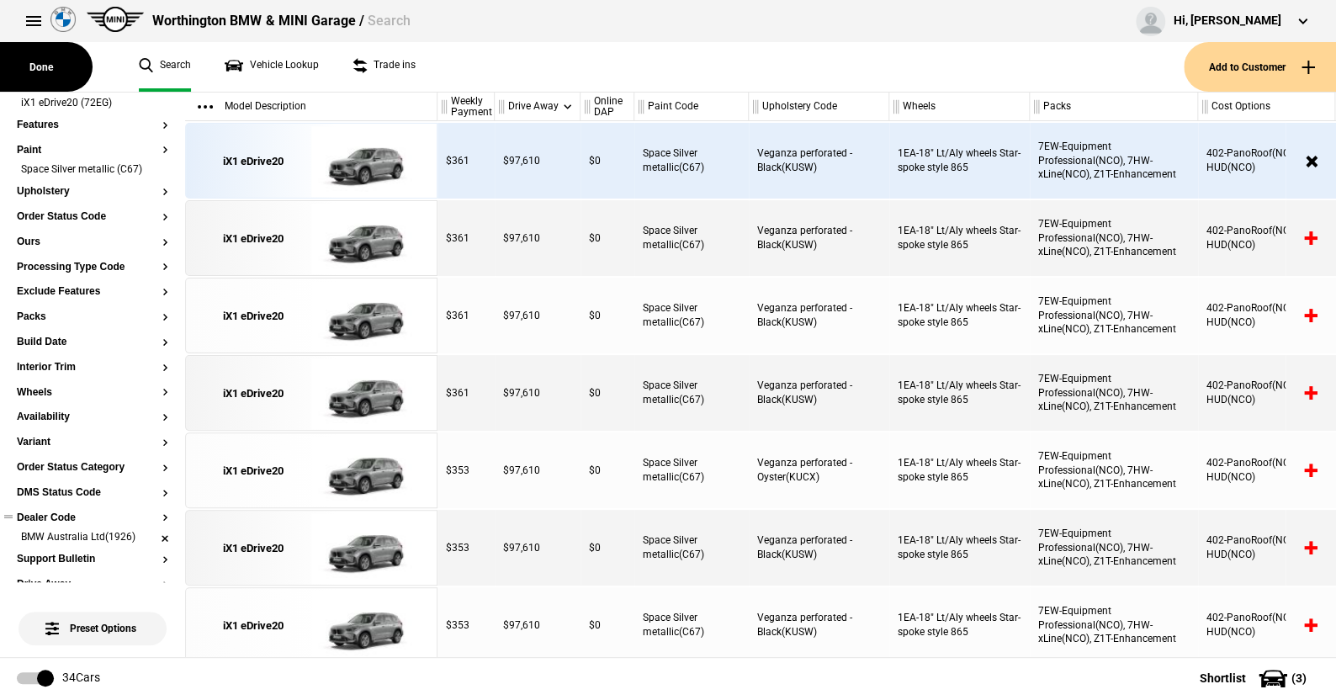
click at [149, 538] on li "BMW Australia Ltd(1926)" at bounding box center [92, 538] width 151 height 17
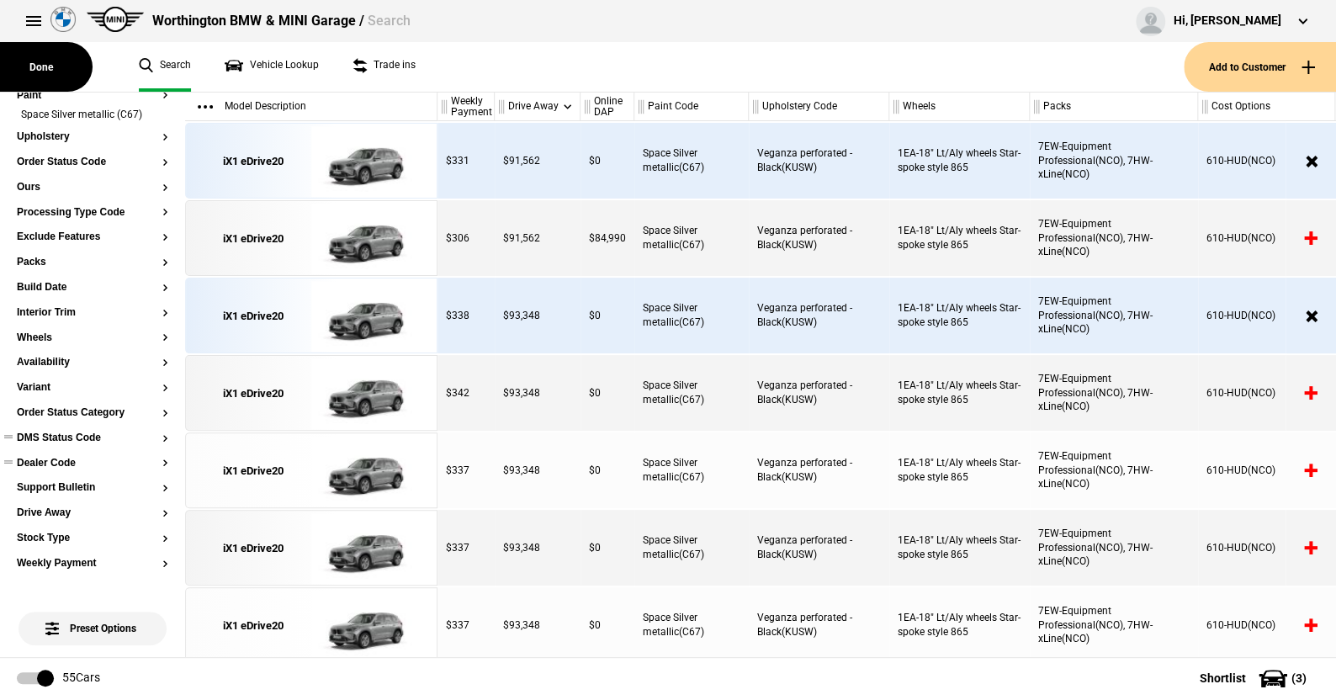
scroll to position [252, 0]
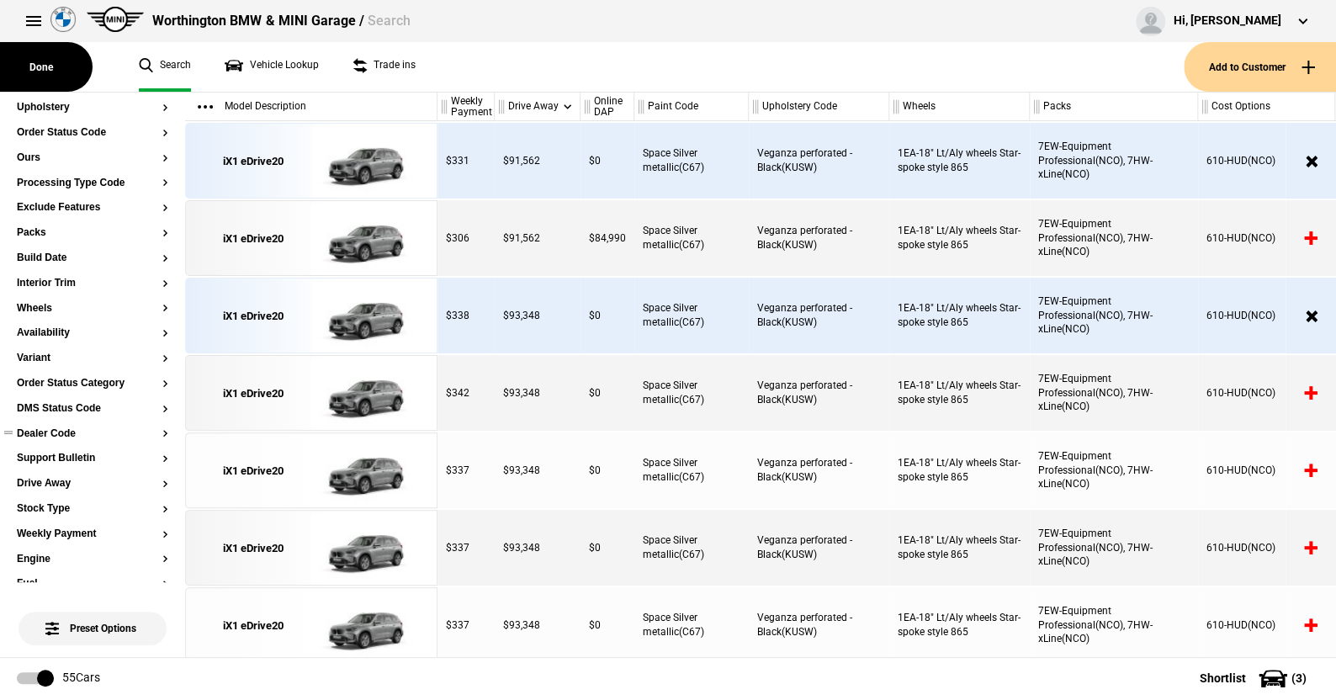
click at [64, 432] on button "Dealer Code" at bounding box center [92, 434] width 151 height 12
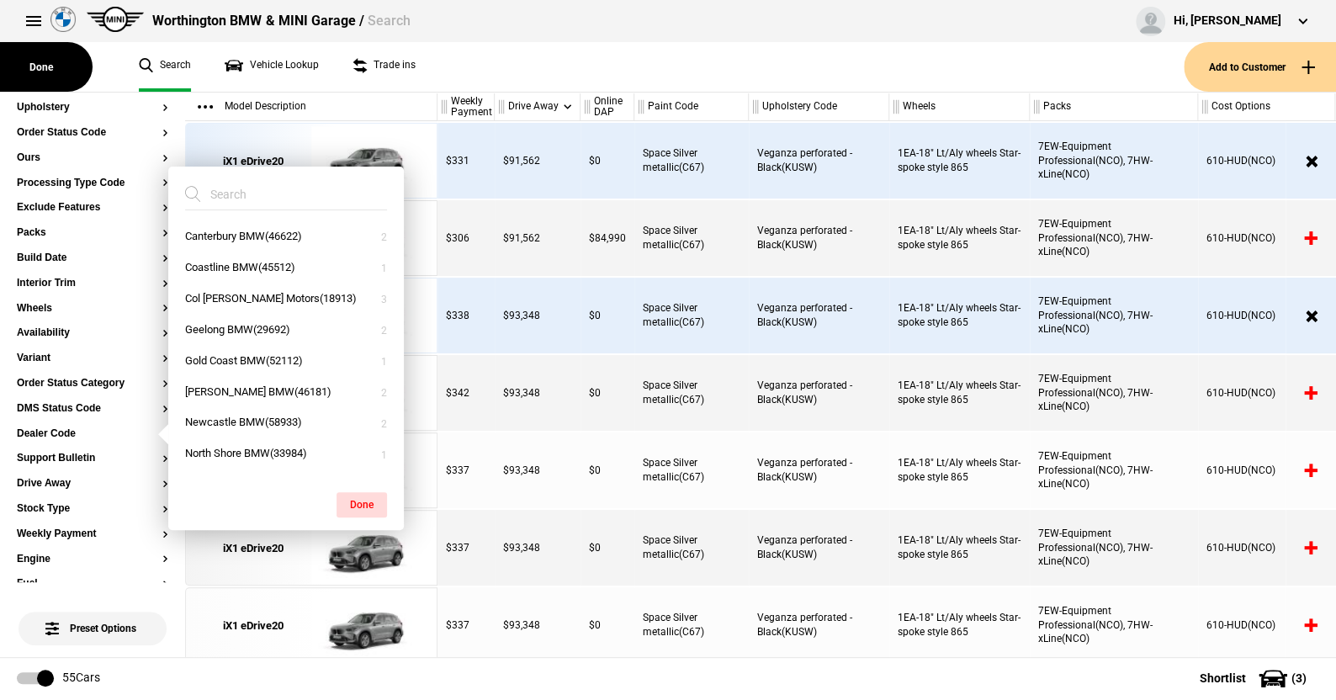
scroll to position [244, 0]
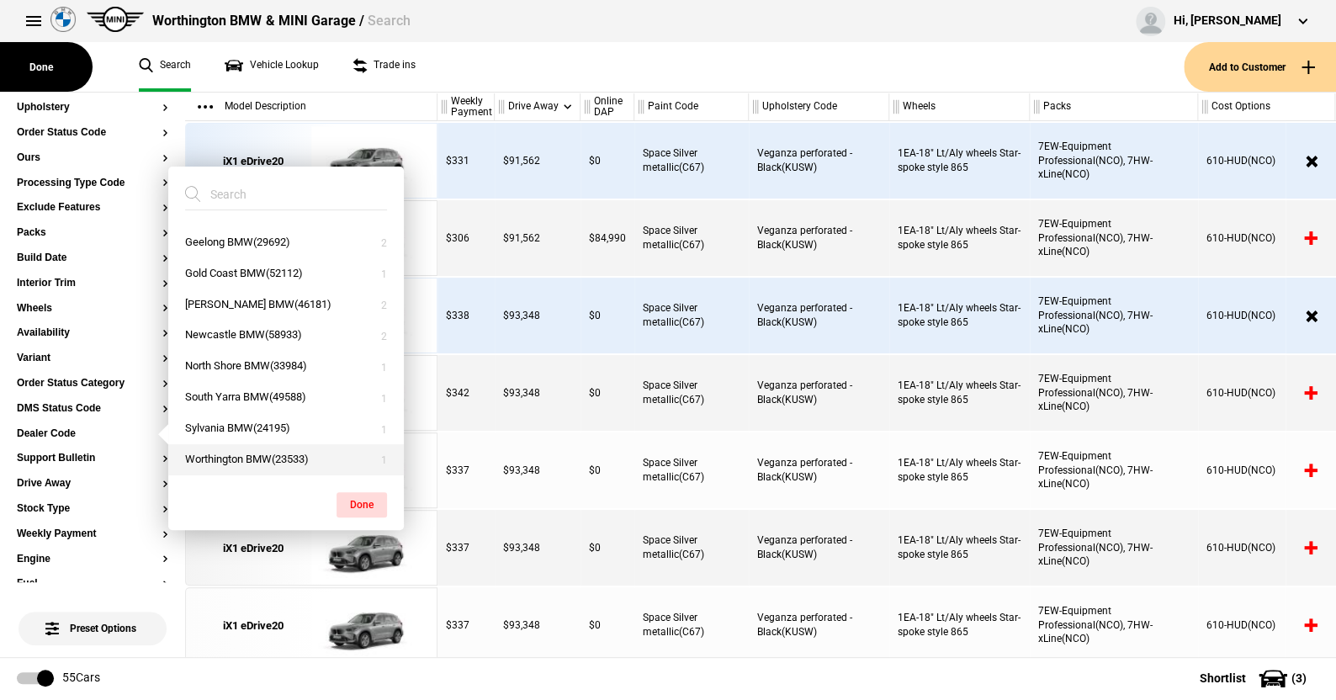
click at [238, 454] on button "Worthington BMW(23533)" at bounding box center [286, 459] width 236 height 31
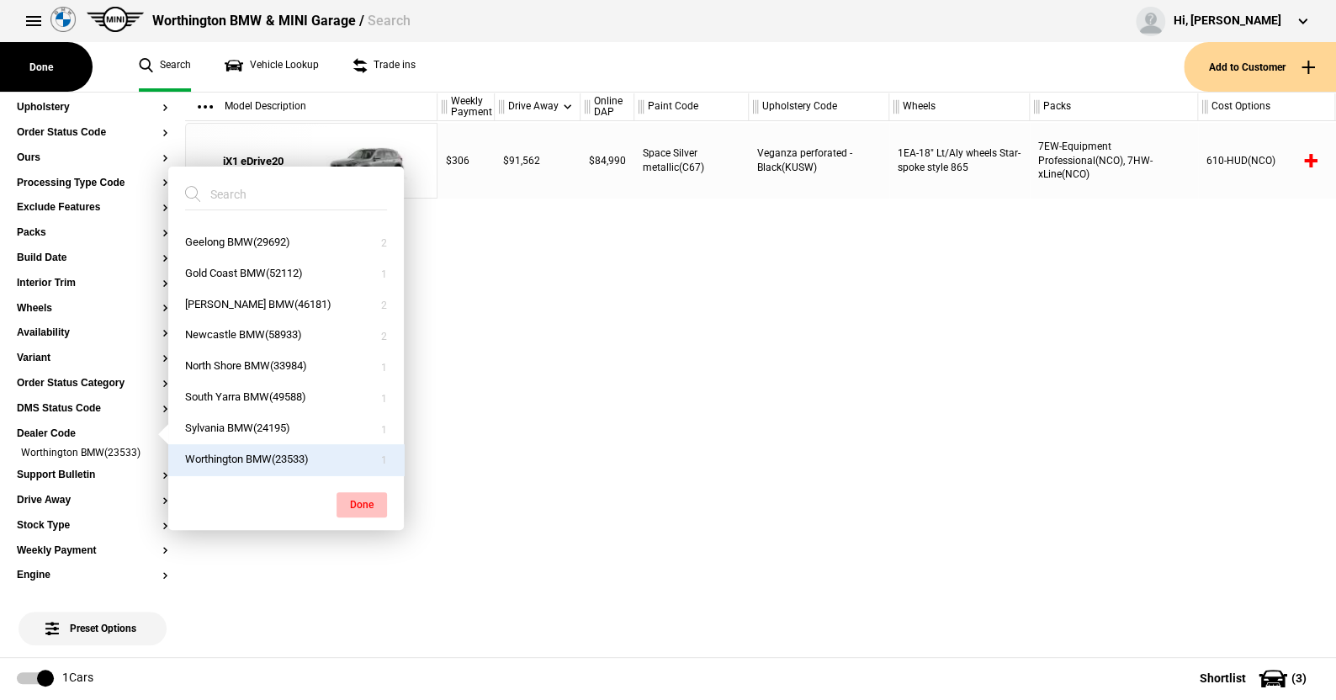
click at [359, 496] on button "Done" at bounding box center [362, 504] width 50 height 25
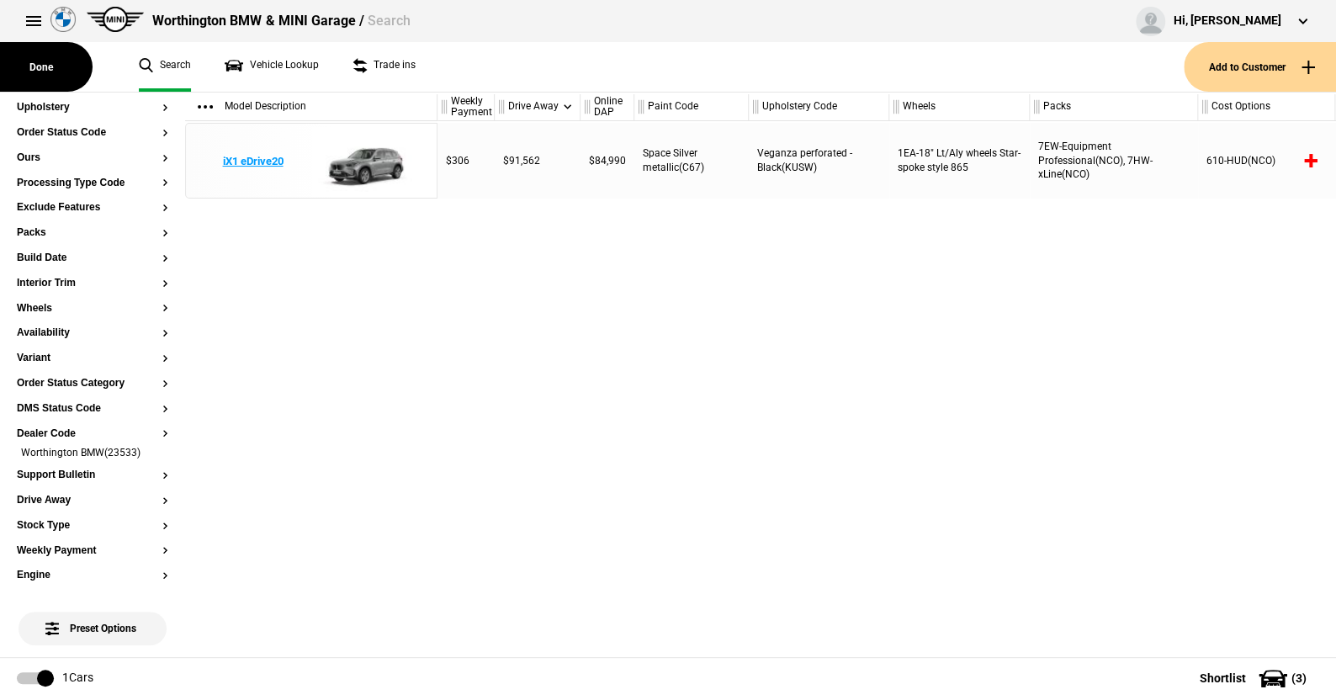
click at [380, 168] on img at bounding box center [369, 162] width 117 height 76
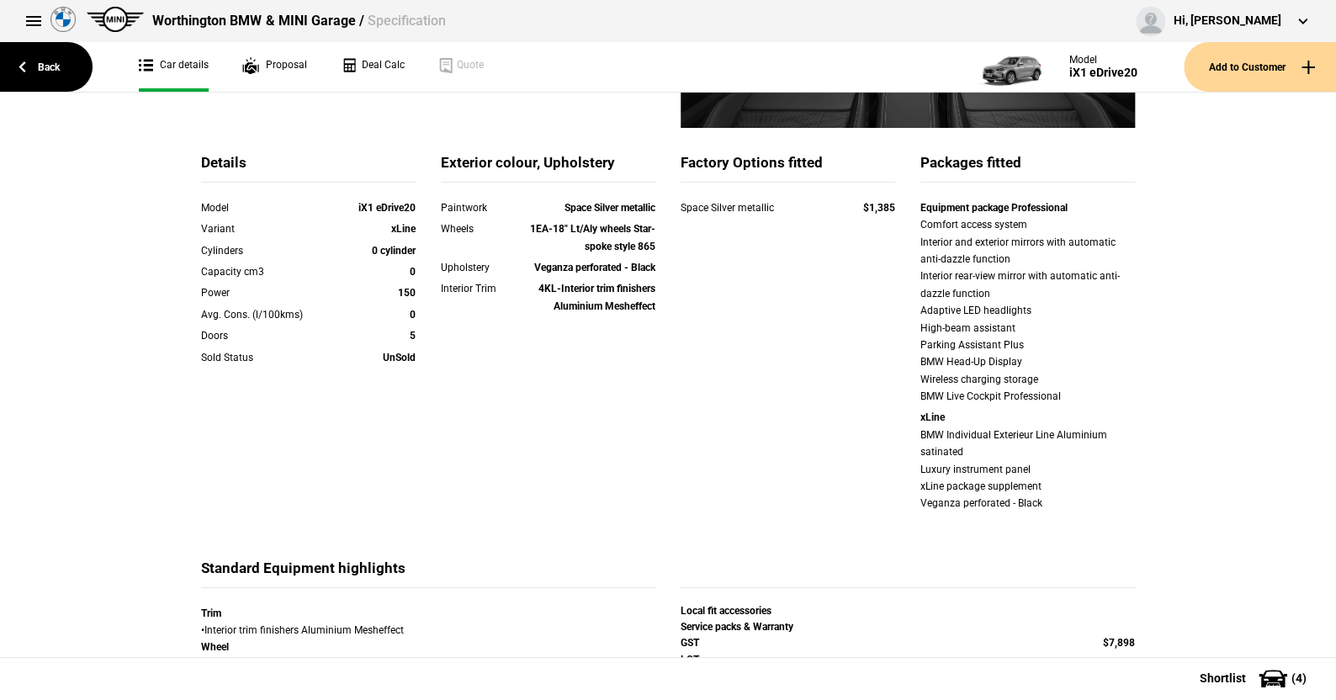
scroll to position [84, 0]
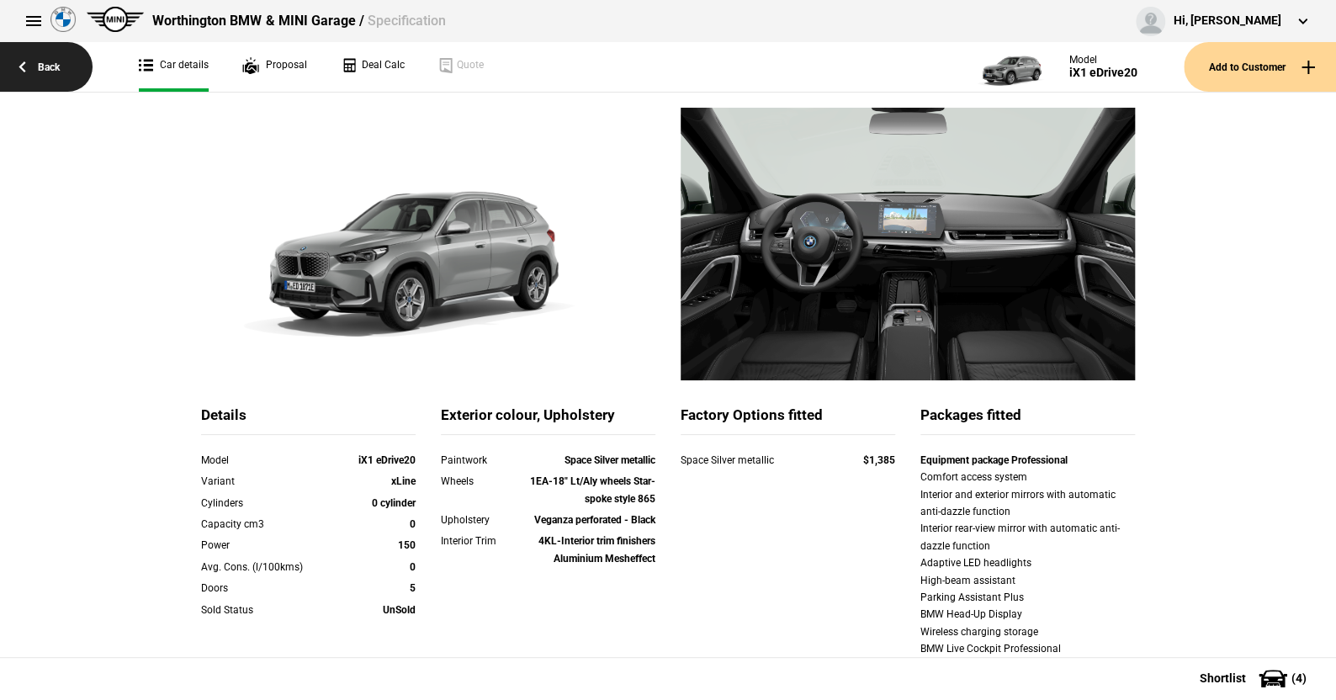
click at [48, 64] on link "Back" at bounding box center [46, 67] width 93 height 50
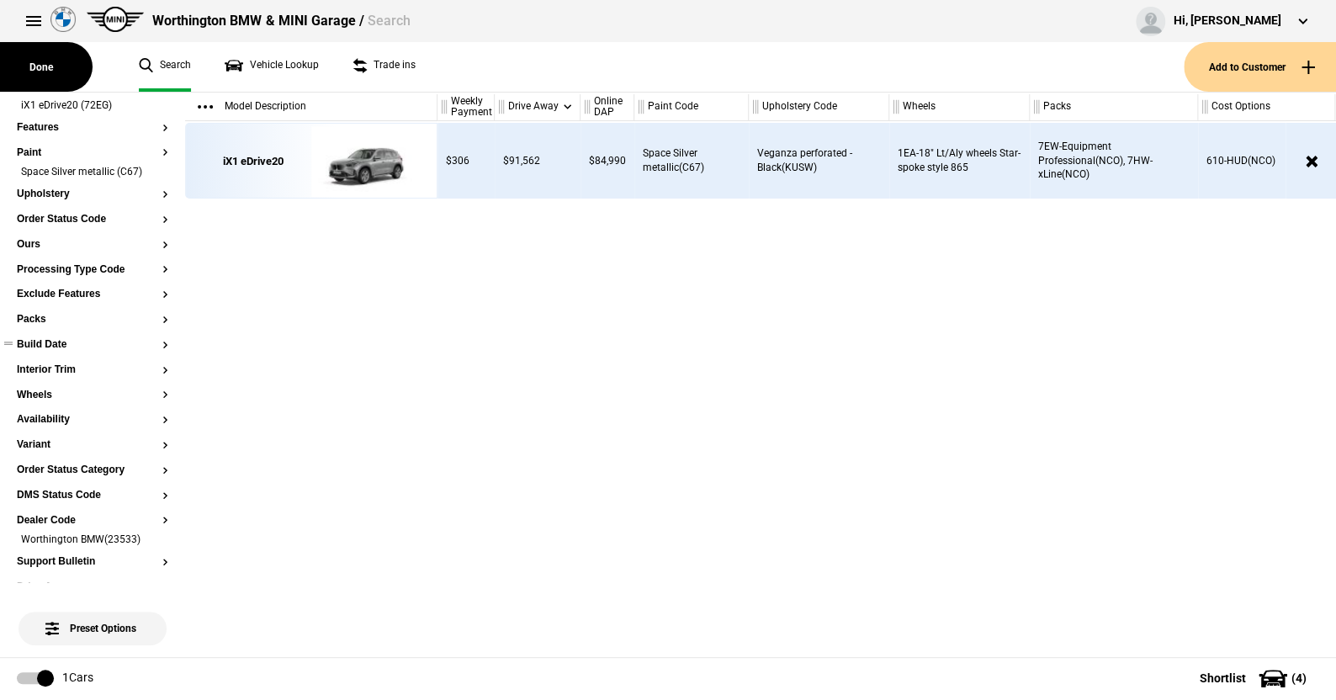
scroll to position [168, 0]
click at [151, 537] on li "Worthington BMW(23533)" at bounding box center [92, 538] width 151 height 17
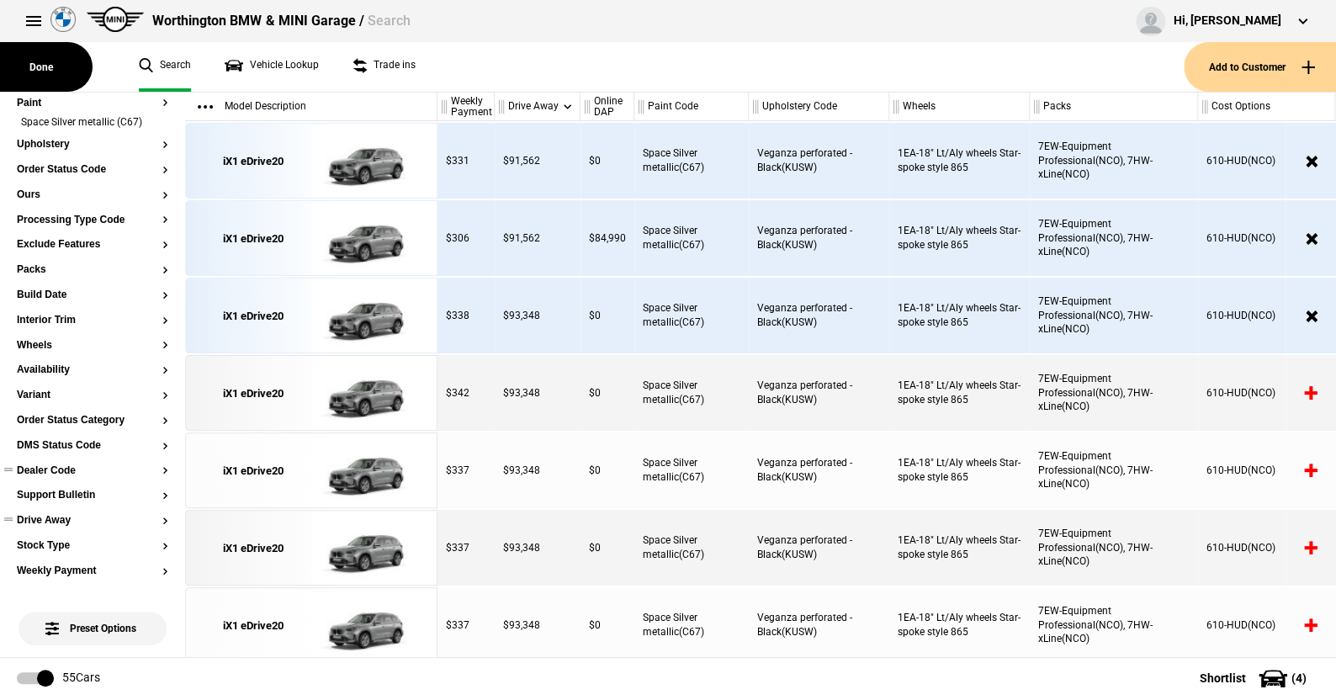
scroll to position [252, 0]
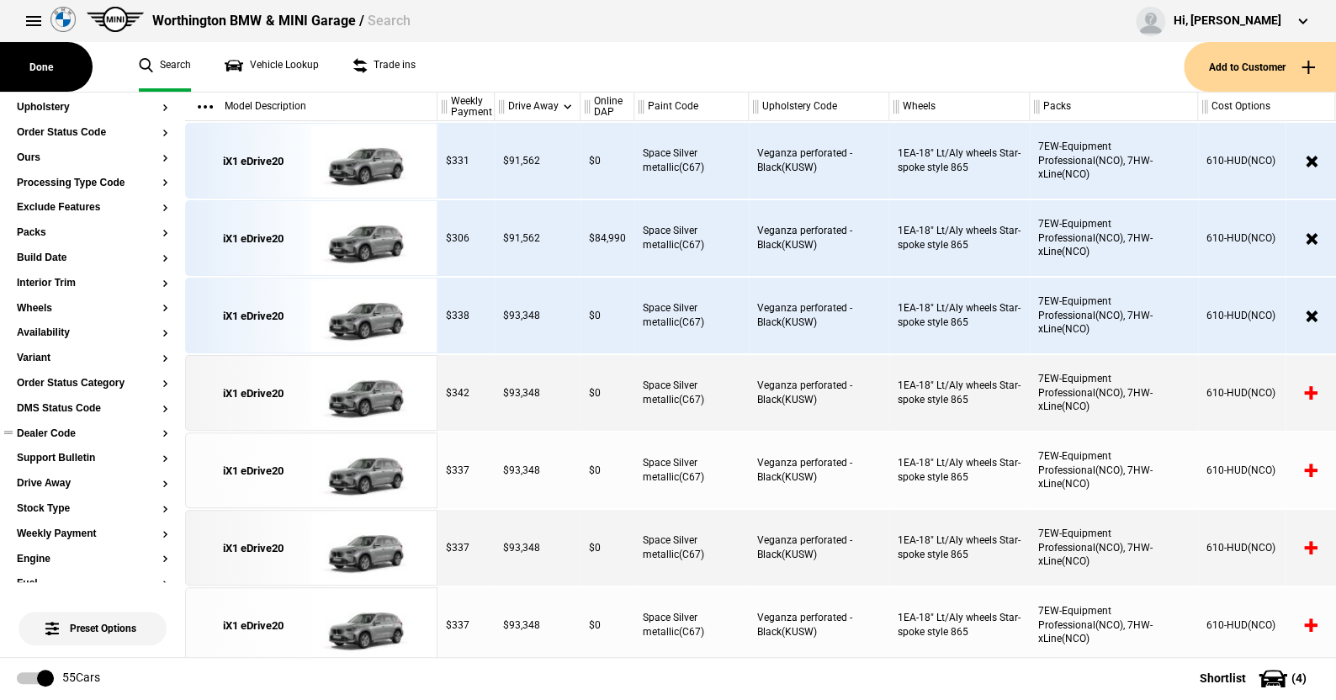
click at [65, 431] on button "Dealer Code" at bounding box center [92, 434] width 151 height 12
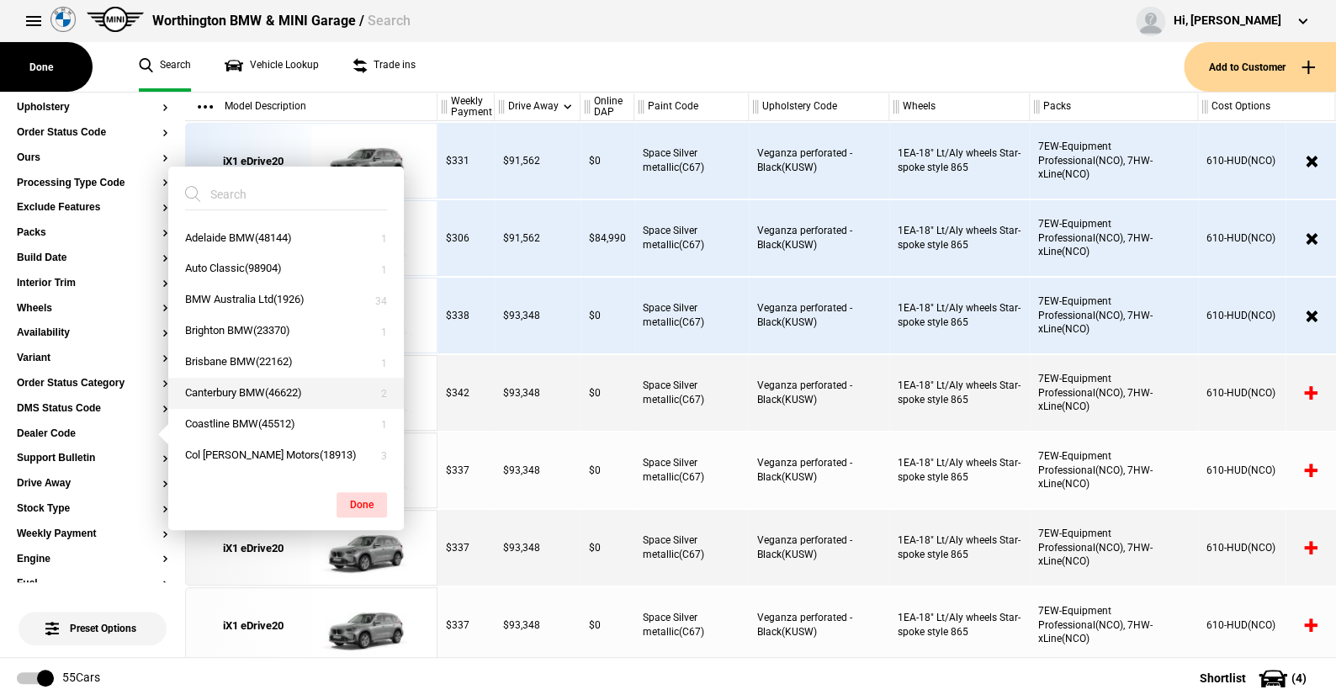
click at [215, 390] on button "Canterbury BMW(46622)" at bounding box center [286, 393] width 236 height 31
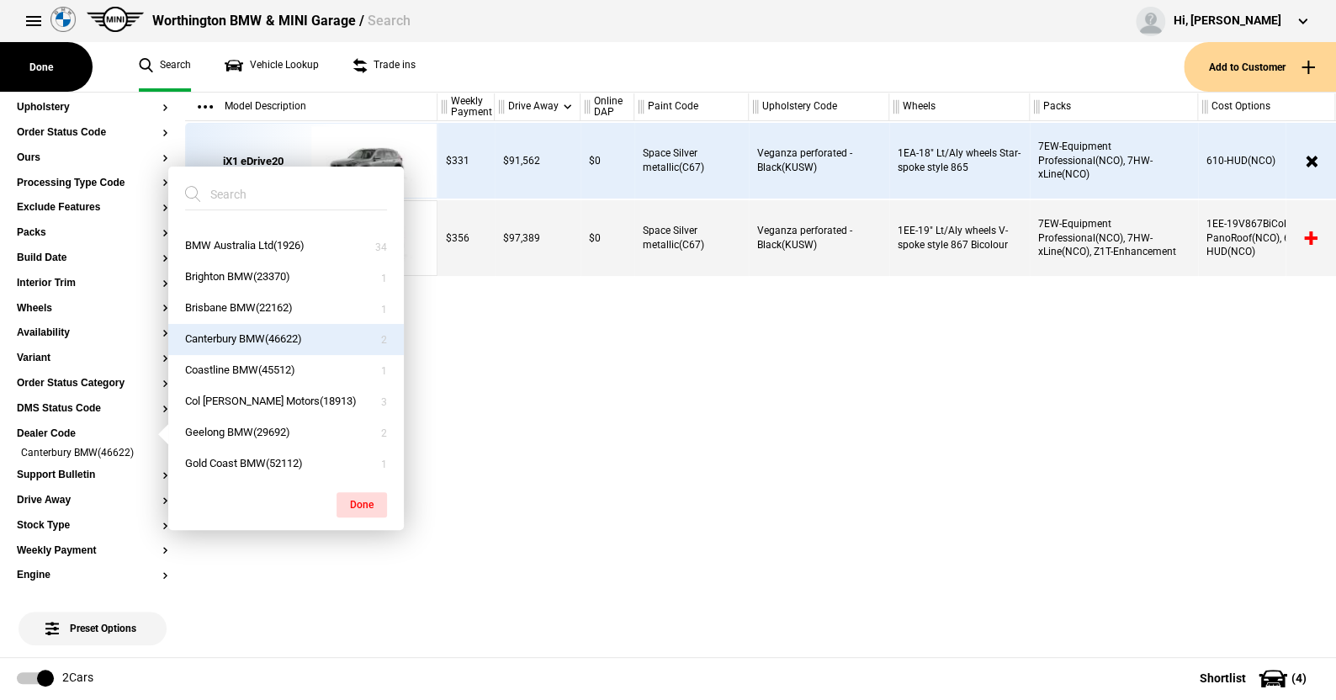
scroll to position [84, 0]
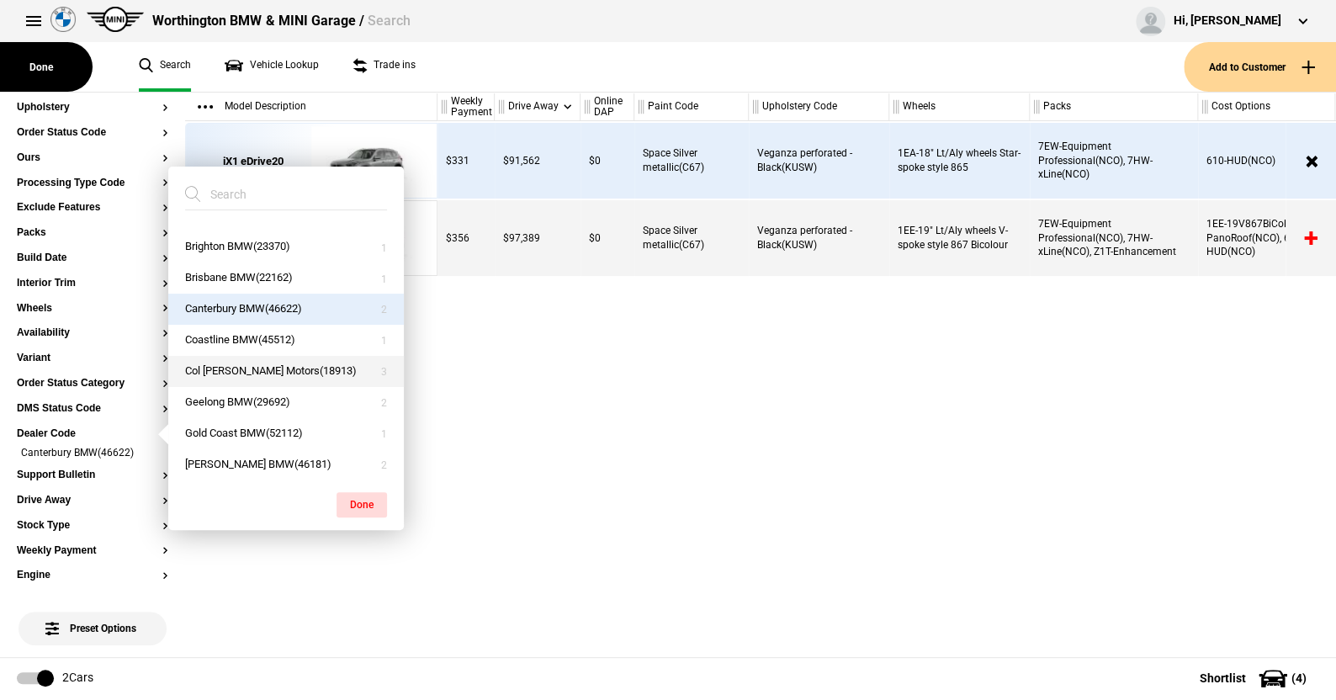
click at [235, 369] on button "Col Crawford Motors(18913)" at bounding box center [286, 371] width 236 height 31
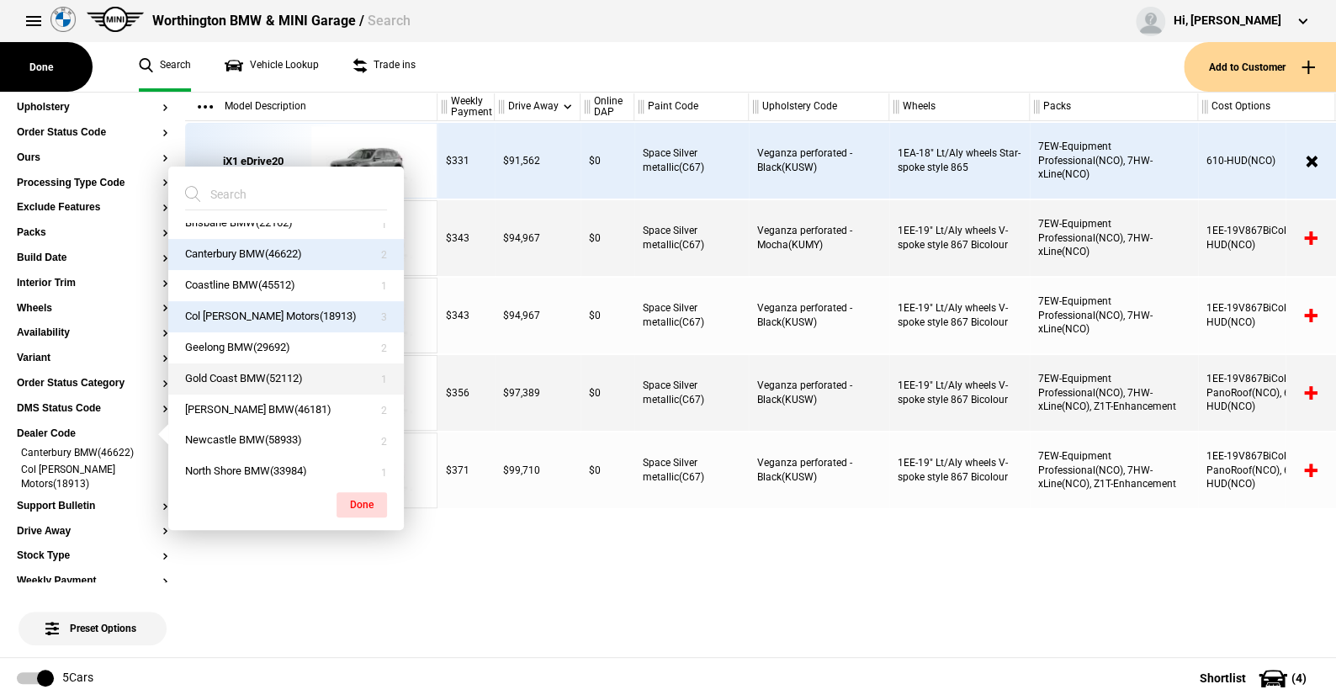
scroll to position [168, 0]
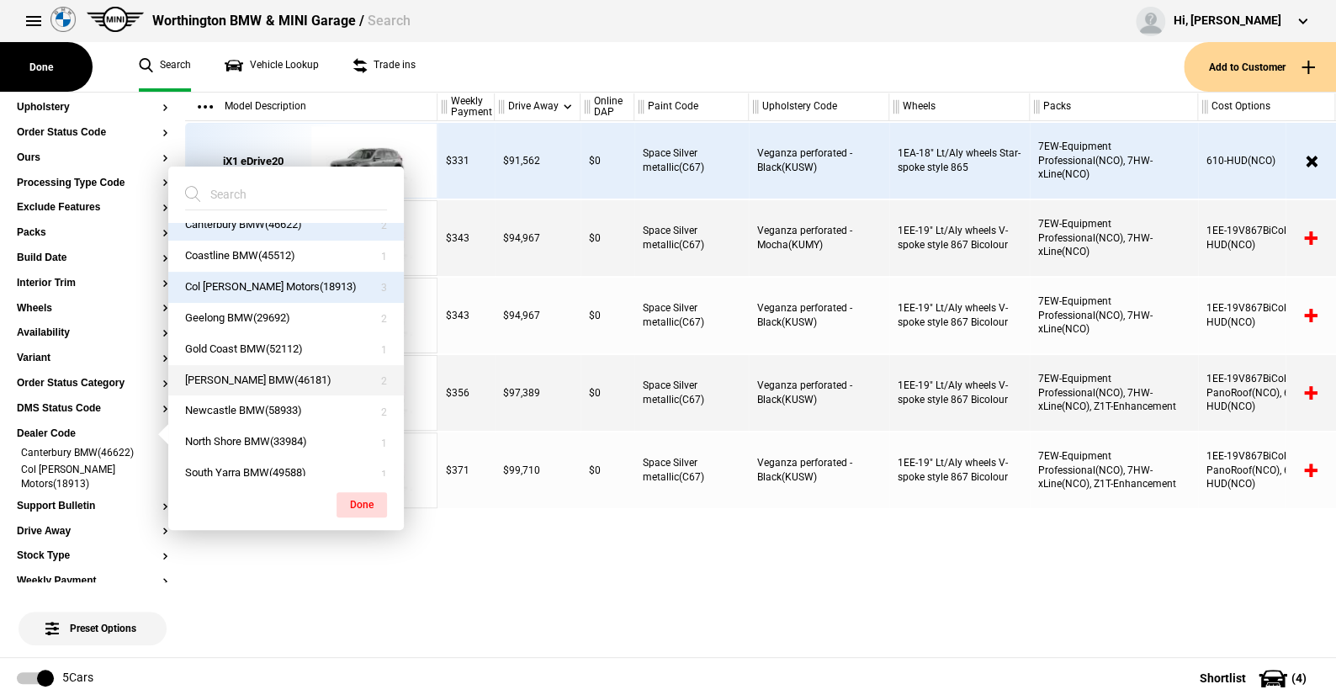
click at [232, 377] on button "Hornsby BMW(46181)" at bounding box center [286, 380] width 236 height 31
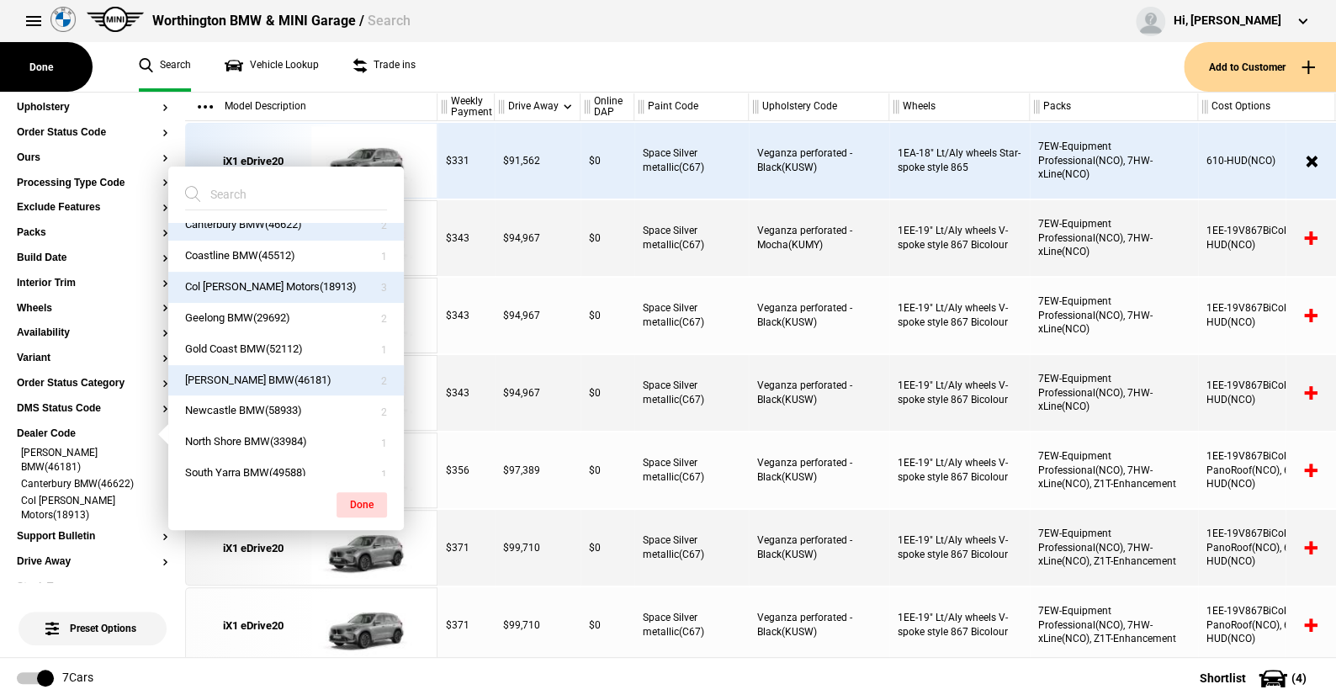
scroll to position [244, 0]
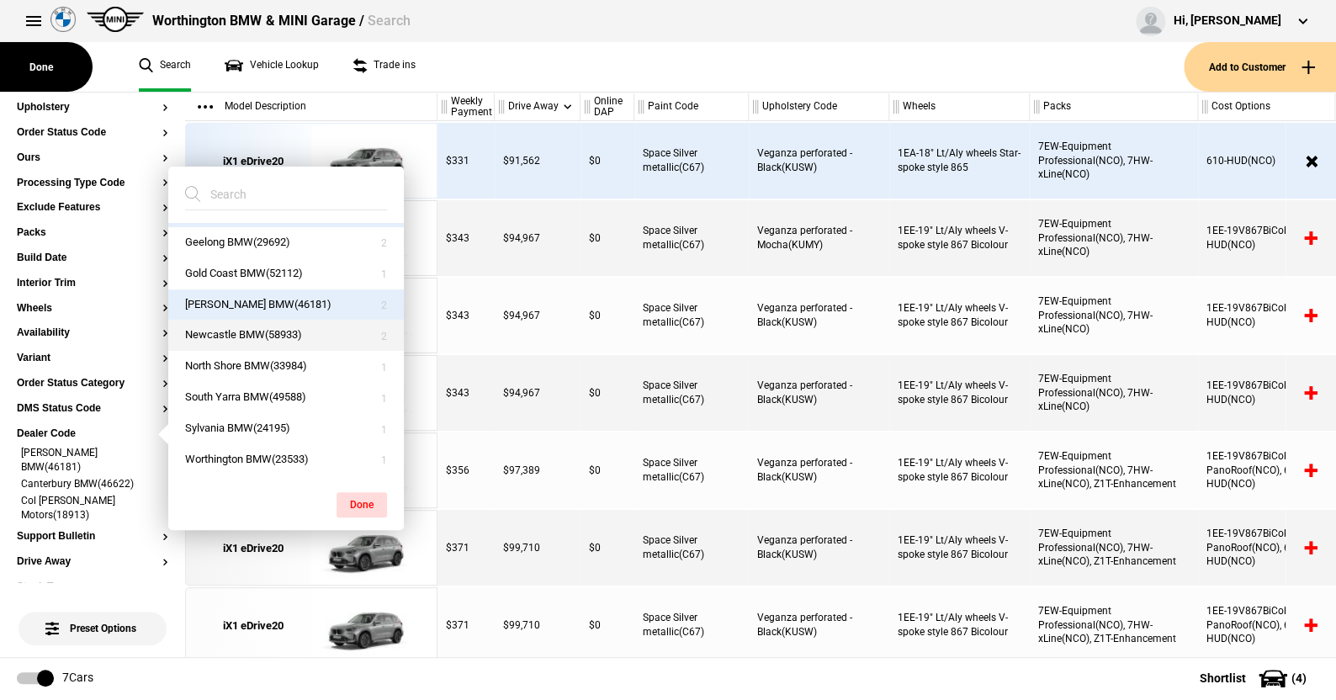
click at [233, 335] on button "Newcastle BMW(58933)" at bounding box center [286, 335] width 236 height 31
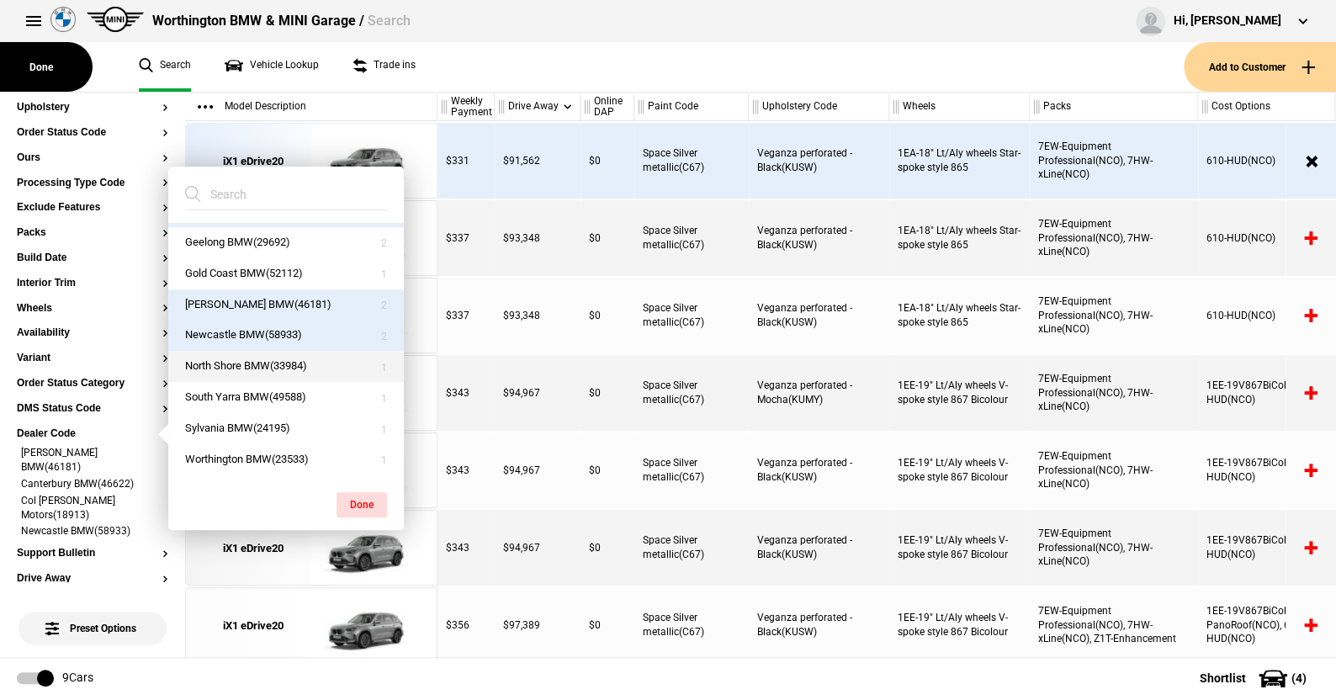
click at [229, 363] on button "North Shore BMW(33984)" at bounding box center [286, 366] width 236 height 31
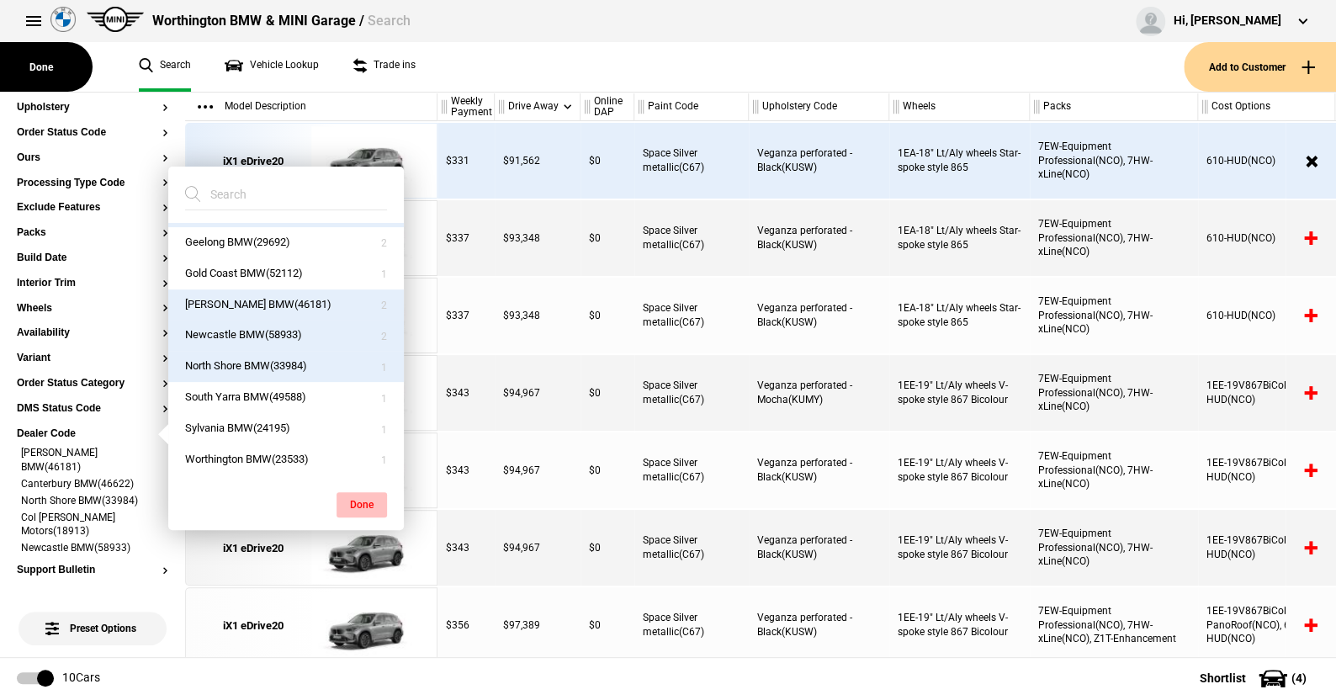
click at [354, 495] on button "Done" at bounding box center [362, 504] width 50 height 25
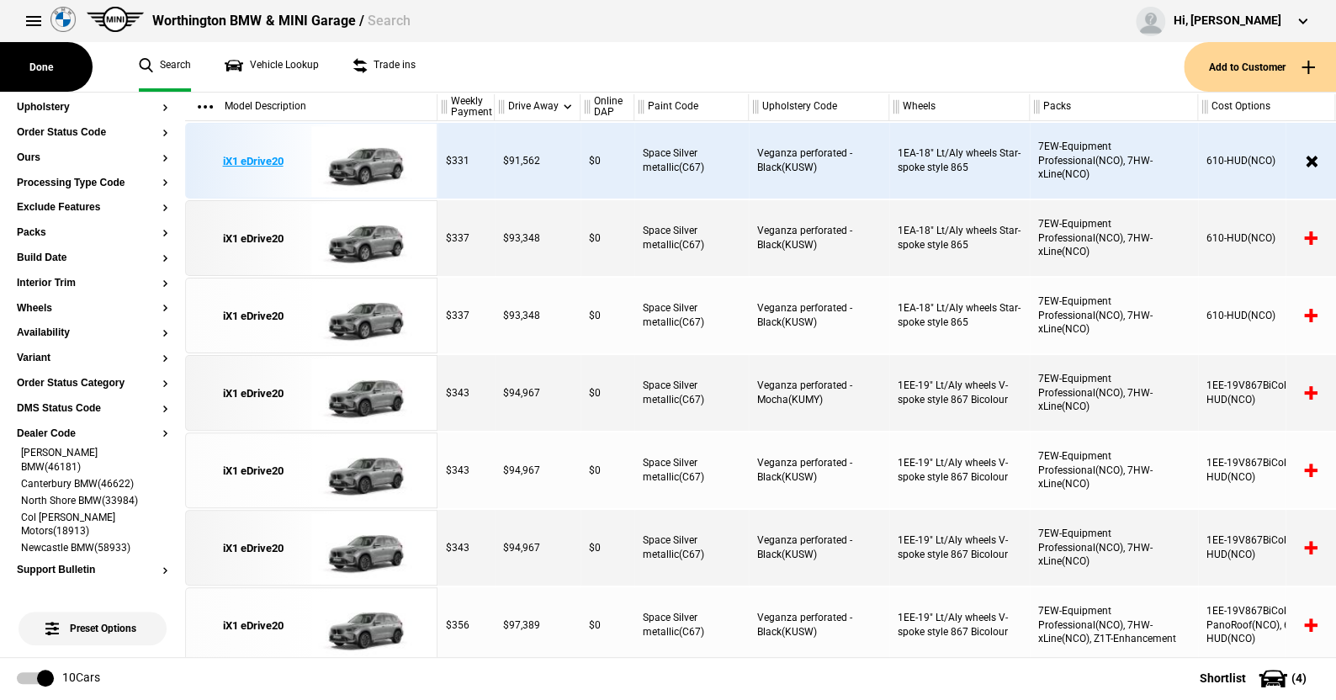
click at [381, 168] on img at bounding box center [369, 162] width 117 height 76
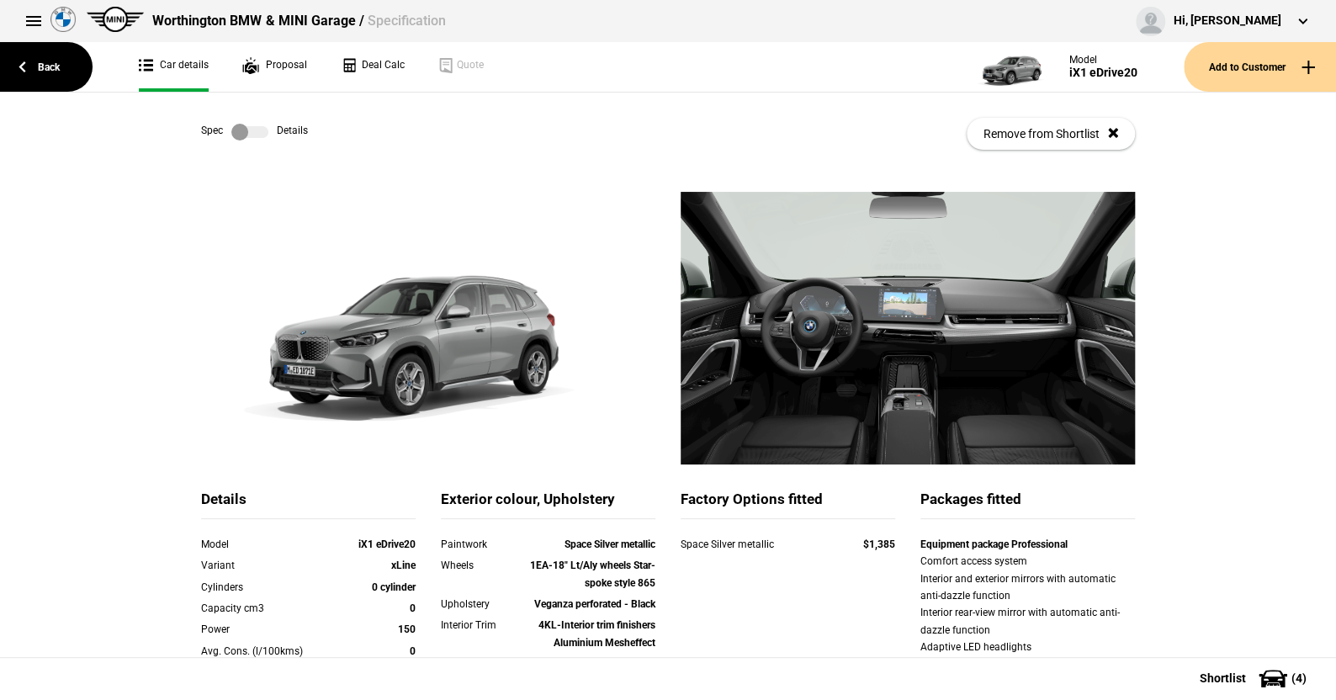
click at [251, 132] on label at bounding box center [249, 132] width 37 height 17
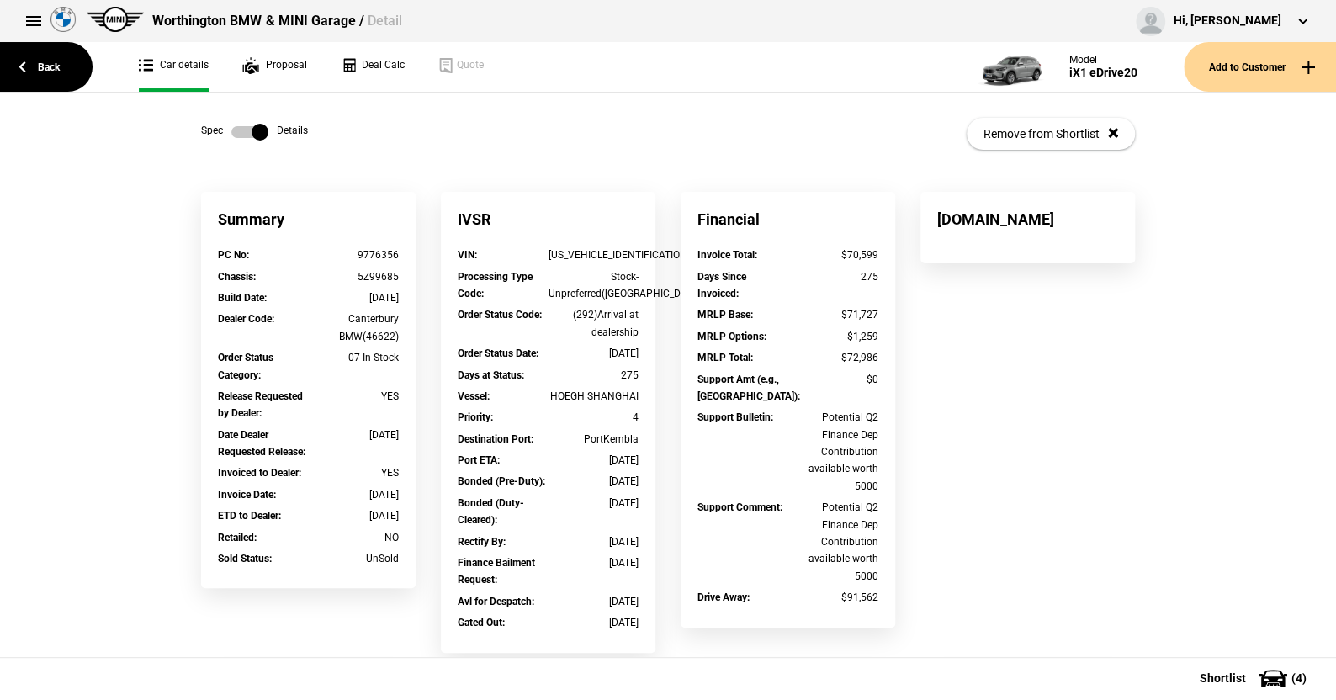
click at [231, 135] on label at bounding box center [249, 132] width 37 height 17
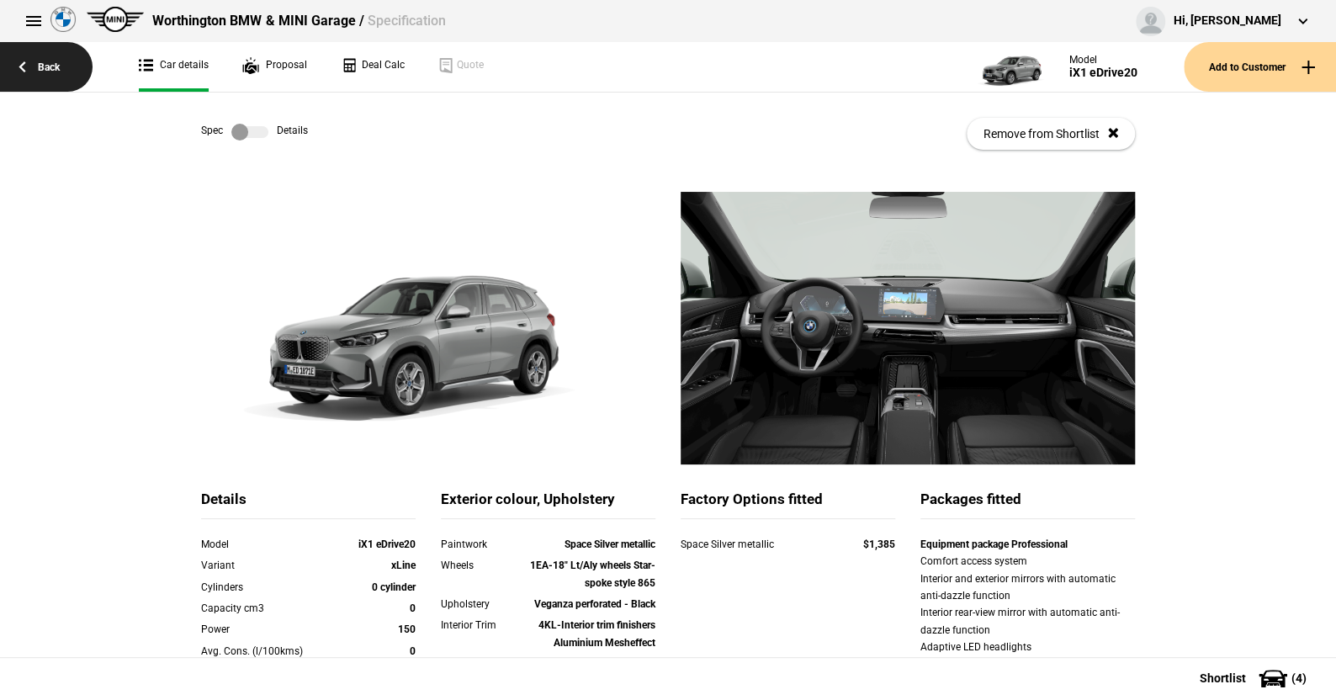
click at [46, 58] on link "Back" at bounding box center [46, 67] width 93 height 50
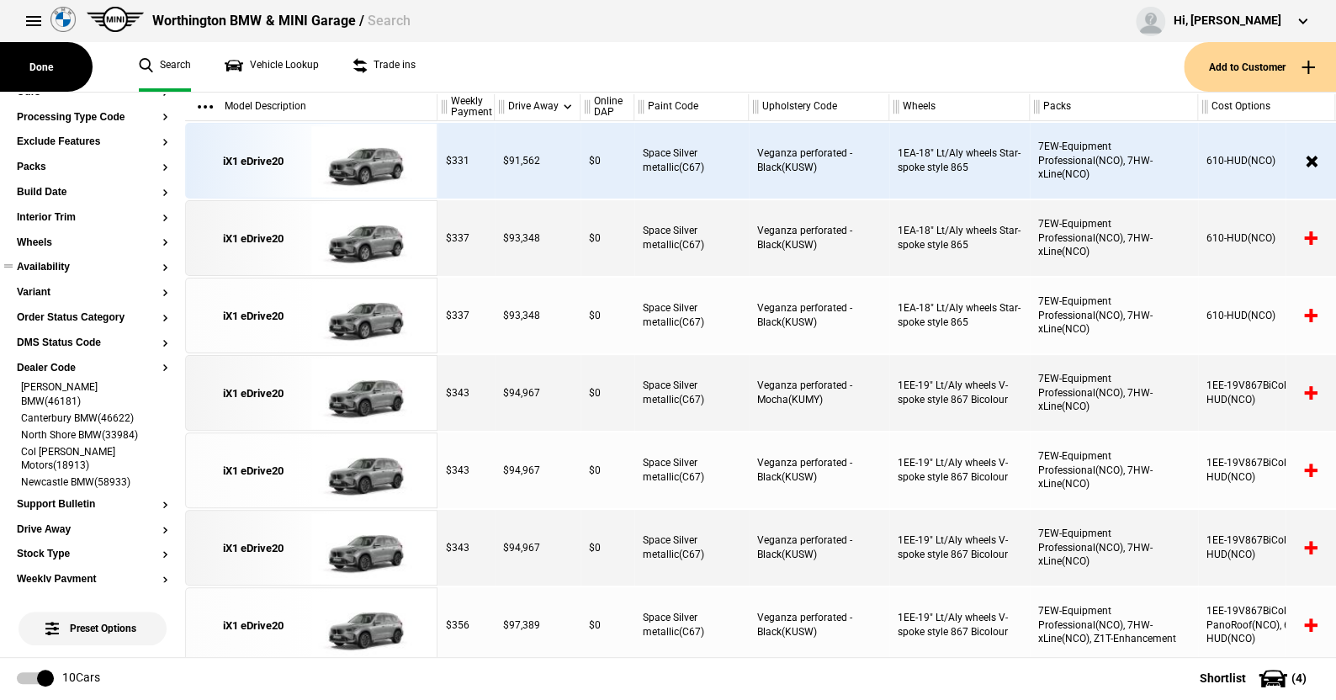
scroll to position [337, 0]
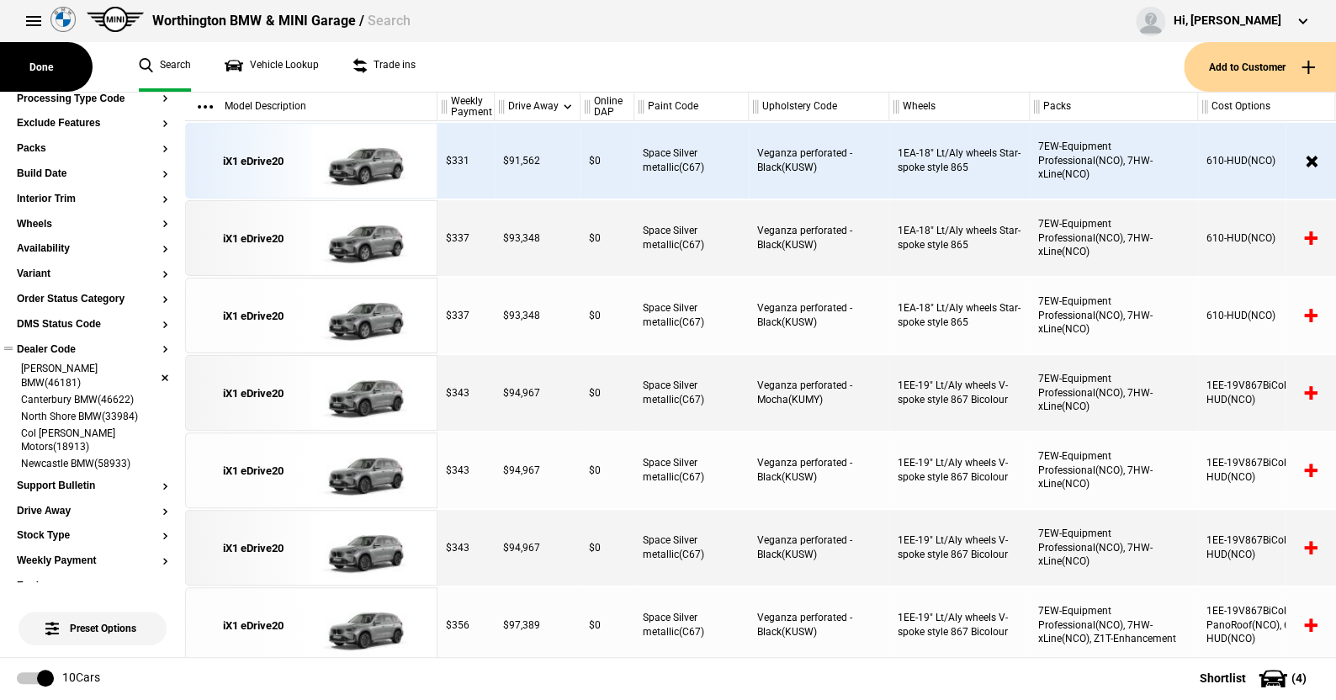
click at [153, 365] on li "Hornsby BMW(46181)" at bounding box center [92, 377] width 151 height 31
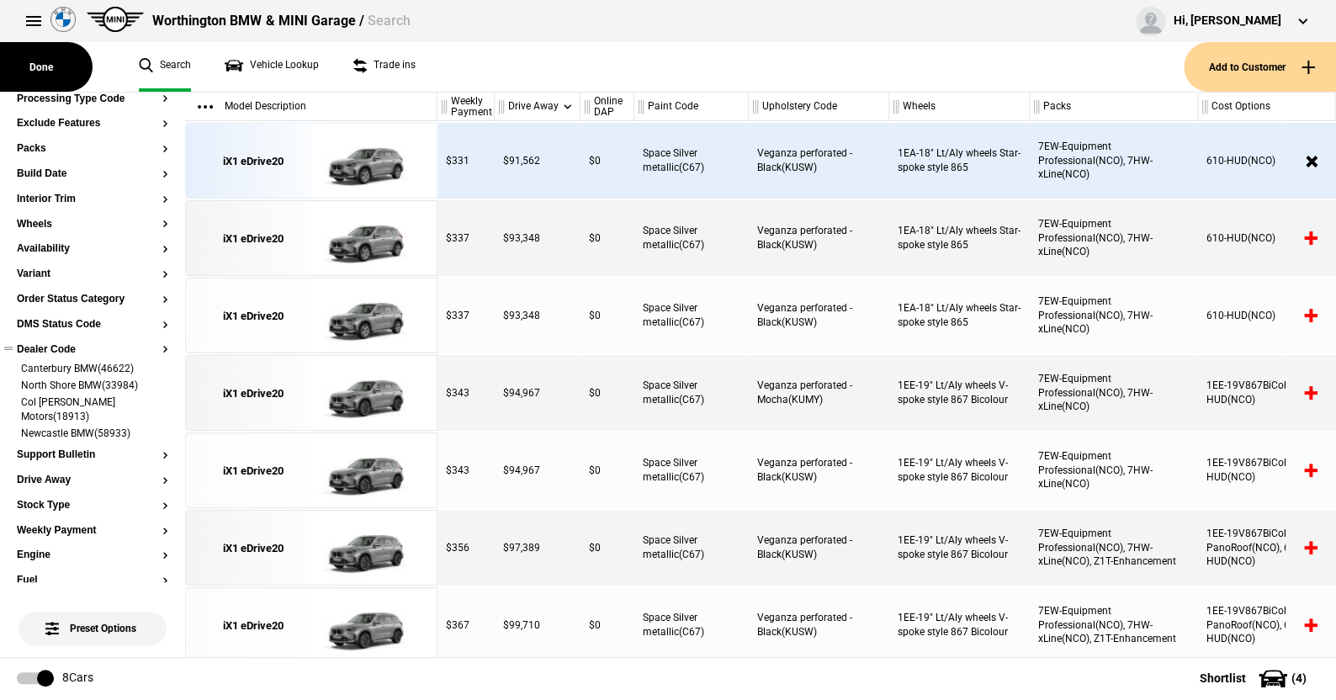
click at [153, 365] on li "Canterbury BMW(46622)" at bounding box center [92, 370] width 151 height 17
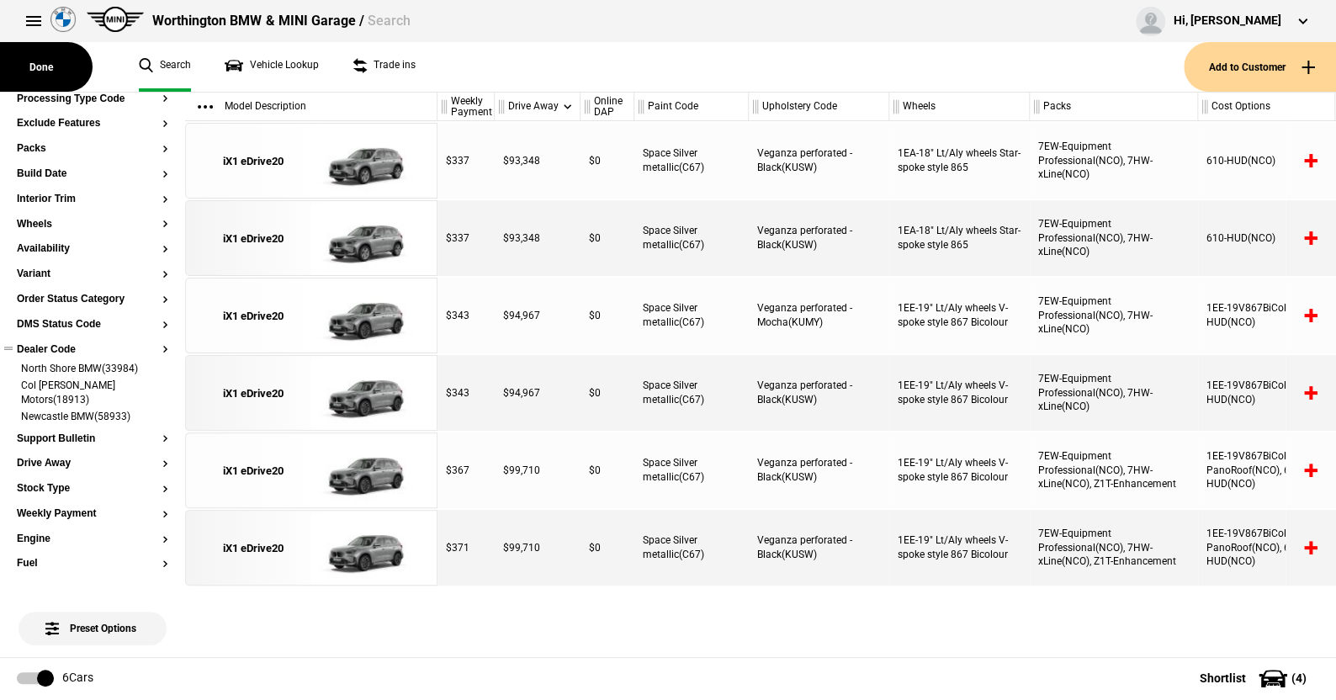
click at [153, 365] on li "North Shore BMW(33984)" at bounding box center [92, 370] width 151 height 17
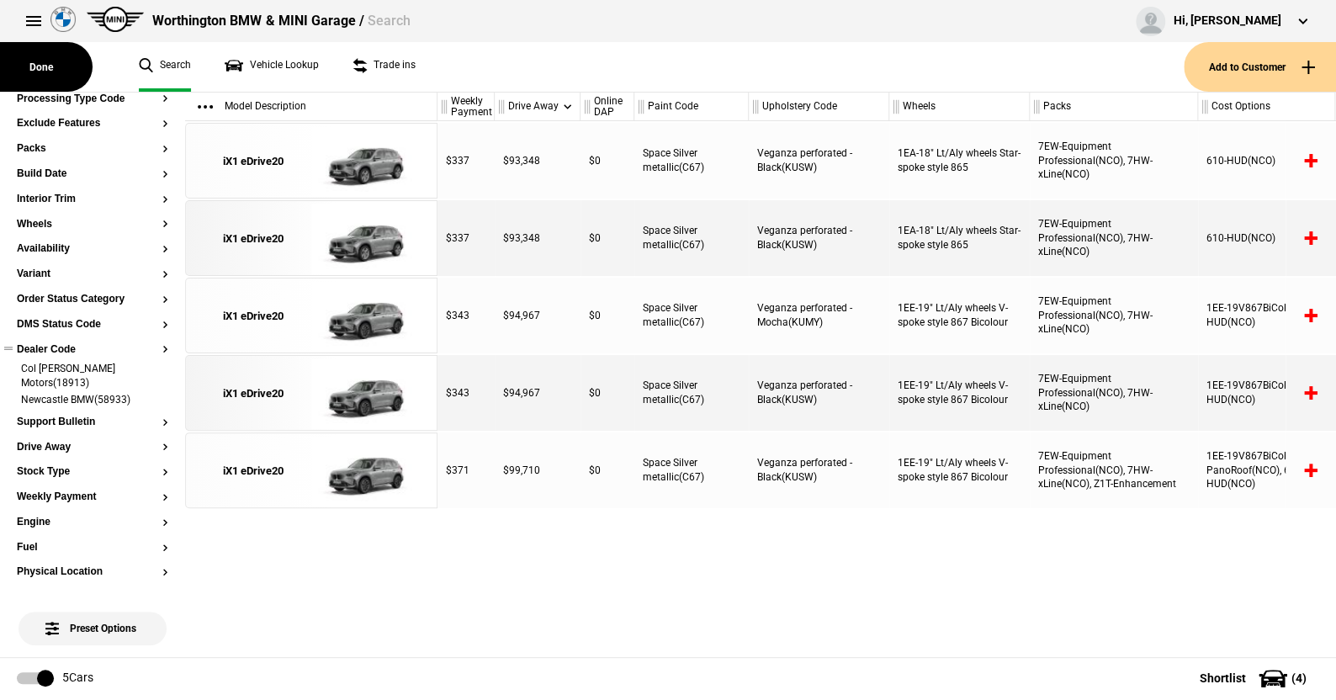
click at [153, 365] on li "Col Crawford Motors(18913)" at bounding box center [92, 377] width 151 height 31
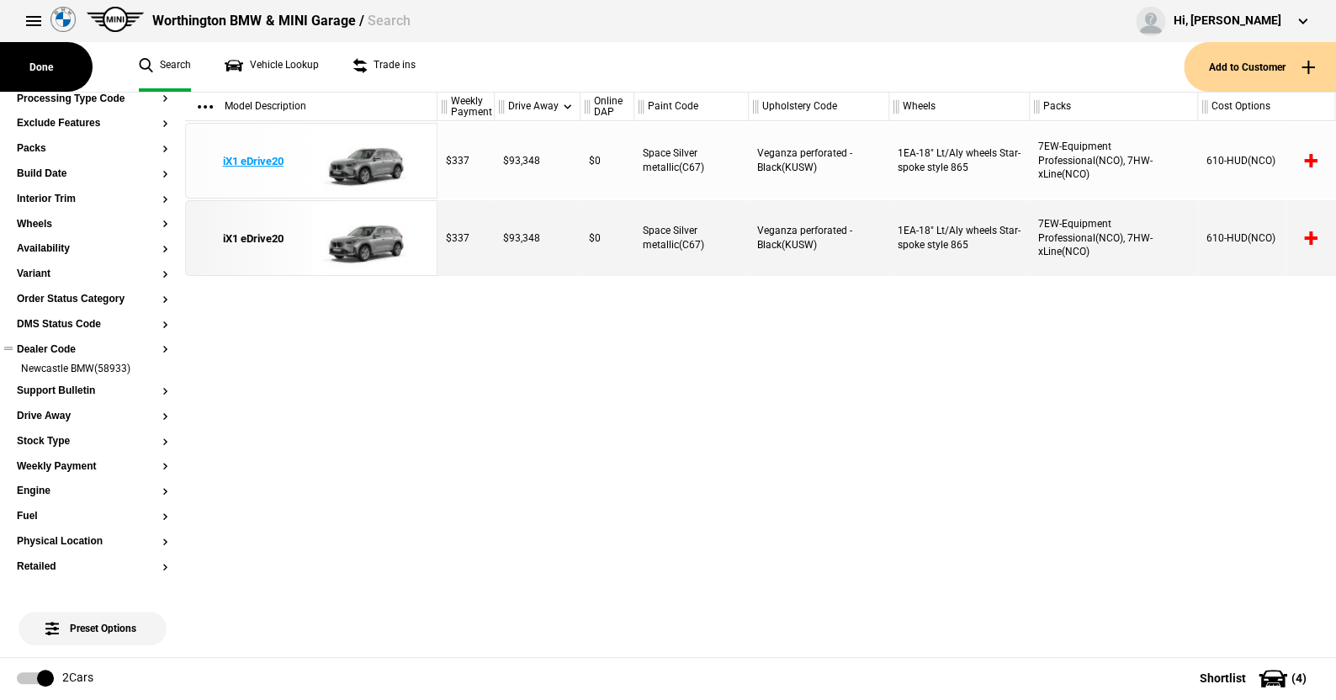
click at [364, 163] on img at bounding box center [369, 162] width 117 height 76
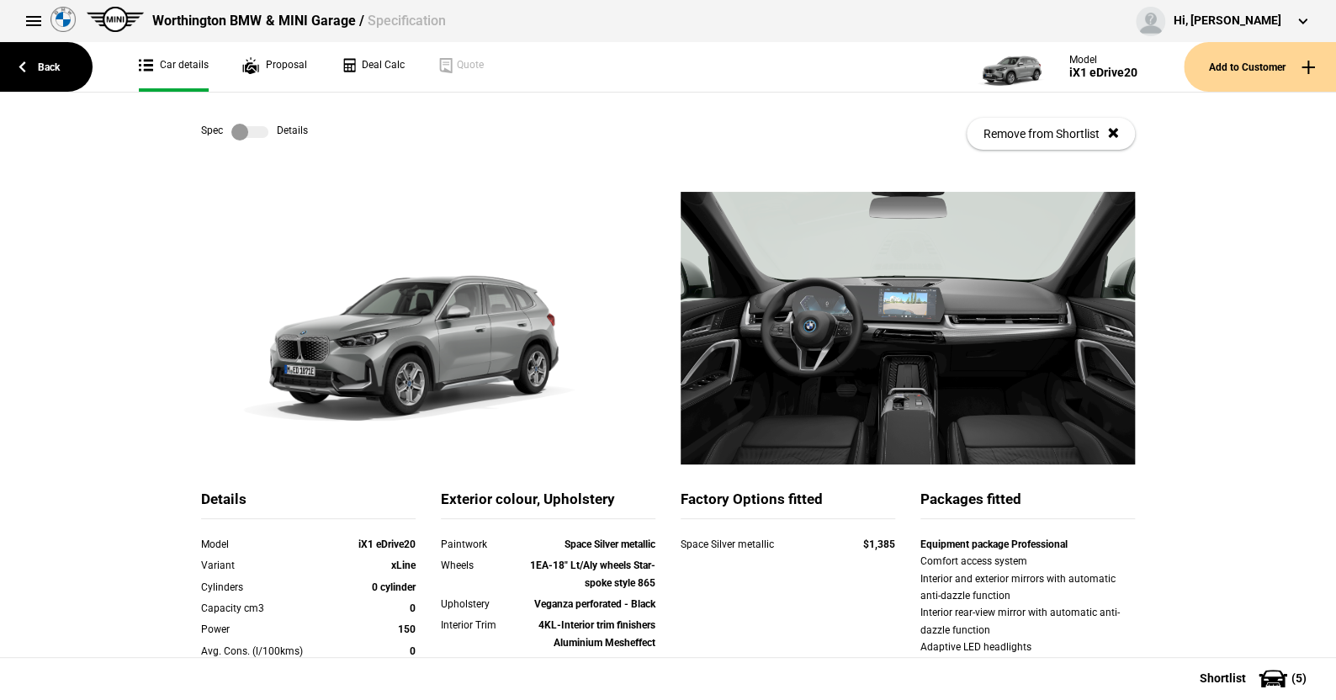
click at [255, 134] on label at bounding box center [249, 132] width 37 height 17
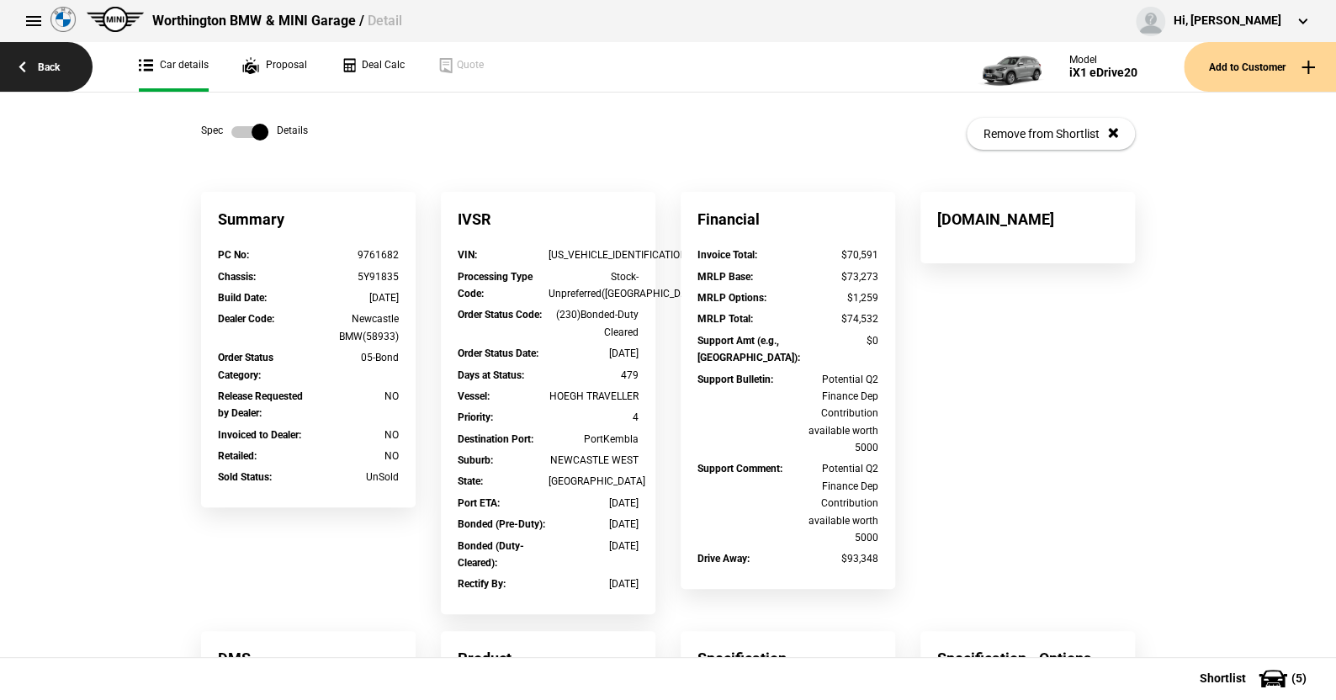
click at [44, 59] on link "Back" at bounding box center [46, 67] width 93 height 50
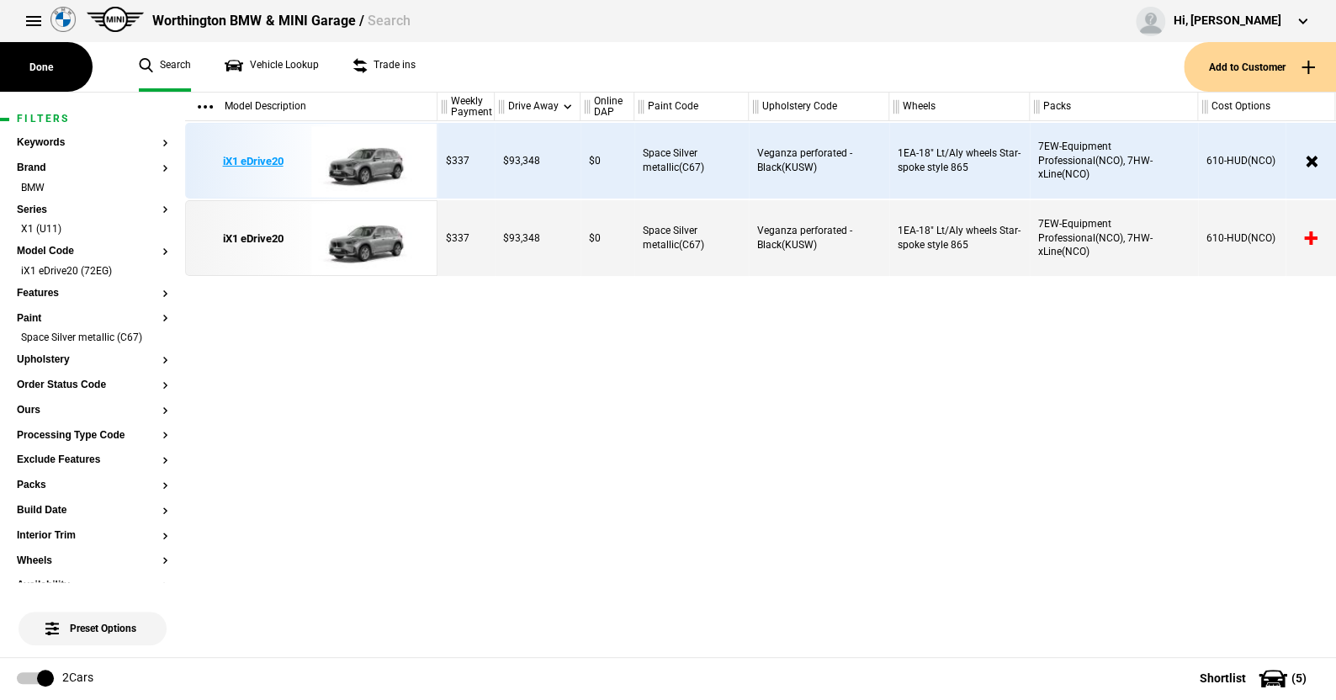
click at [372, 154] on img at bounding box center [369, 162] width 117 height 76
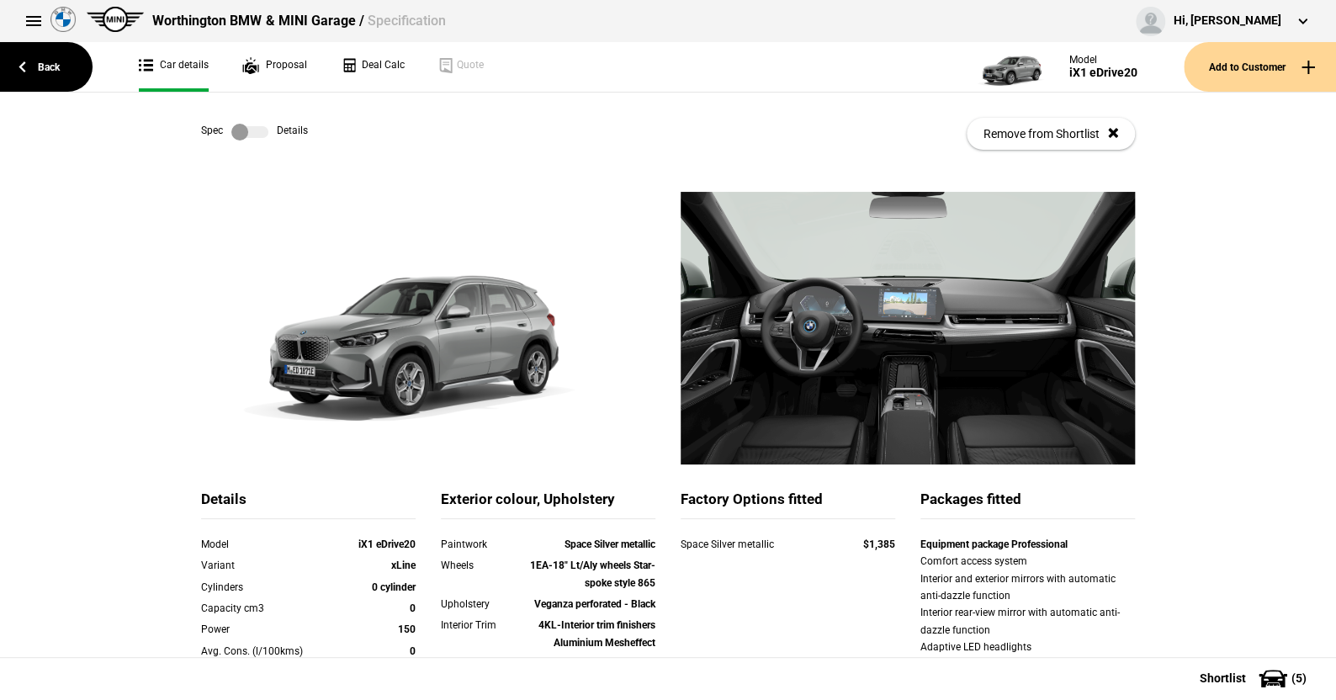
click at [256, 134] on label at bounding box center [249, 132] width 37 height 17
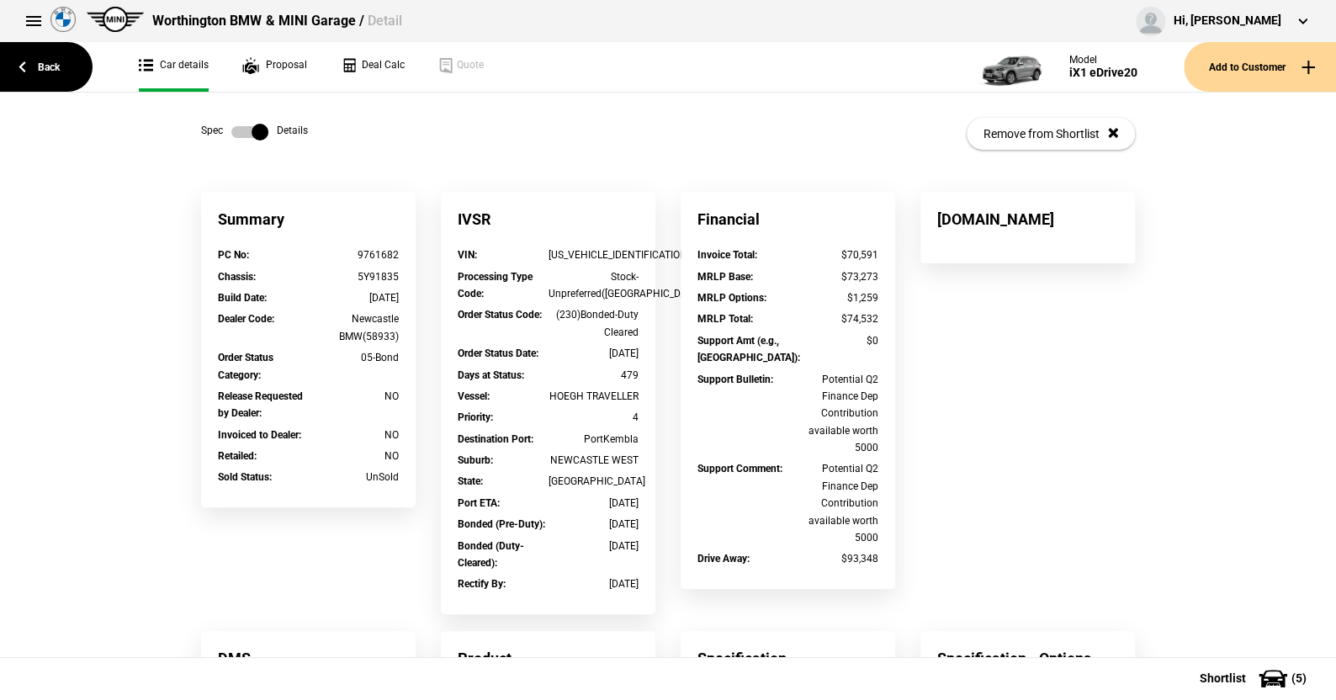
click at [224, 130] on link at bounding box center [250, 132] width 54 height 17
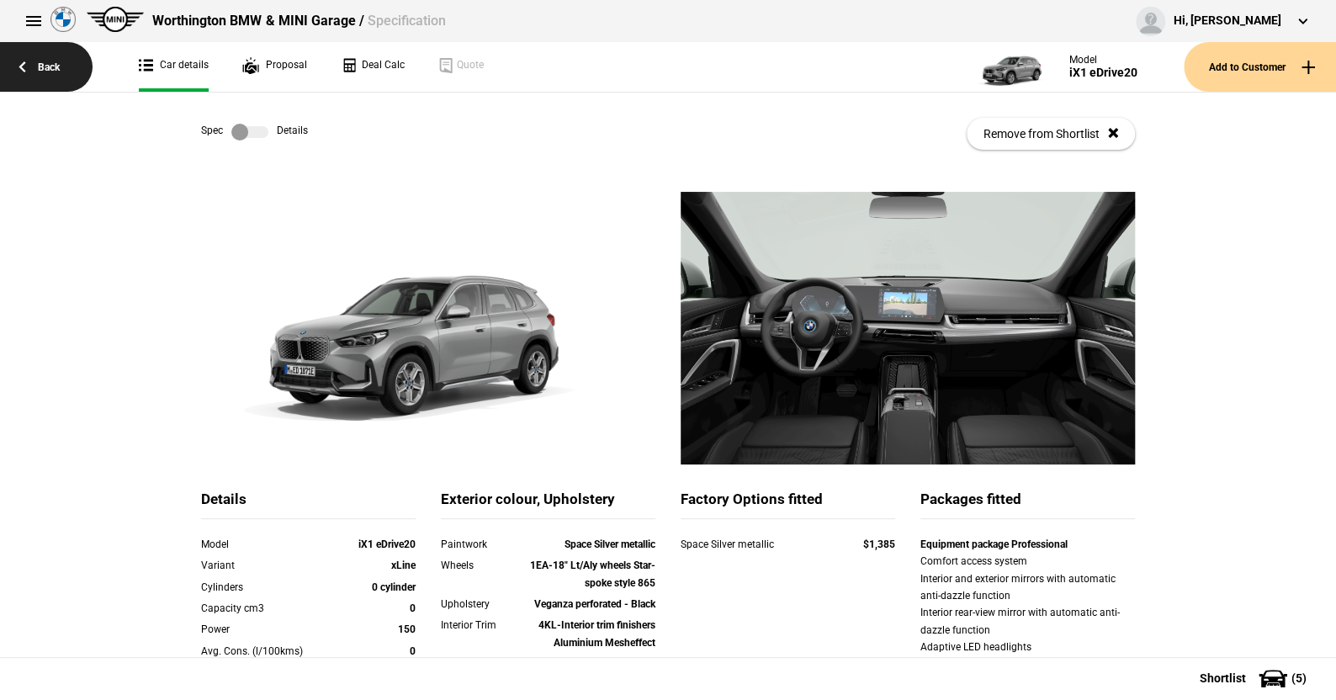
click at [51, 57] on link "Back" at bounding box center [46, 67] width 93 height 50
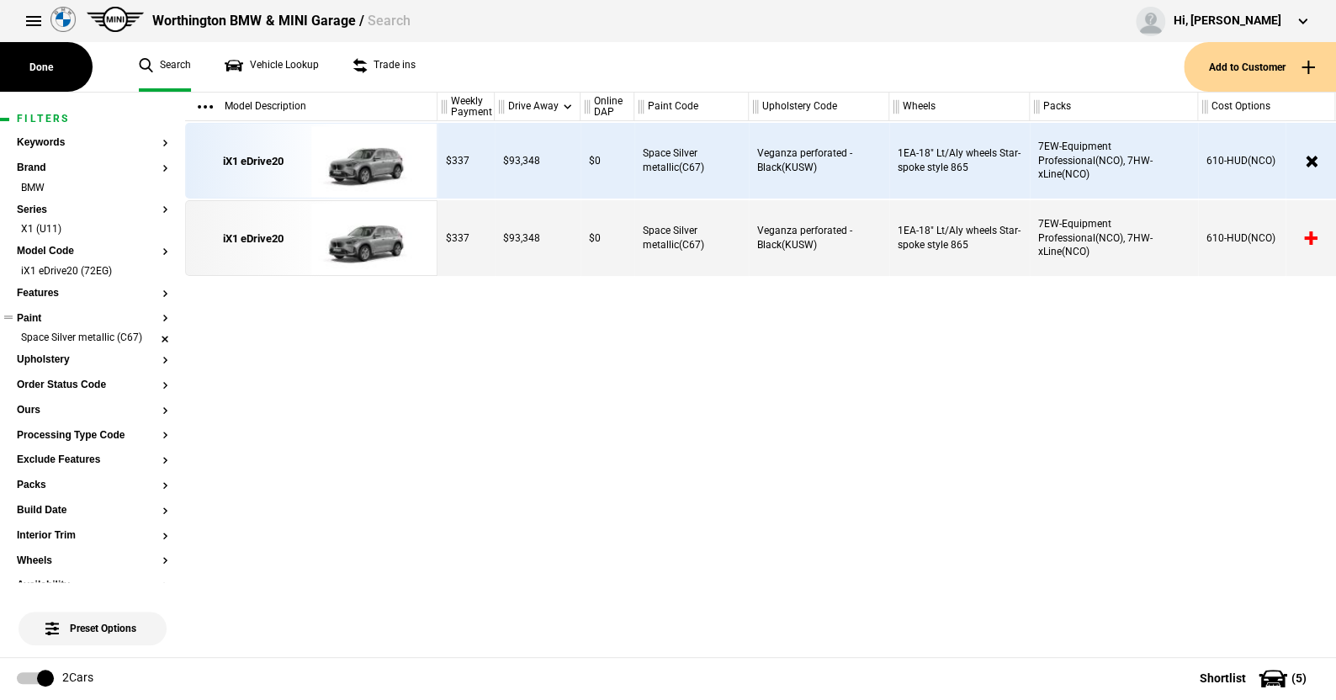
click at [148, 337] on li "Space Silver metallic (C67)" at bounding box center [92, 339] width 151 height 17
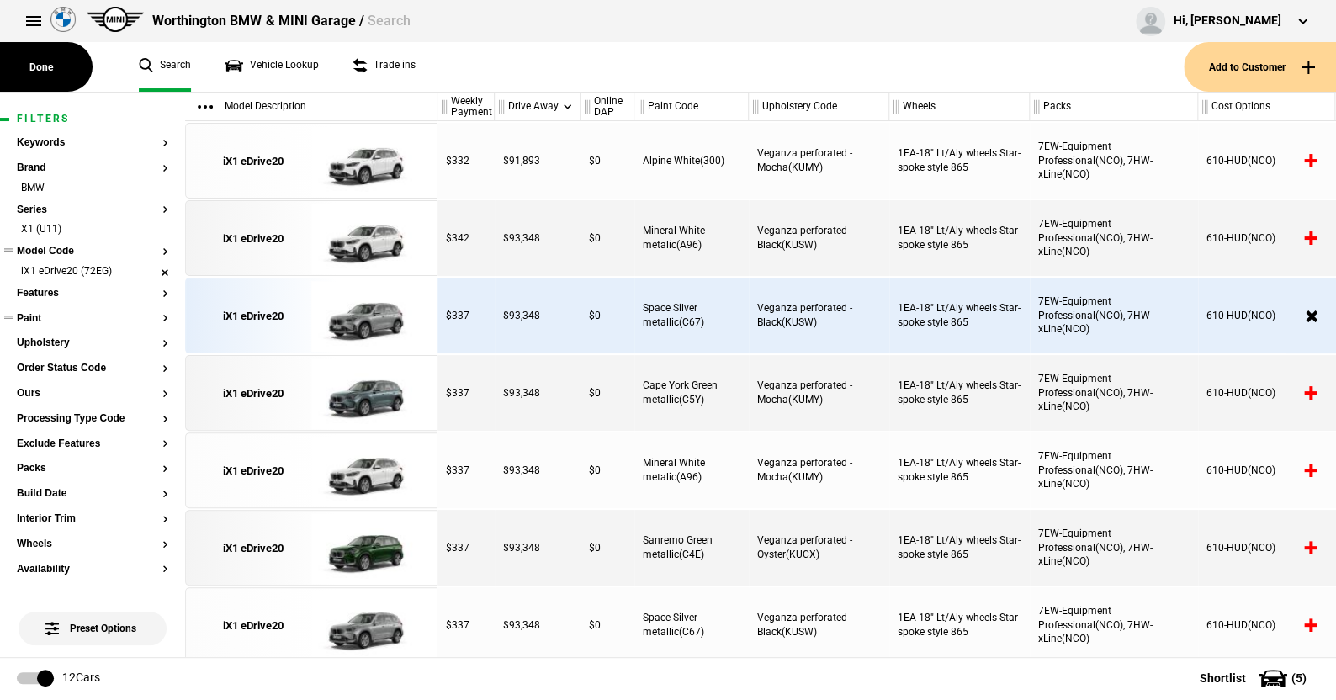
click at [146, 271] on li "iX1 eDrive20 (72EG)" at bounding box center [92, 272] width 151 height 17
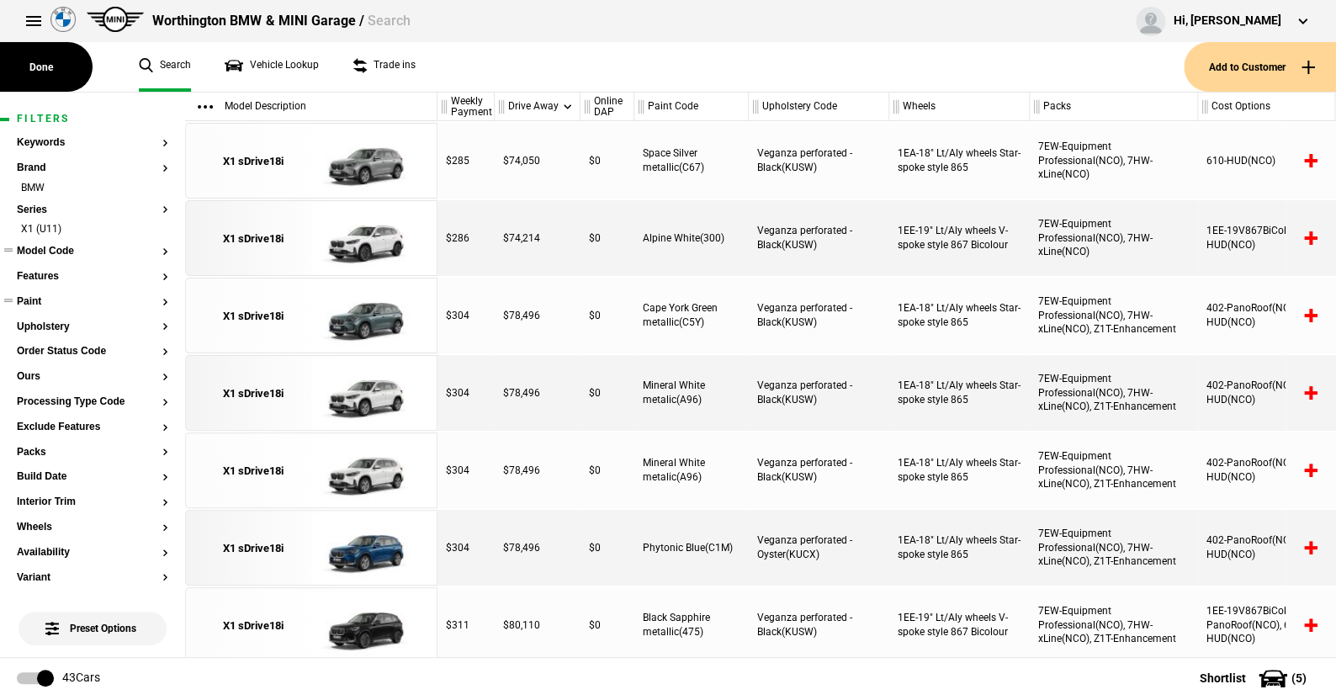
click at [41, 246] on button "Model Code" at bounding box center [92, 252] width 151 height 12
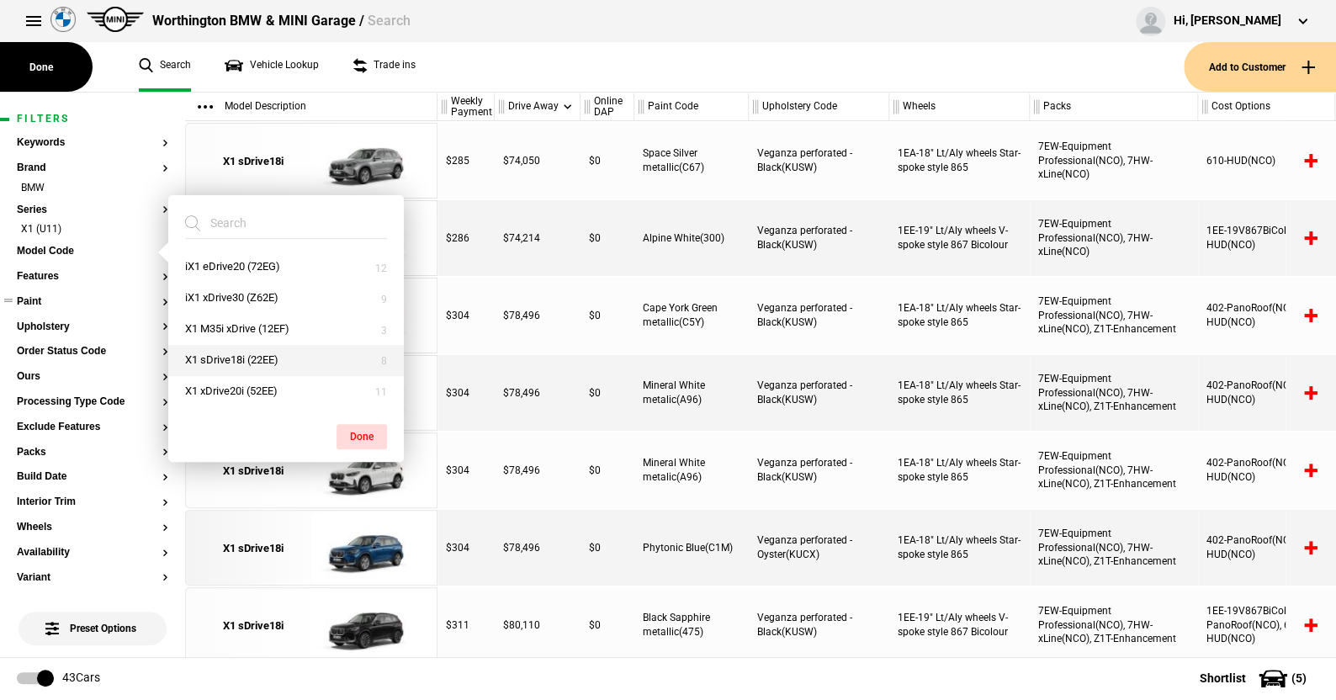
drag, startPoint x: 245, startPoint y: 354, endPoint x: 263, endPoint y: 363, distance: 19.6
click at [247, 354] on button "X1 sDrive18i (22EE)" at bounding box center [286, 360] width 236 height 31
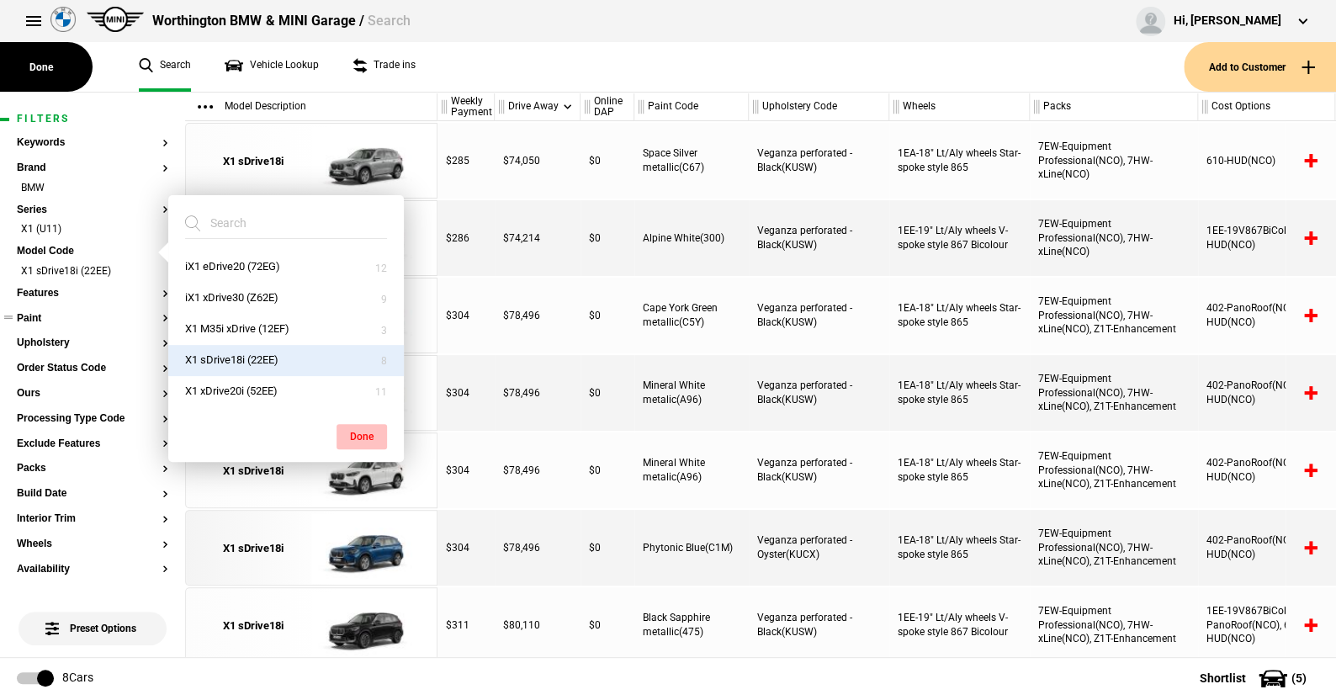
click at [350, 428] on button "Done" at bounding box center [362, 436] width 50 height 25
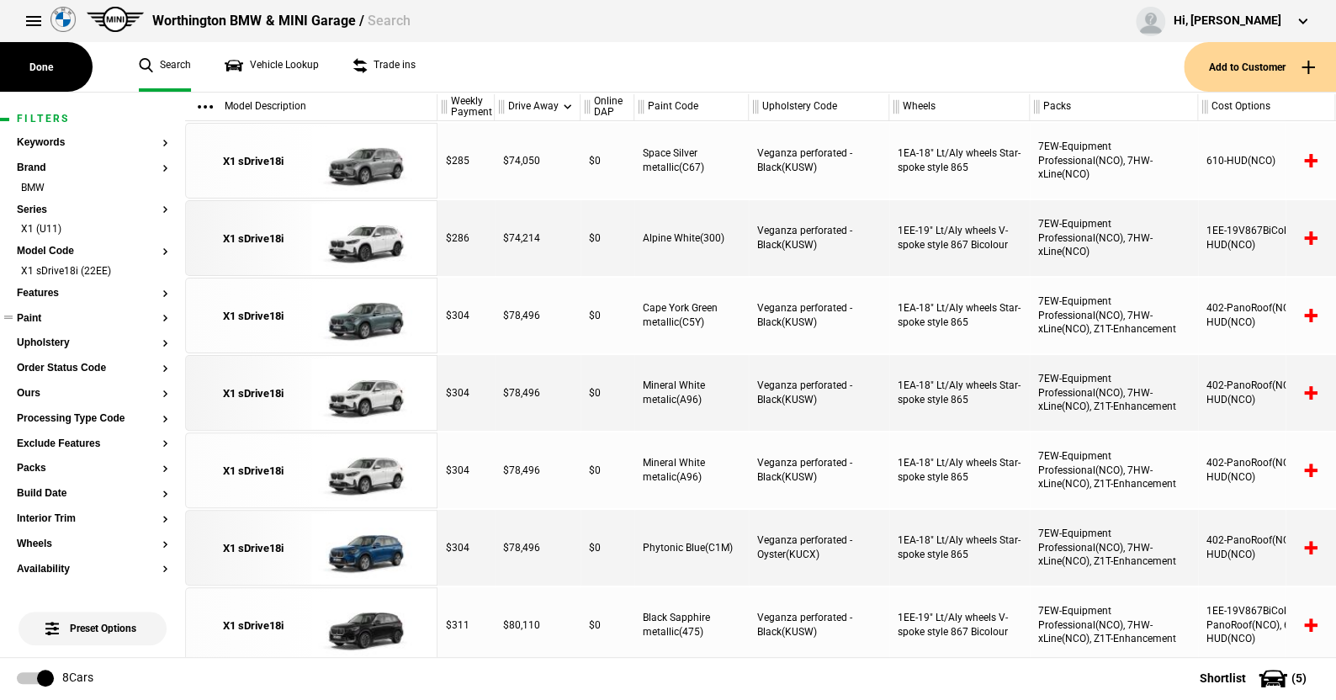
click at [29, 320] on button "Paint" at bounding box center [92, 319] width 151 height 12
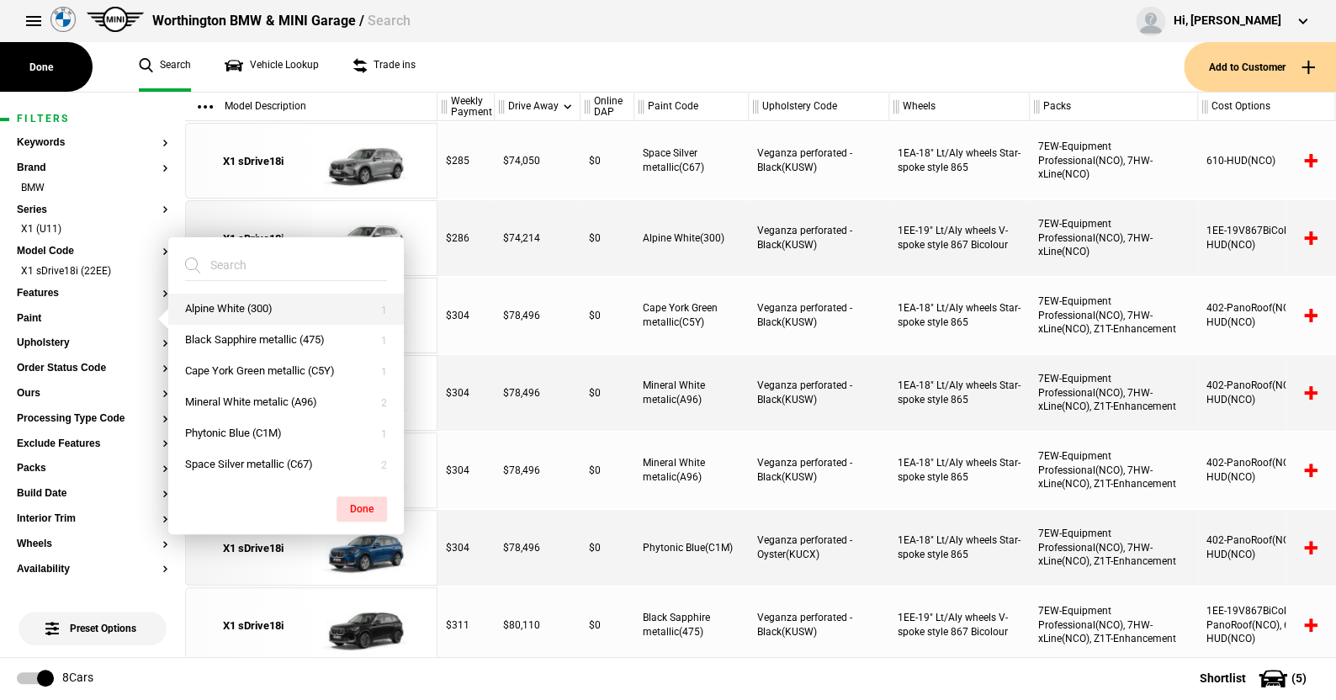
click at [212, 300] on button "Alpine White (300)" at bounding box center [286, 309] width 236 height 31
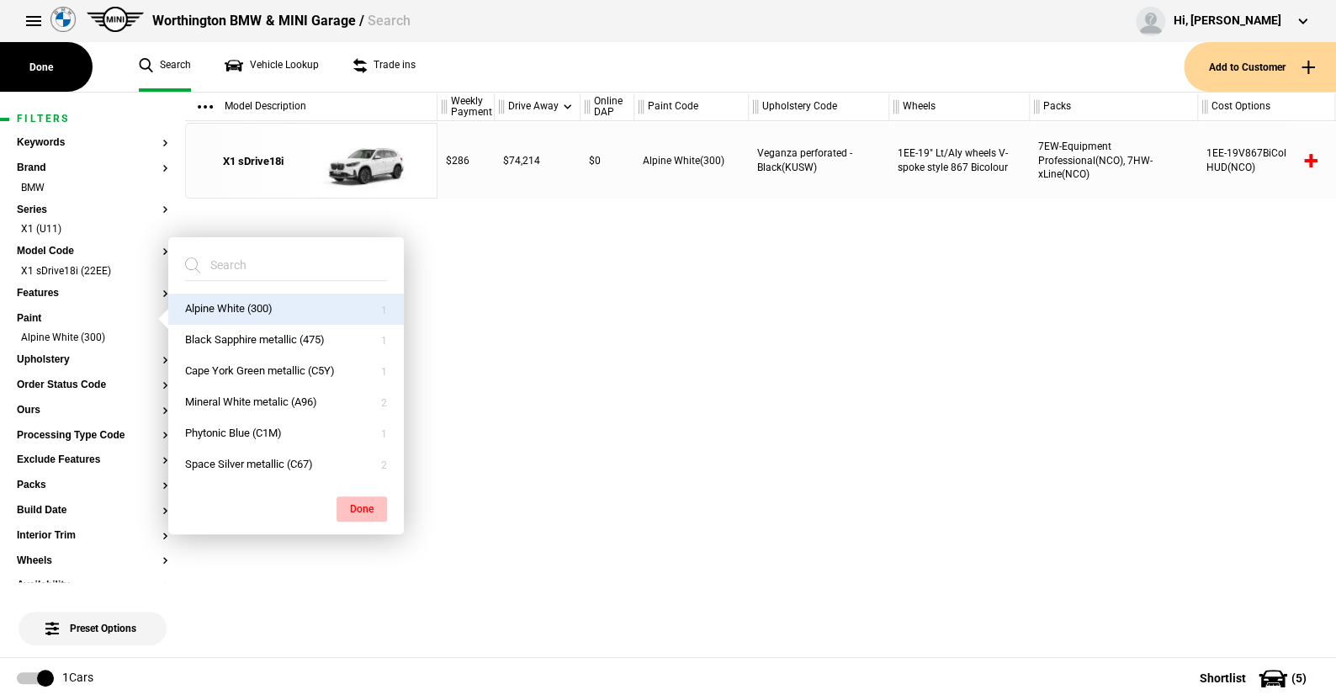
click at [365, 503] on button "Done" at bounding box center [362, 508] width 50 height 25
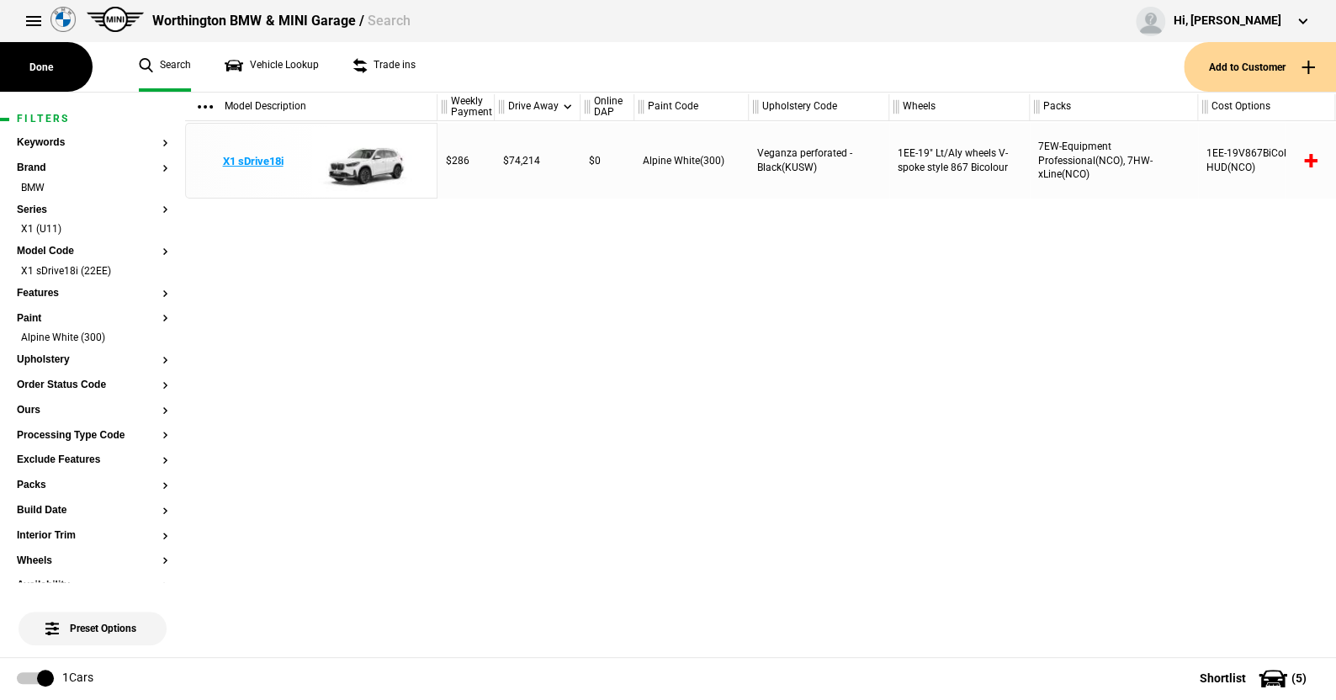
click at [370, 155] on img at bounding box center [369, 162] width 117 height 76
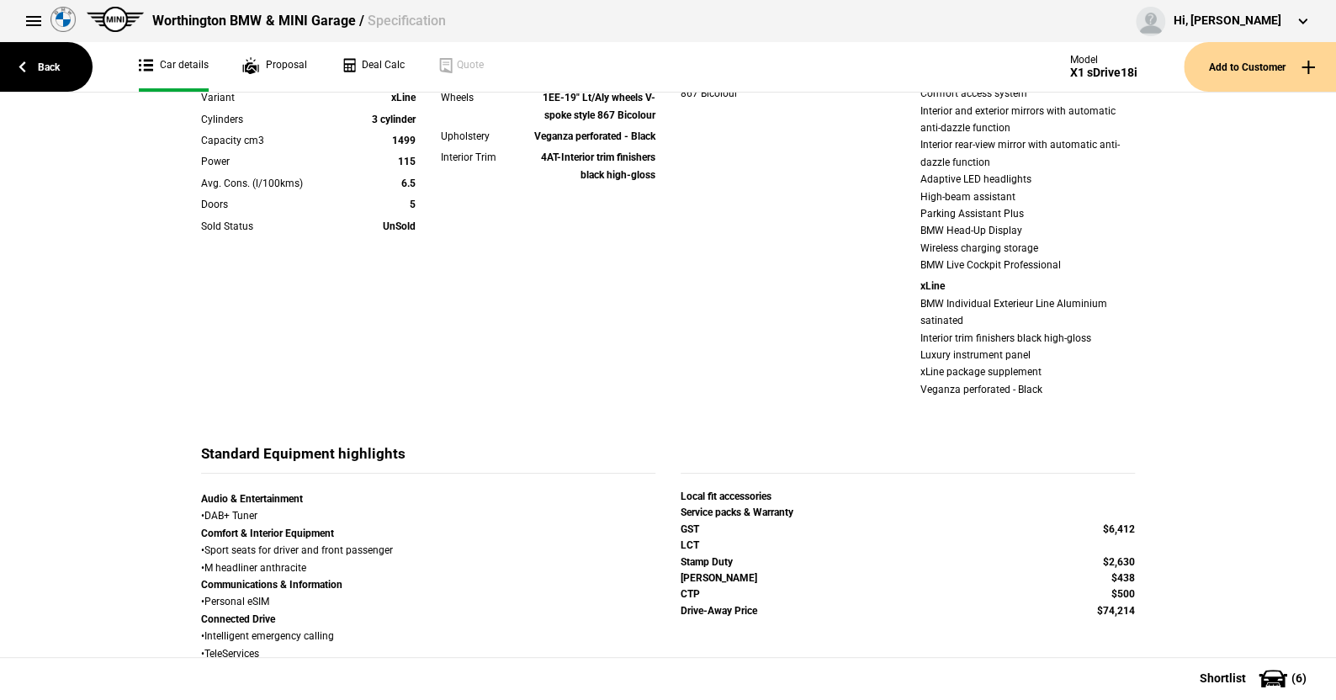
scroll to position [19, 0]
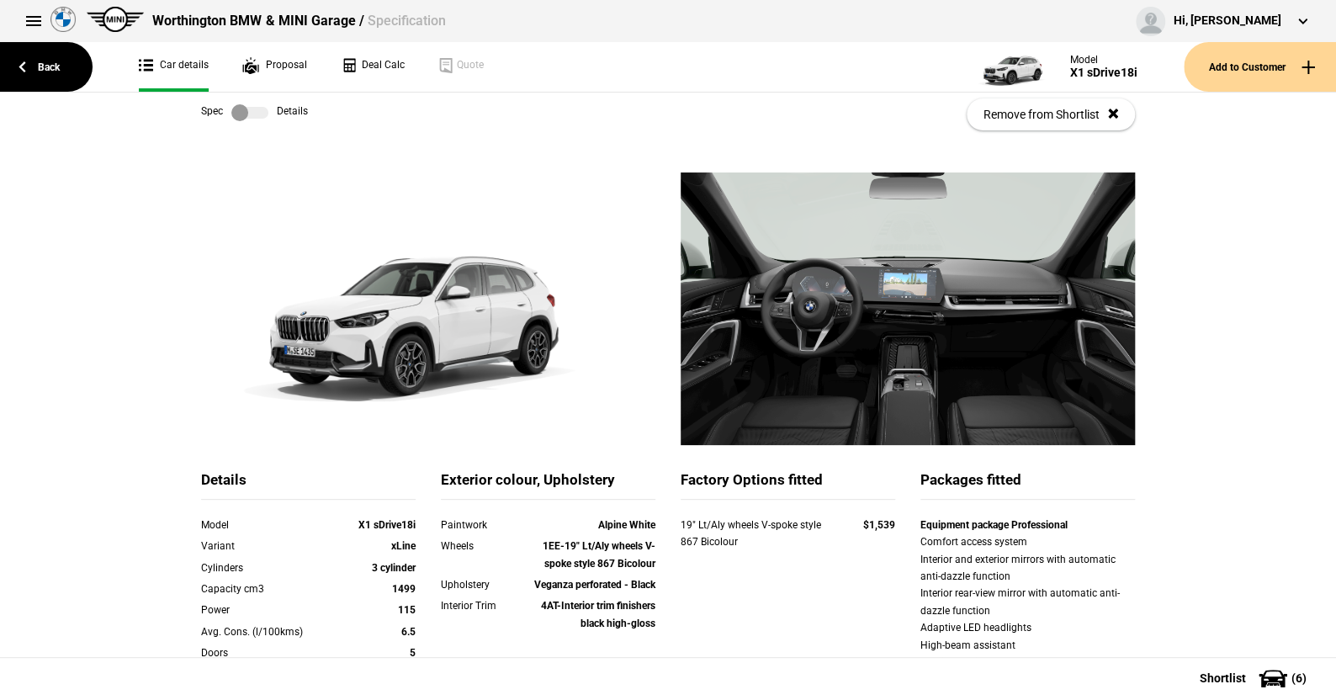
click at [257, 109] on label at bounding box center [249, 112] width 37 height 17
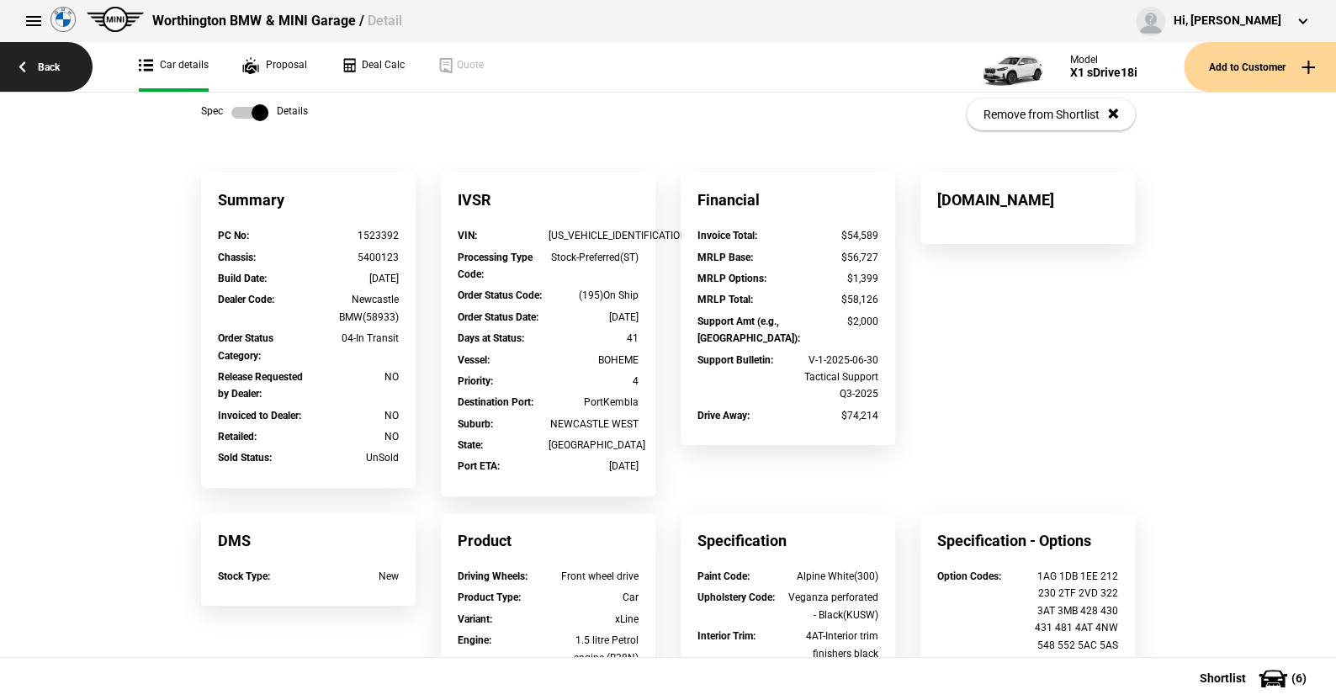
click at [50, 65] on link "Back" at bounding box center [46, 67] width 93 height 50
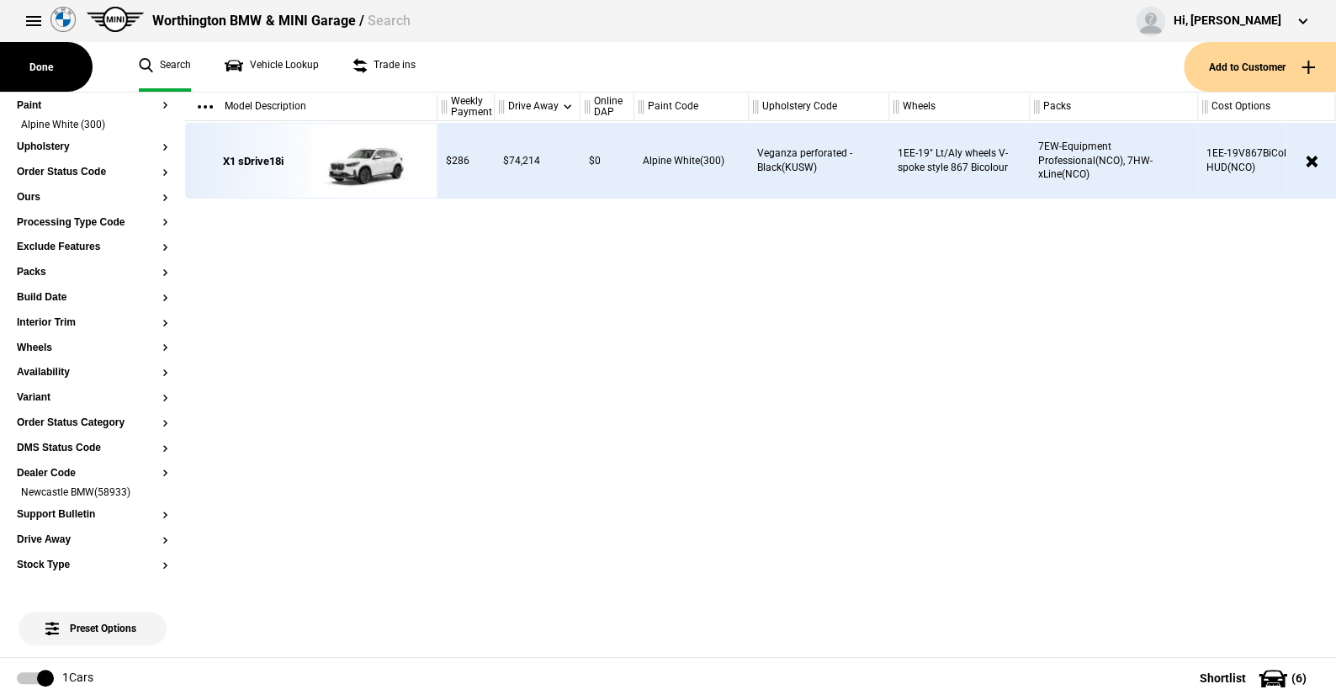
scroll to position [252, 0]
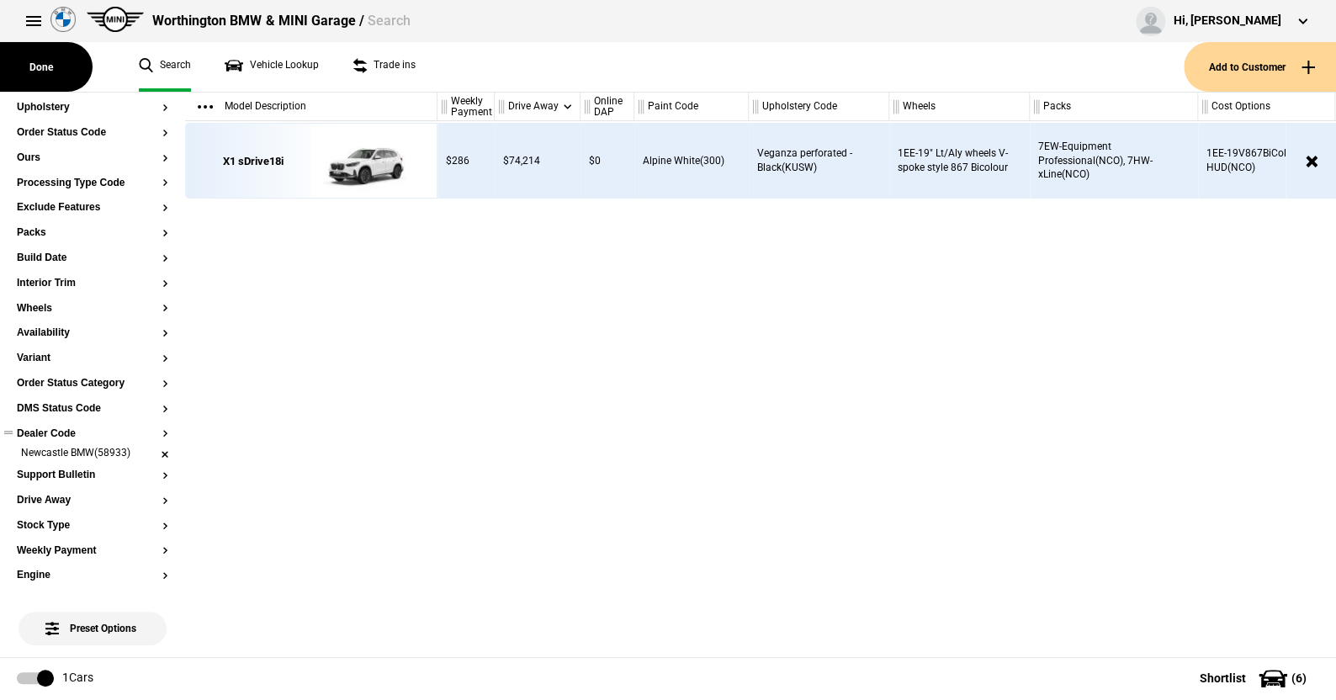
click at [151, 454] on li "Newcastle BMW(58933)" at bounding box center [92, 454] width 151 height 17
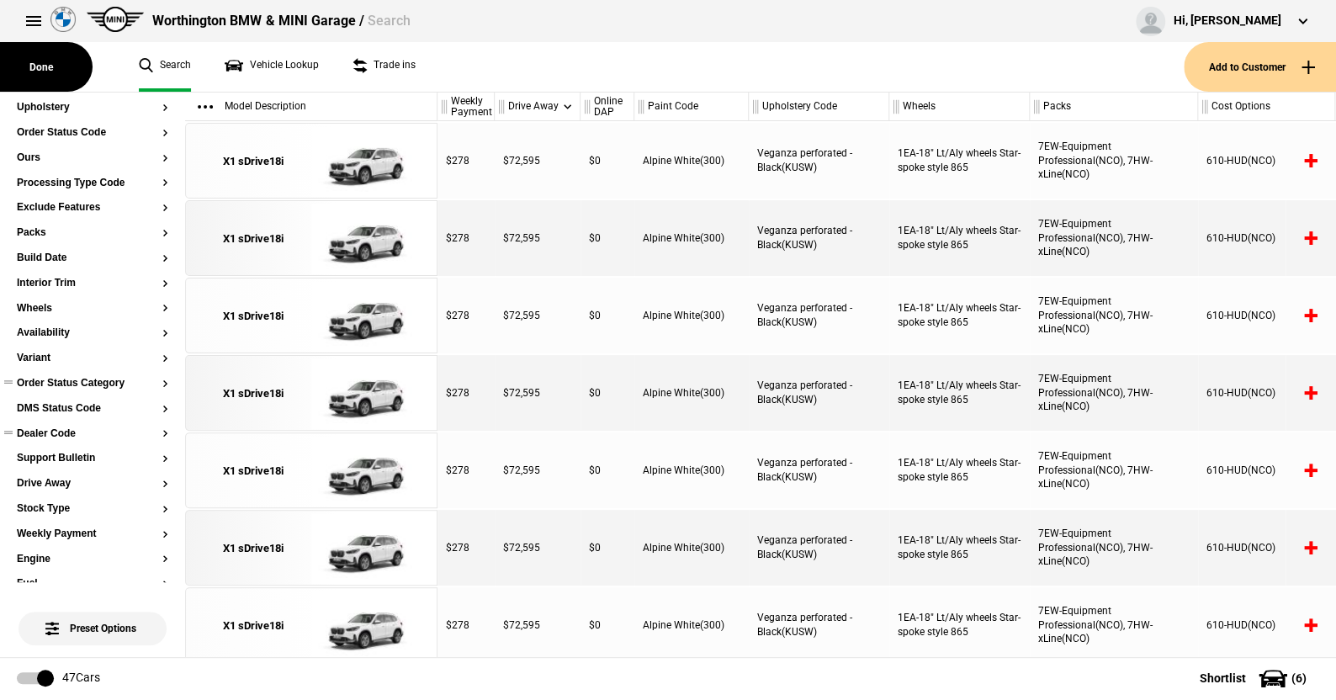
click at [88, 380] on button "Order Status Category" at bounding box center [92, 384] width 151 height 12
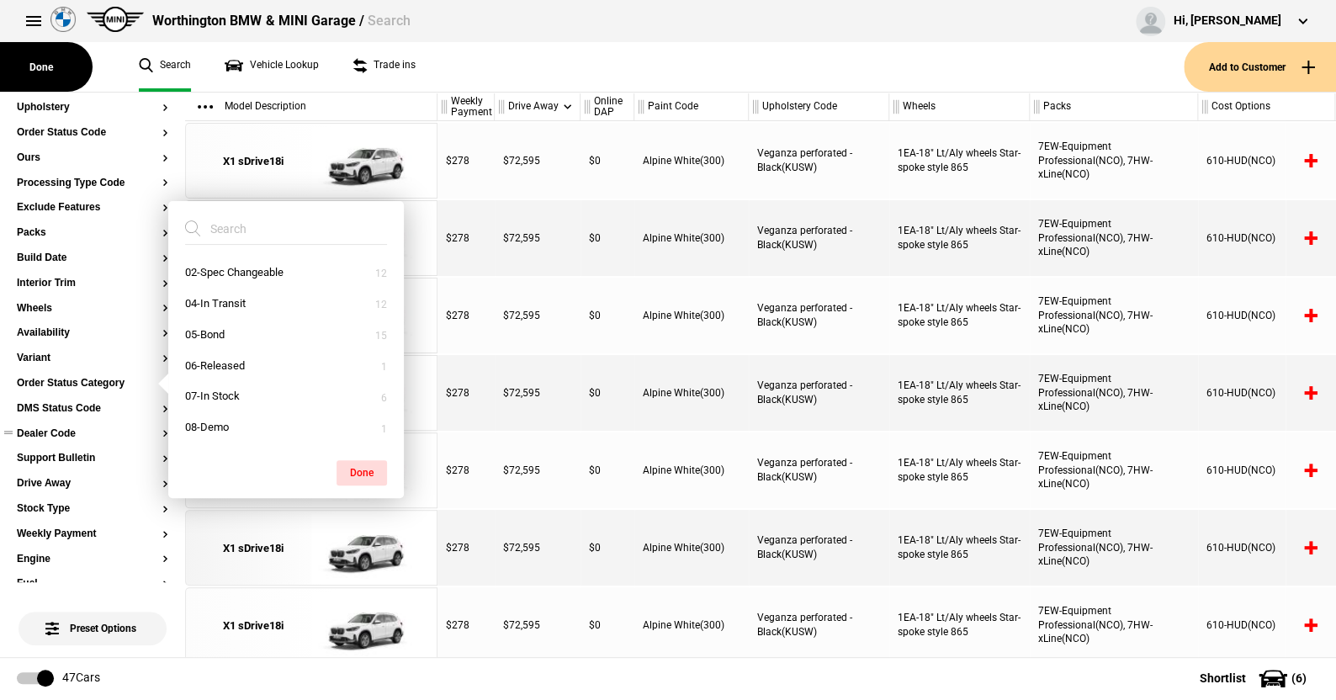
click at [515, 77] on ul "Search Vehicle Lookup Trade ins" at bounding box center [653, 67] width 1062 height 50
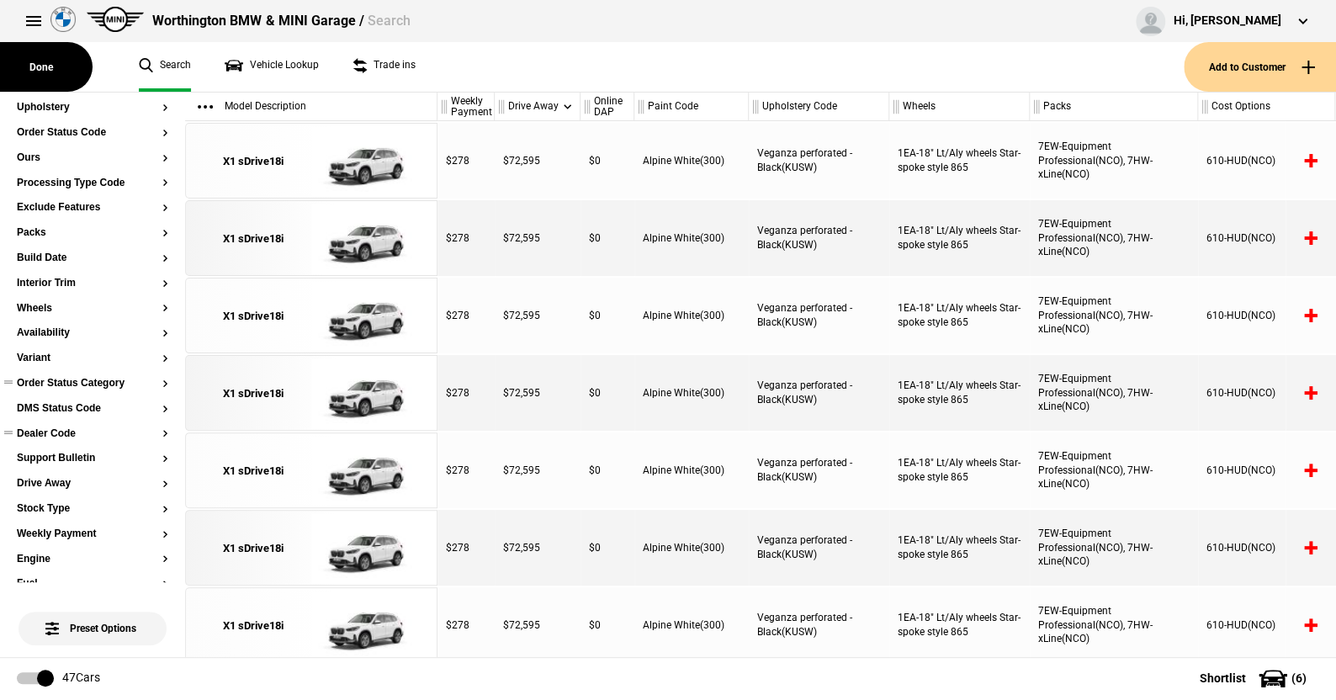
click at [58, 383] on button "Order Status Category" at bounding box center [92, 384] width 151 height 12
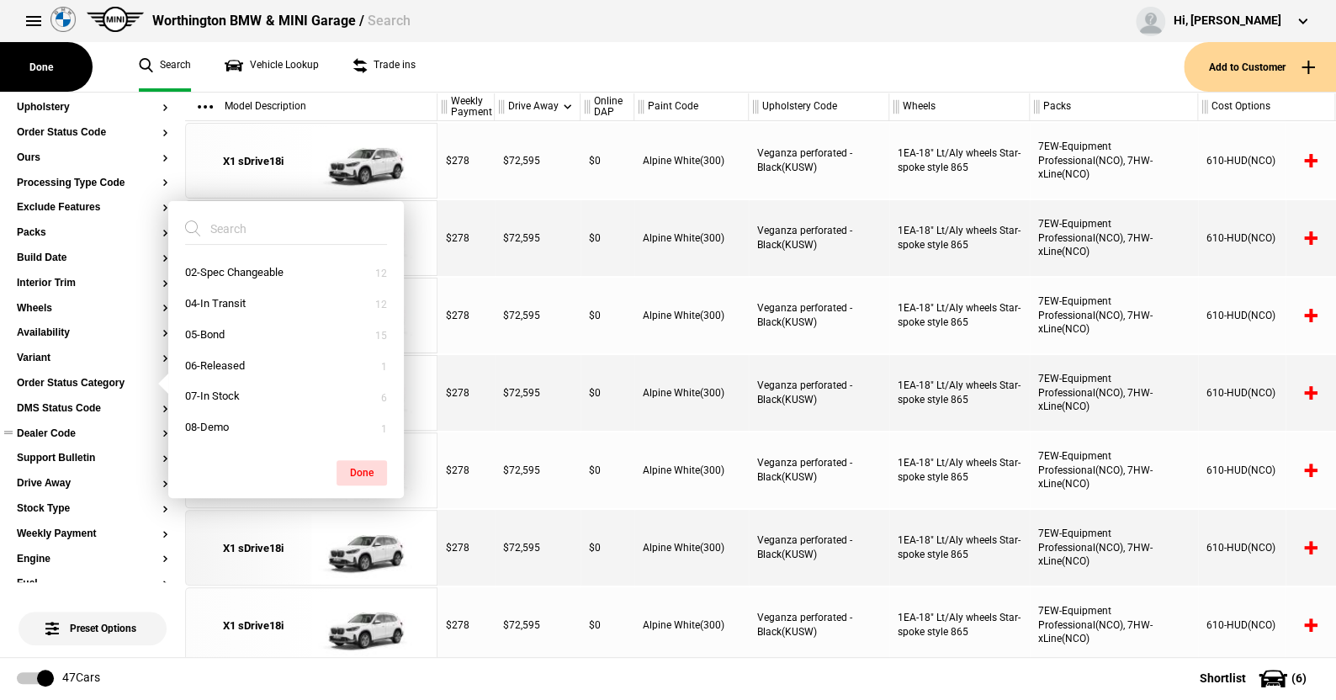
click at [547, 60] on ul "Search Vehicle Lookup Trade ins" at bounding box center [653, 67] width 1062 height 50
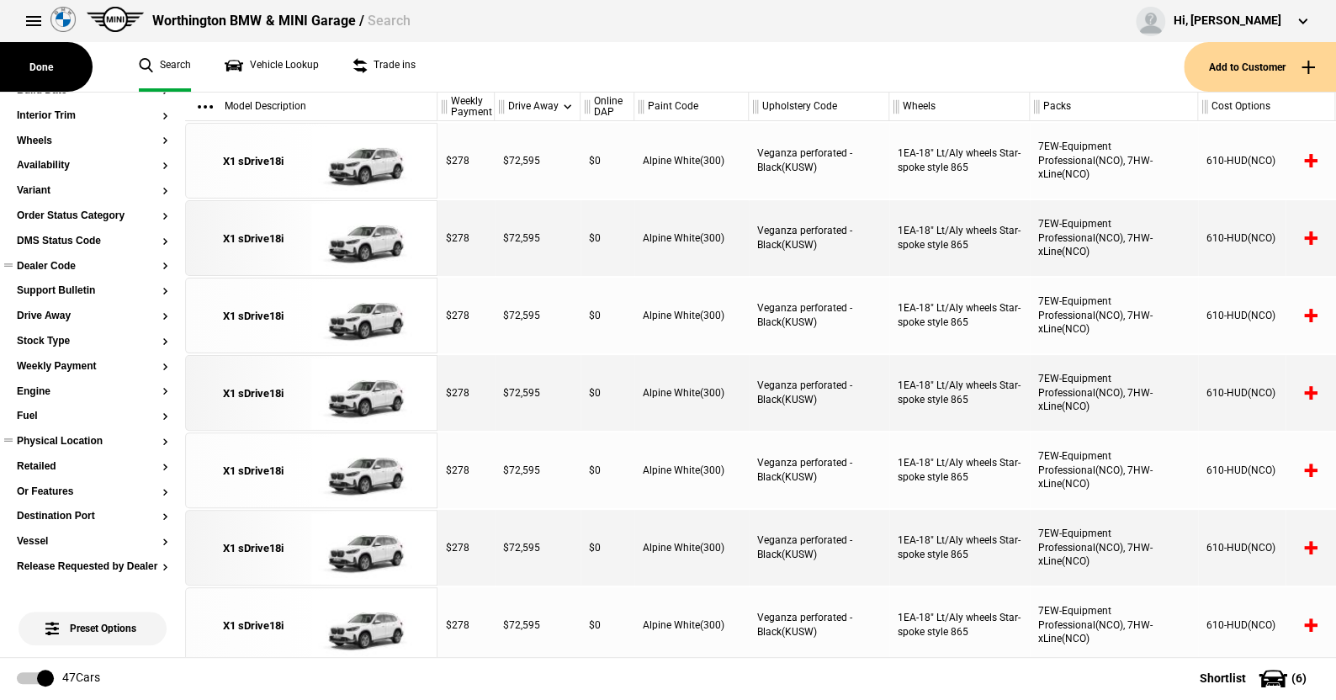
scroll to position [84, 0]
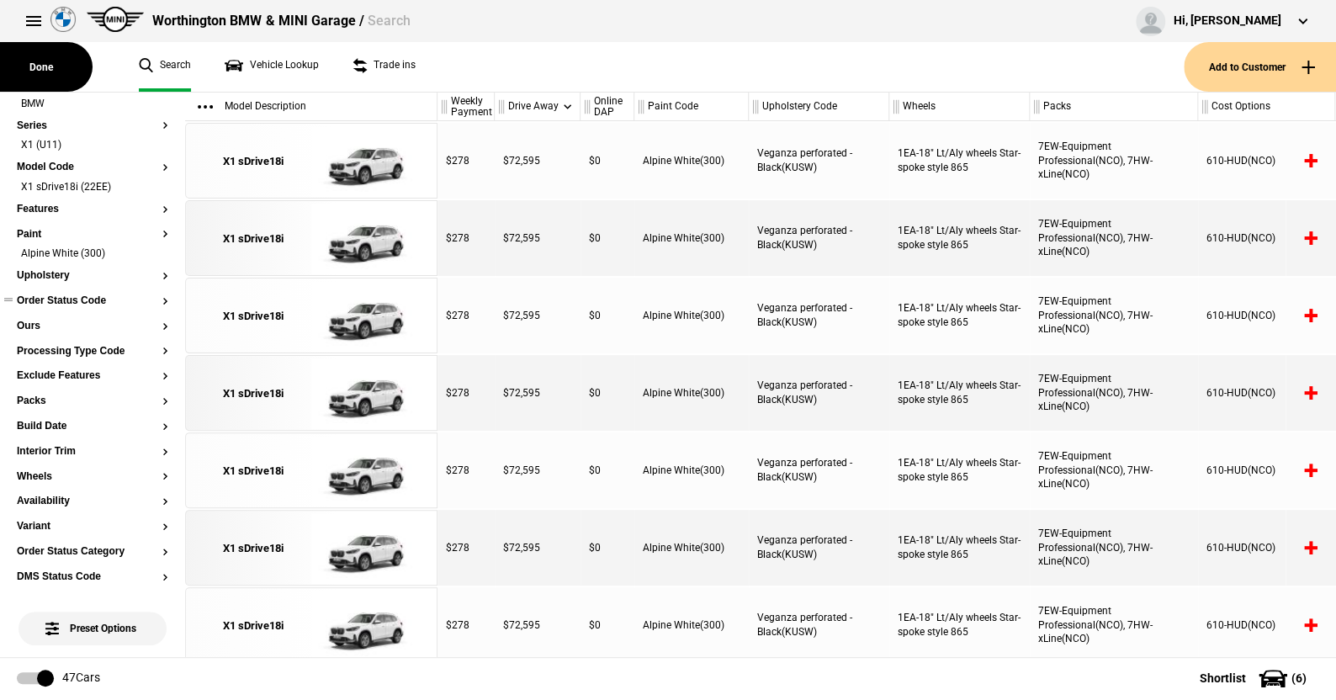
click at [72, 298] on button "Order Status Code" at bounding box center [92, 301] width 151 height 12
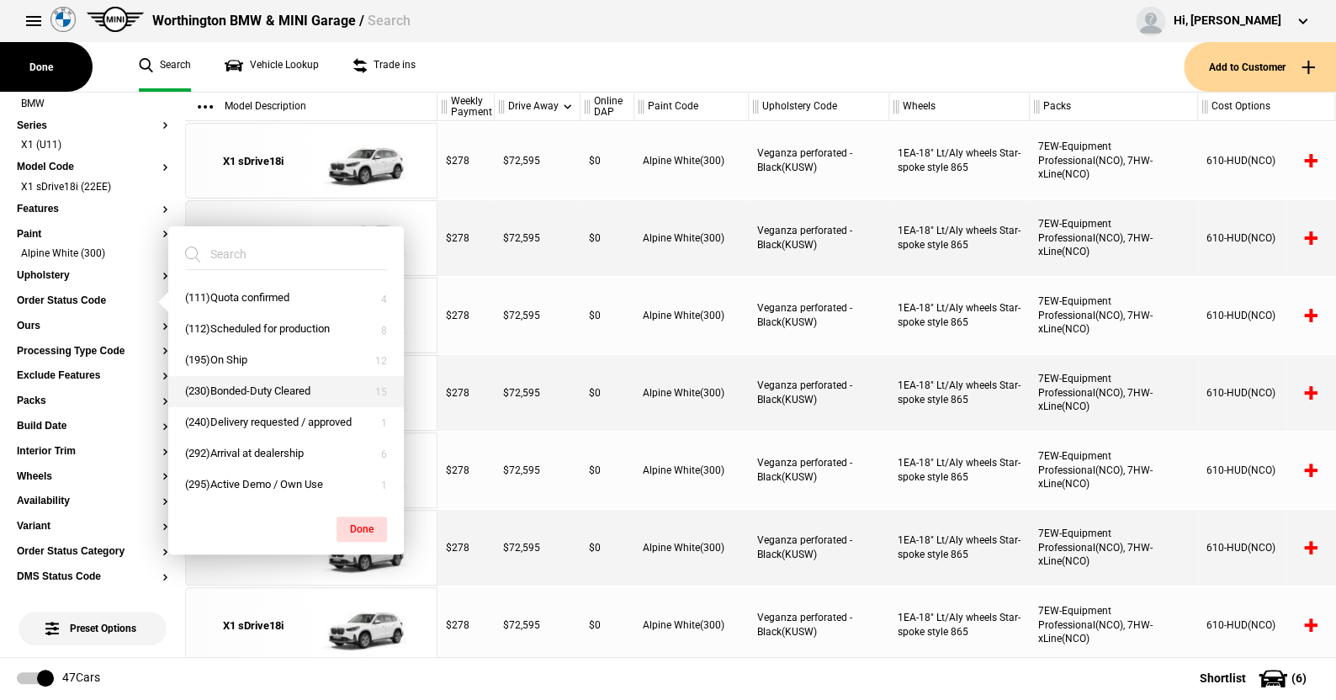
click at [238, 385] on button "(230)Bonded-Duty Cleared" at bounding box center [286, 391] width 236 height 31
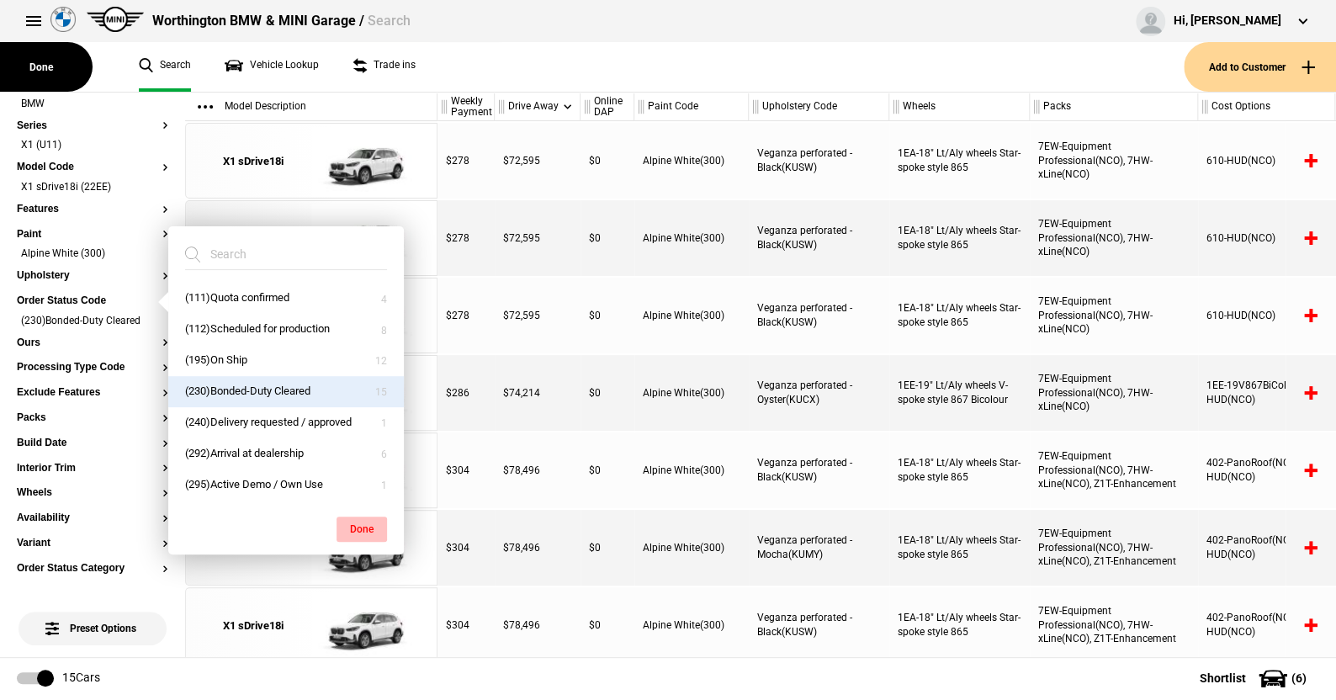
click at [365, 526] on button "Done" at bounding box center [362, 529] width 50 height 25
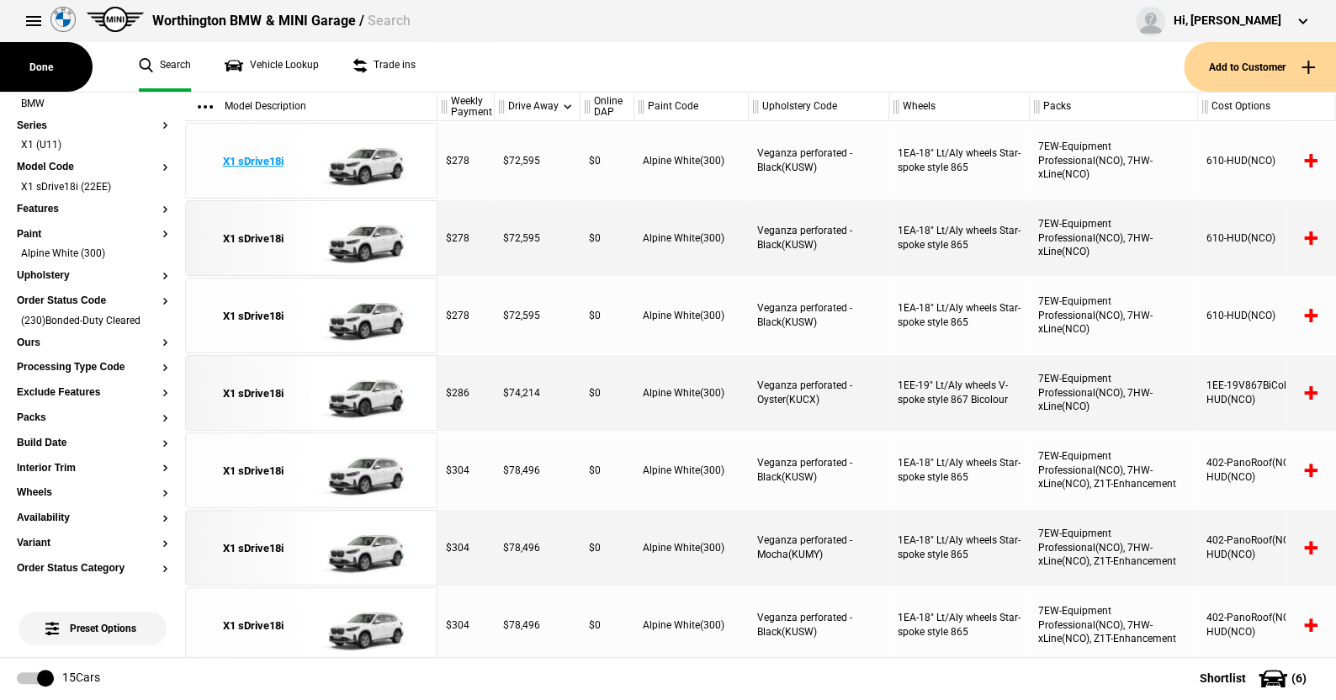
click at [376, 159] on img at bounding box center [369, 162] width 117 height 76
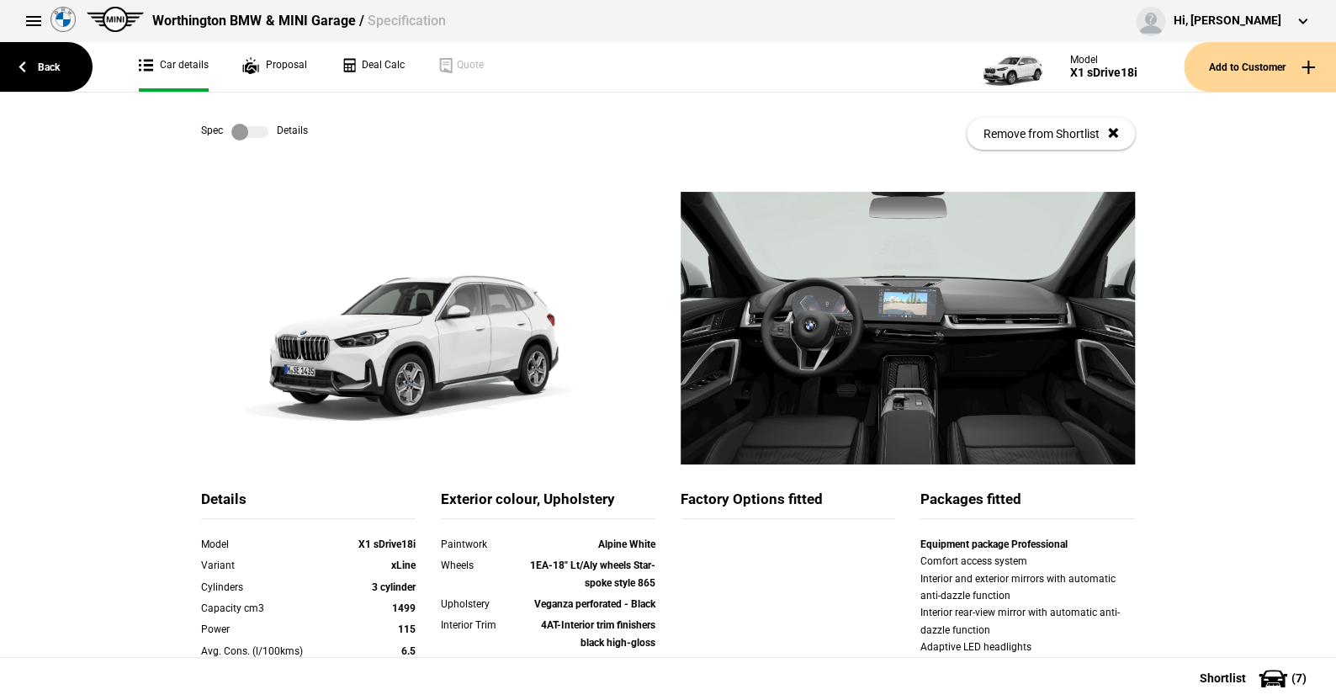
click at [259, 133] on label at bounding box center [249, 132] width 37 height 17
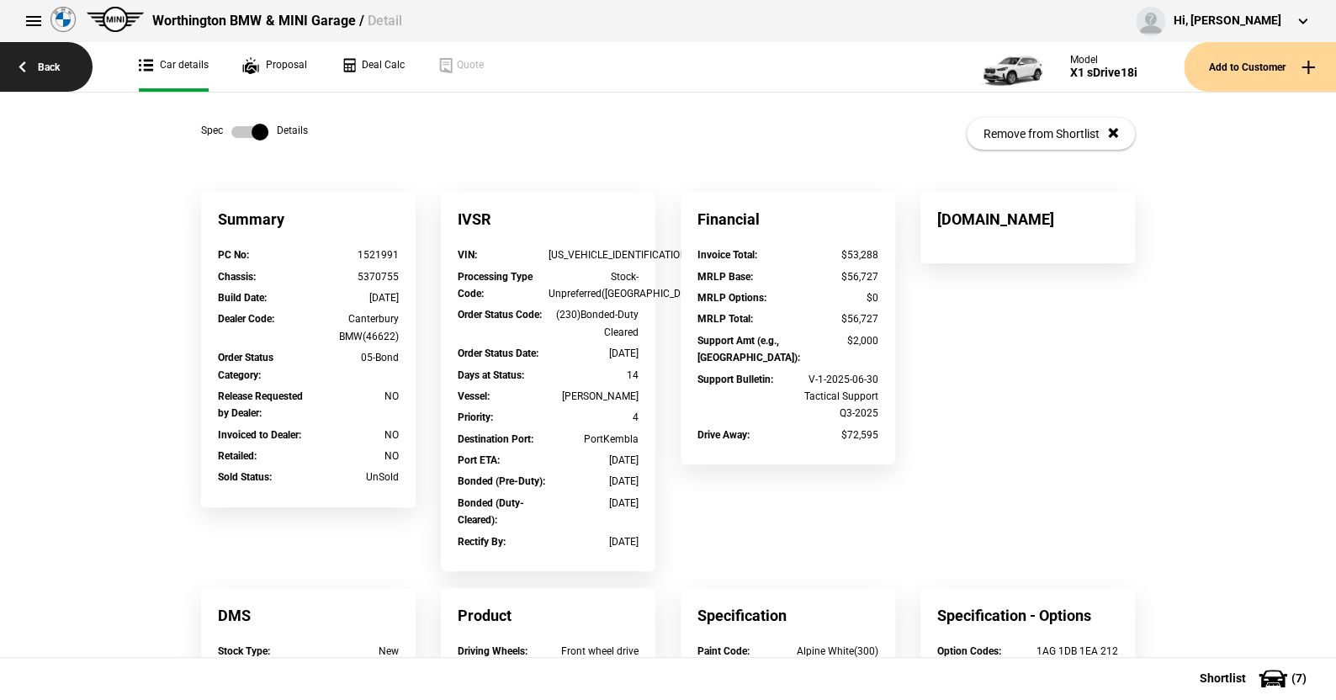
click at [48, 60] on link "Back" at bounding box center [46, 67] width 93 height 50
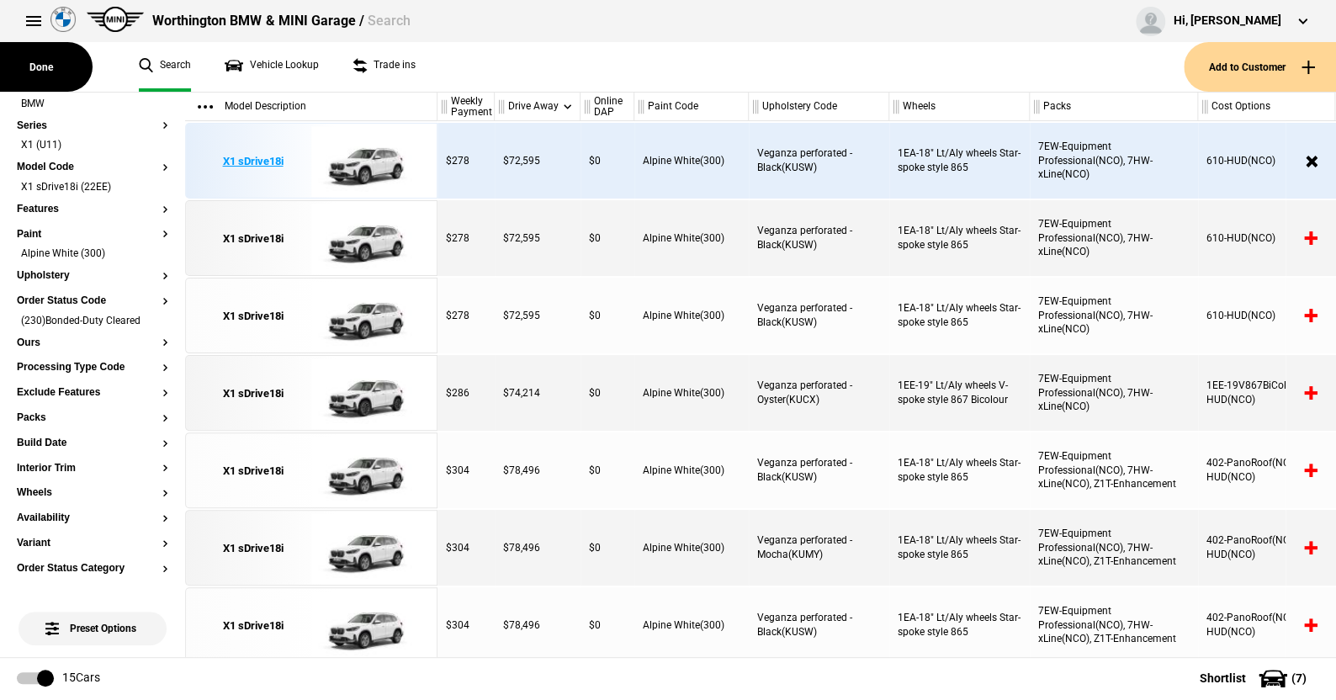
click at [374, 161] on img at bounding box center [369, 162] width 117 height 76
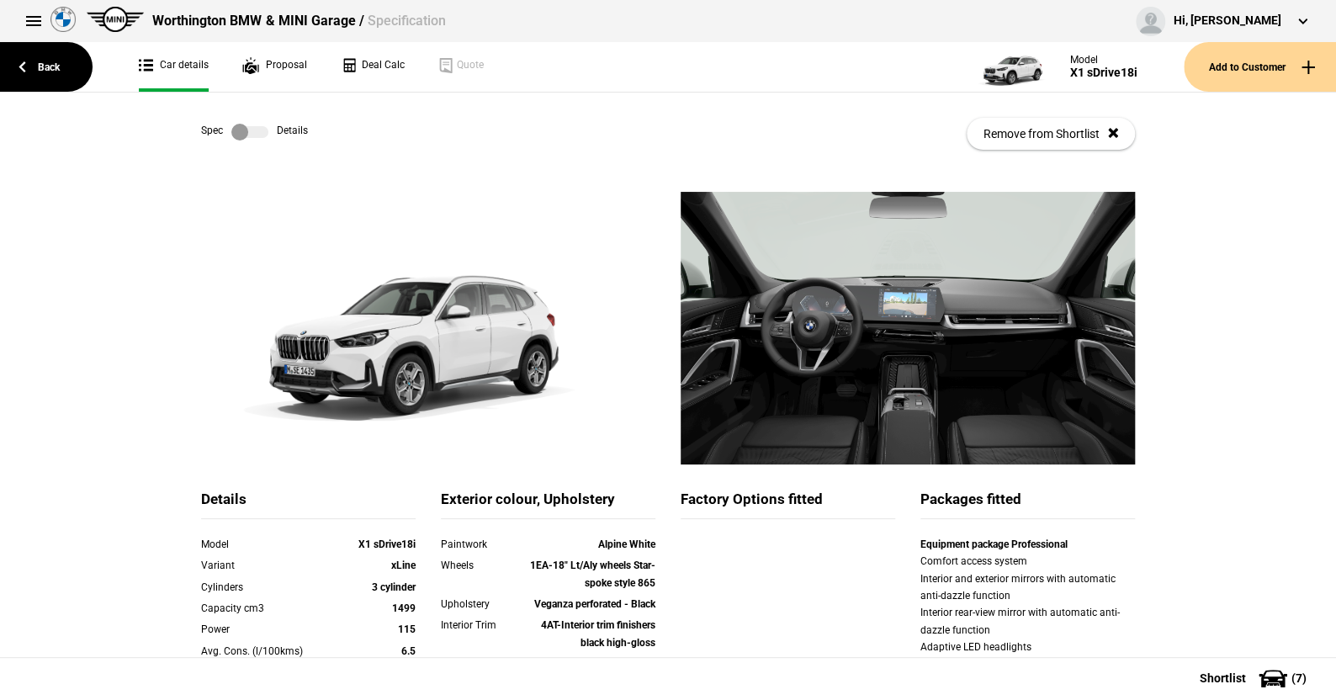
click at [262, 131] on label at bounding box center [249, 132] width 37 height 17
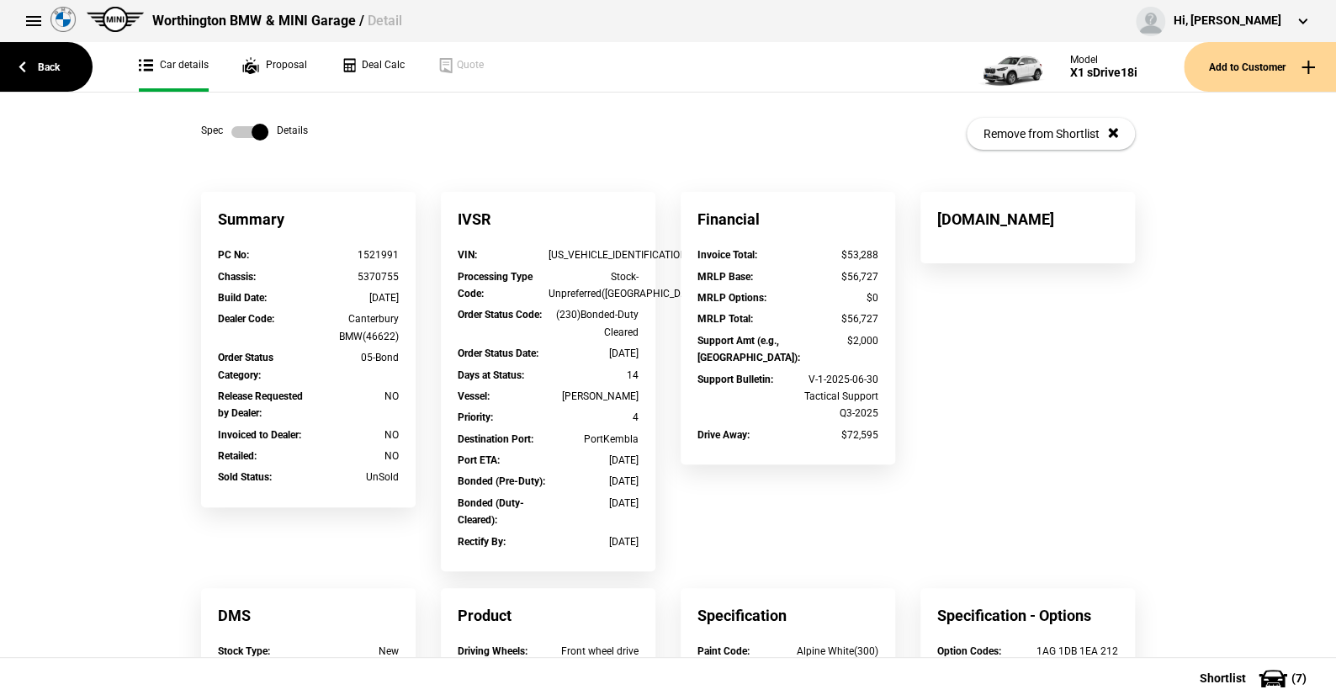
click at [231, 130] on label at bounding box center [249, 132] width 37 height 17
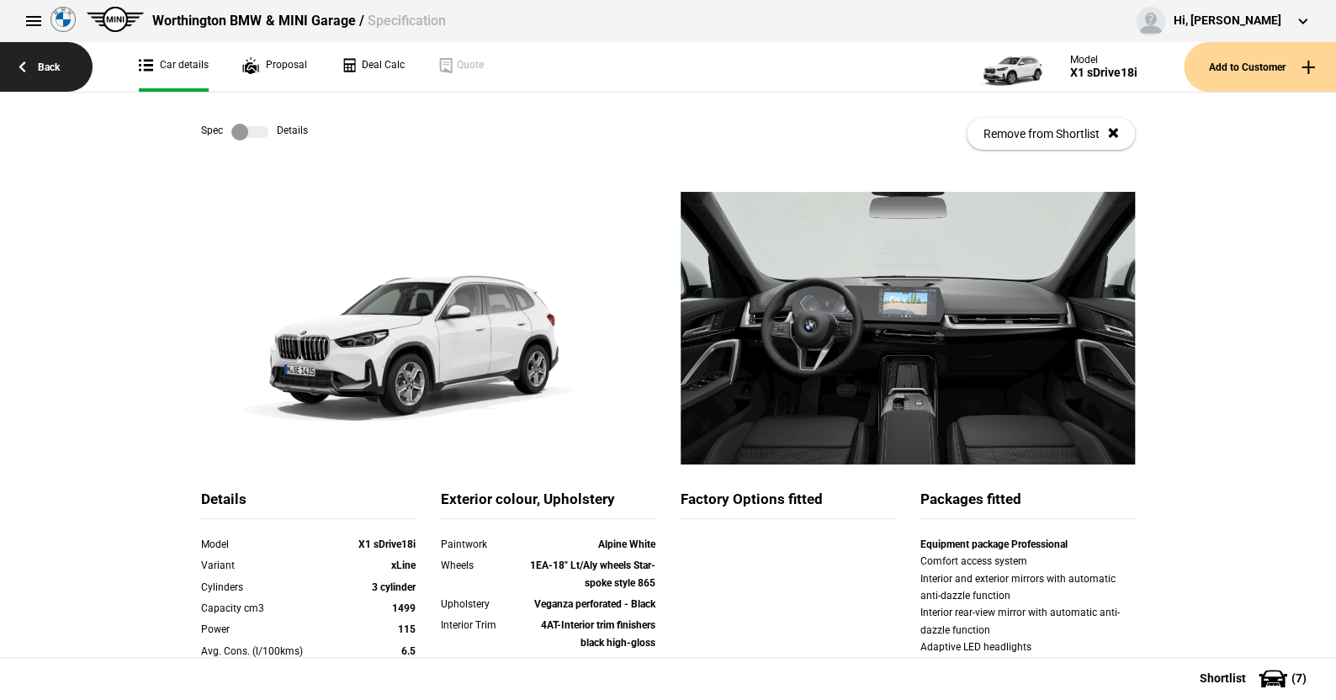
click at [47, 63] on link "Back" at bounding box center [46, 67] width 93 height 50
